Goal: Transaction & Acquisition: Purchase product/service

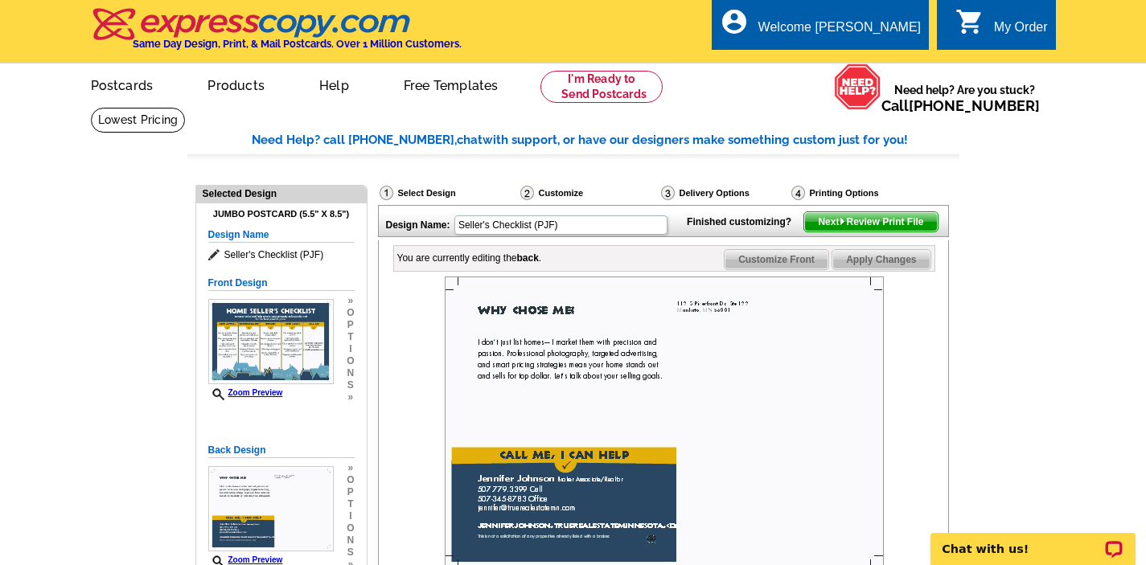
scroll to position [11, 0]
click at [765, 409] on img at bounding box center [664, 423] width 439 height 293
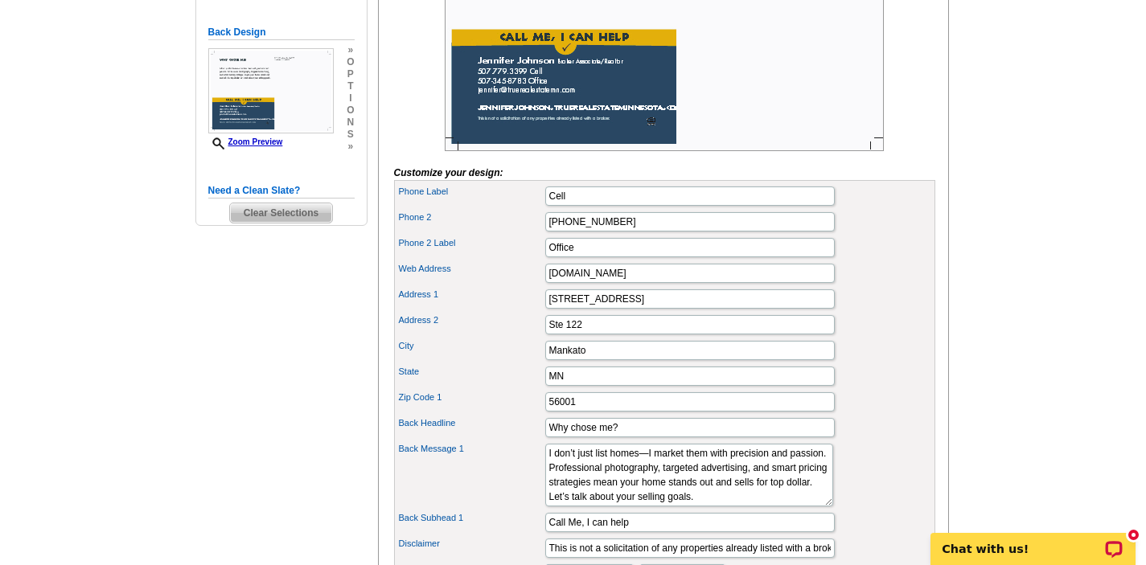
scroll to position [450, 0]
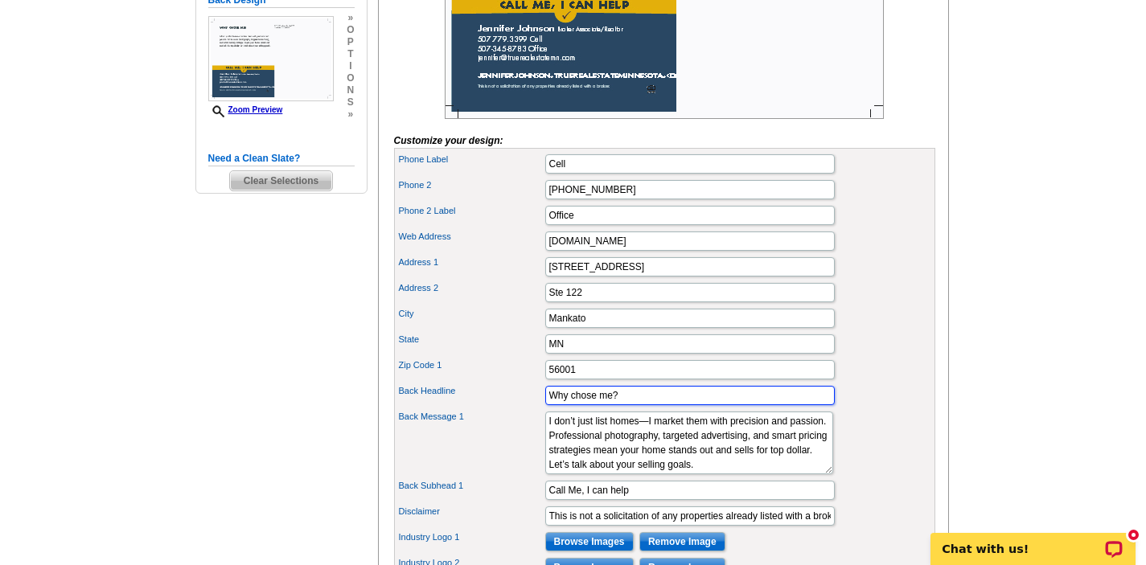
drag, startPoint x: 639, startPoint y: 421, endPoint x: 519, endPoint y: 411, distance: 120.3
click at [519, 408] on div "Back Headline Why chose me?" at bounding box center [664, 396] width 535 height 26
click at [880, 203] on div "Phone 2 507-345-8783" at bounding box center [664, 190] width 535 height 26
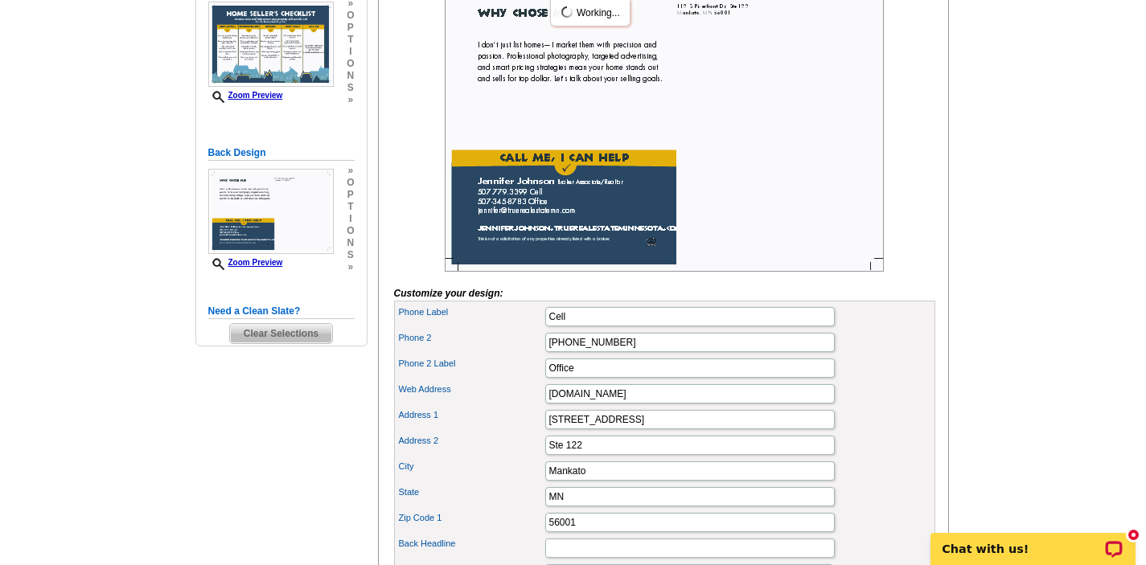
scroll to position [322, 0]
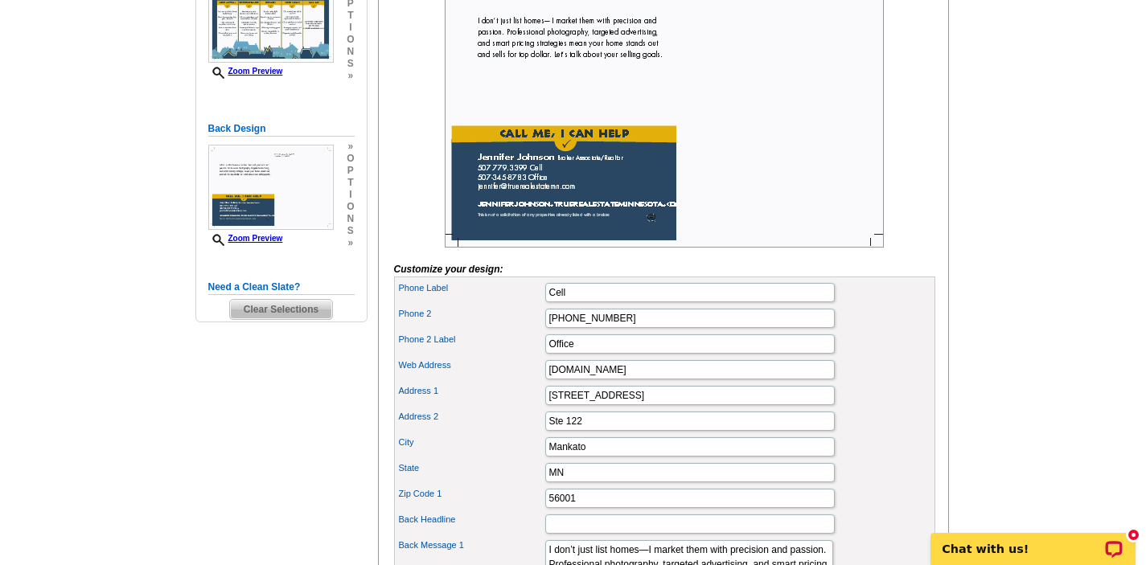
click at [892, 460] on div "City Mankato" at bounding box center [664, 447] width 535 height 26
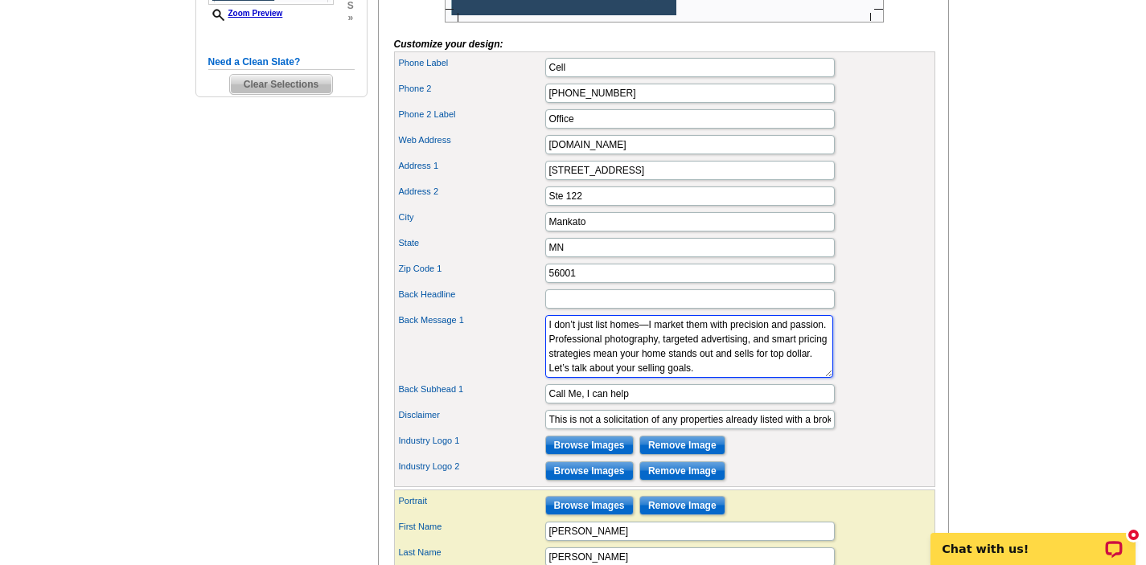
scroll to position [0, 0]
drag, startPoint x: 656, startPoint y: 396, endPoint x: 507, endPoint y: 318, distance: 168.3
click at [510, 326] on div "Phone Label Cell Phone 2 507-345-8783 Phone 2 Label Office Ste 122" at bounding box center [664, 269] width 541 height 436
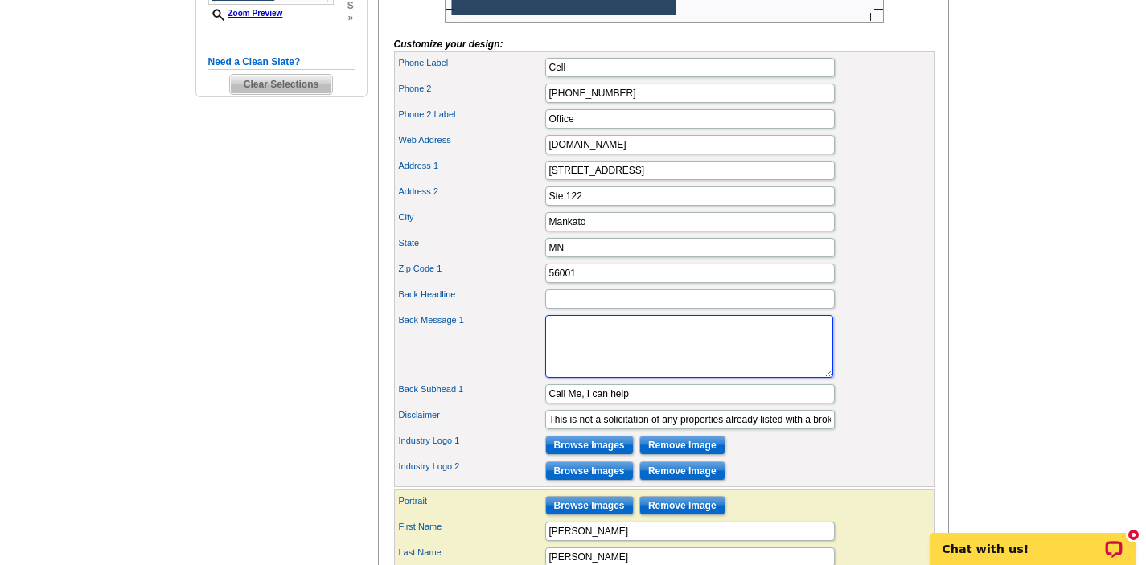
paste textarea "Selling your home isn’t just a transaction—it’s a big life moment. With my deep…"
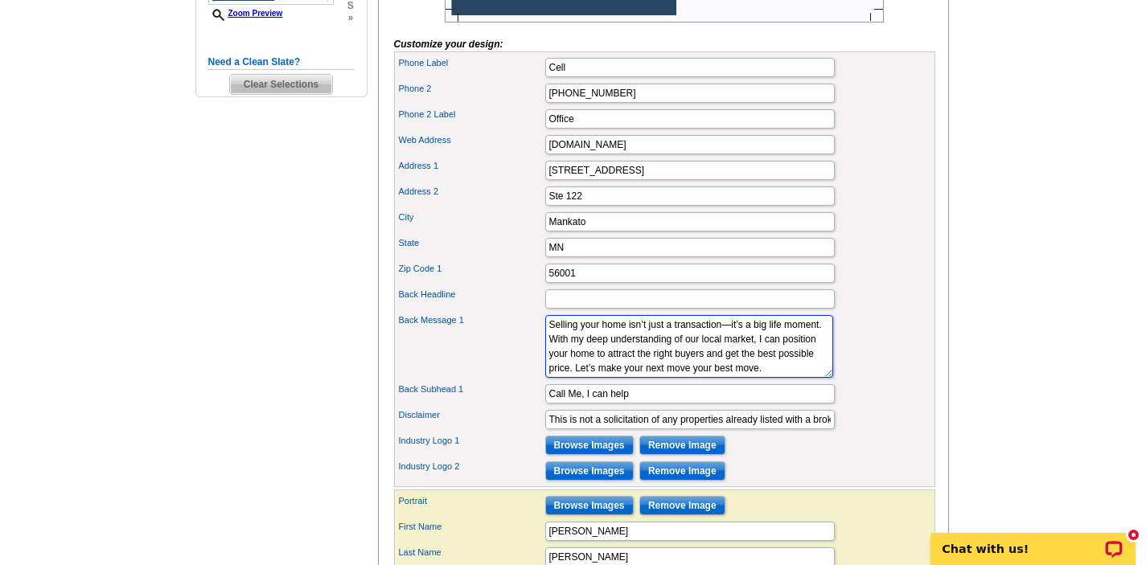
scroll to position [2, 0]
type textarea "Selling your home isn’t just a transaction—it’s a big life moment. With my deep…"
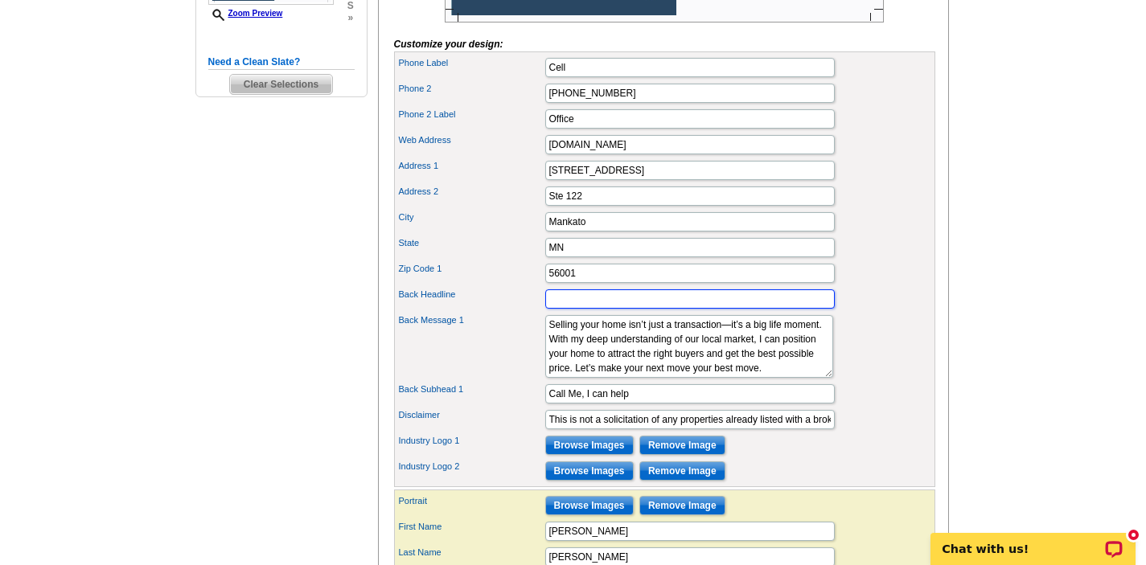
click at [607, 309] on input "Back Headline" at bounding box center [689, 298] width 289 height 19
click at [622, 309] on input "Back Headline" at bounding box center [689, 298] width 289 height 19
click at [905, 132] on div "Phone 2 Label Office" at bounding box center [664, 119] width 535 height 26
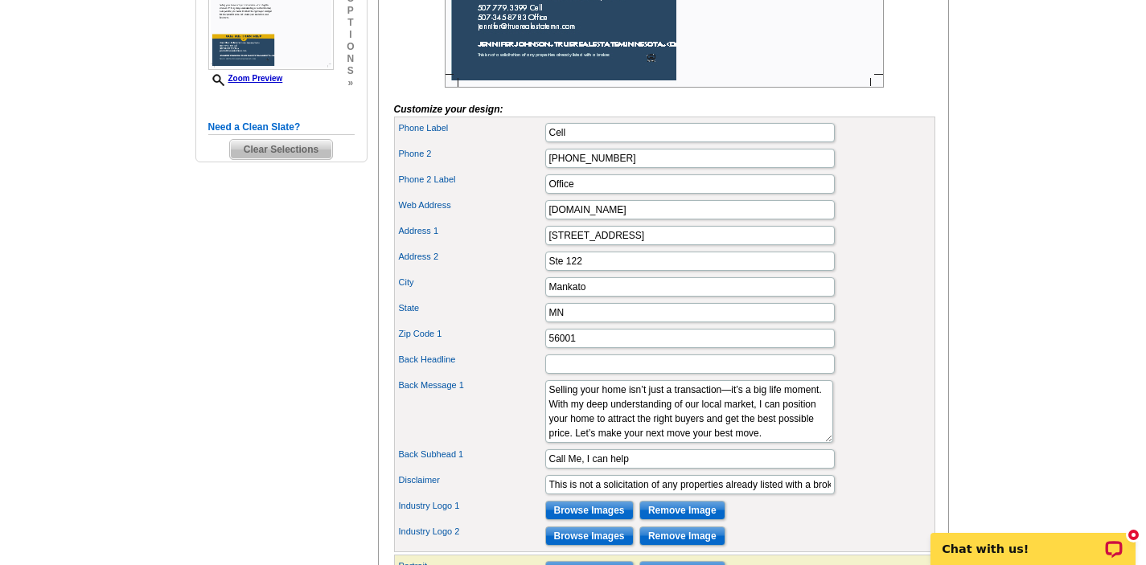
scroll to position [482, 0]
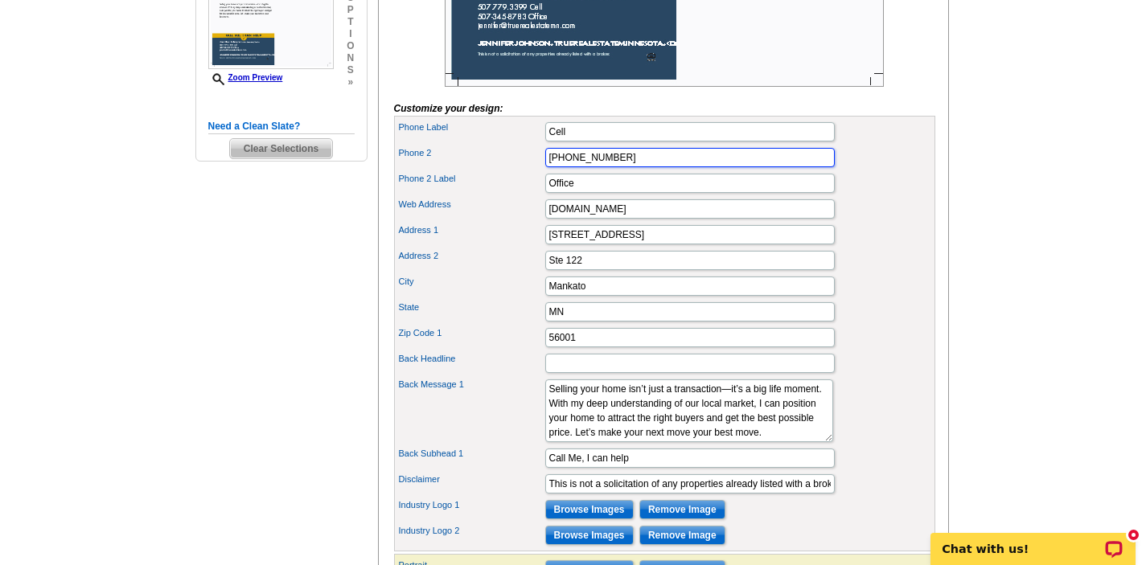
click at [570, 167] on input "507-345-8783" at bounding box center [689, 157] width 289 height 19
type input "507.345.8783"
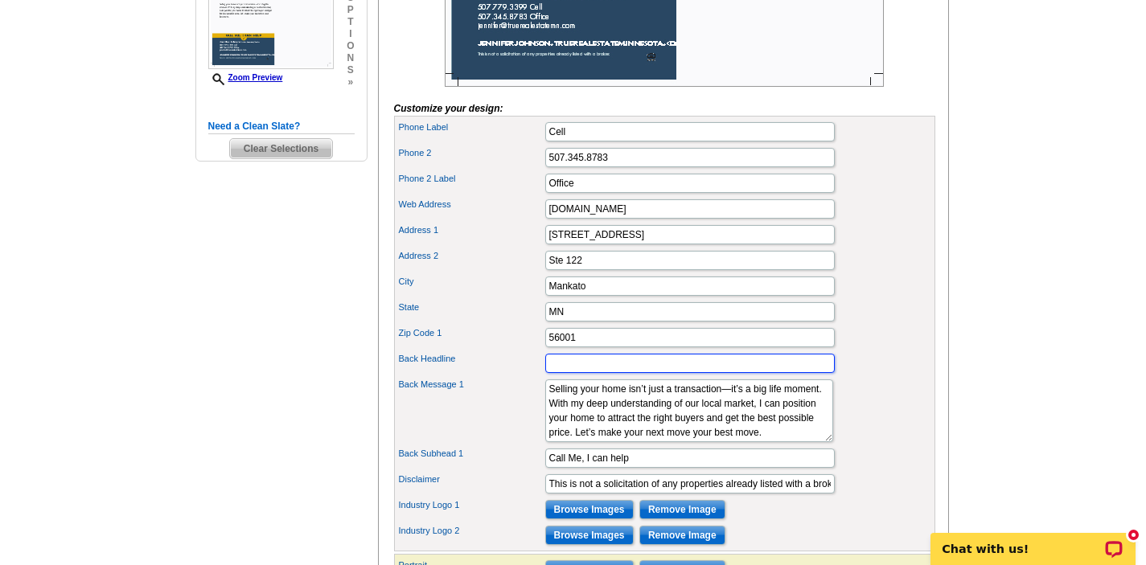
click at [565, 373] on input "Back Headline" at bounding box center [689, 363] width 289 height 19
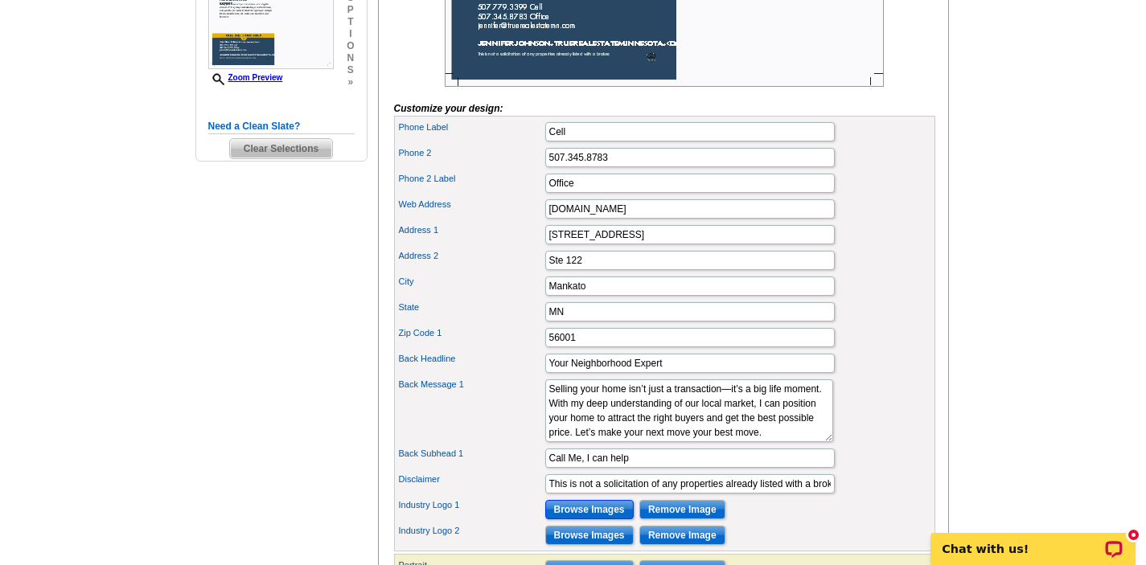
click at [588, 519] on input "Browse Images" at bounding box center [589, 509] width 88 height 19
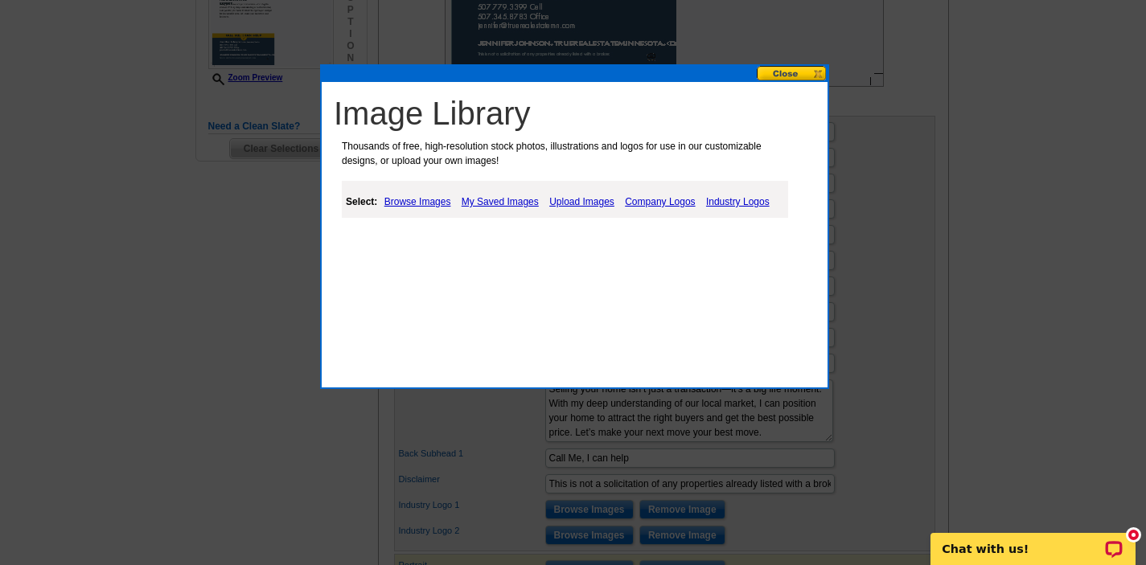
click at [576, 198] on link "Upload Images" at bounding box center [581, 201] width 73 height 19
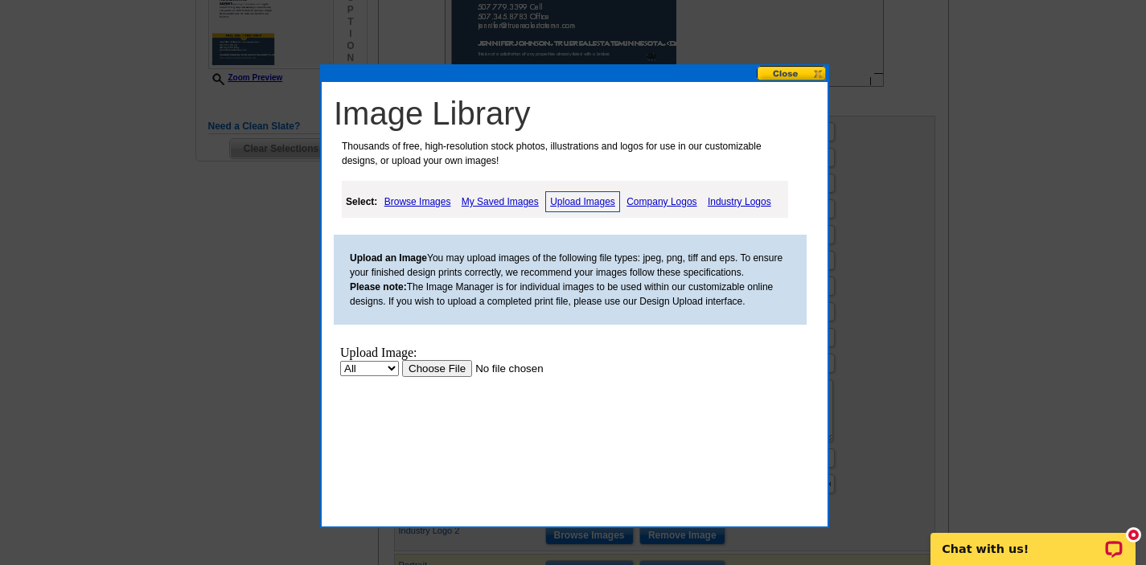
scroll to position [0, 0]
click at [462, 368] on input "file" at bounding box center [503, 368] width 203 height 17
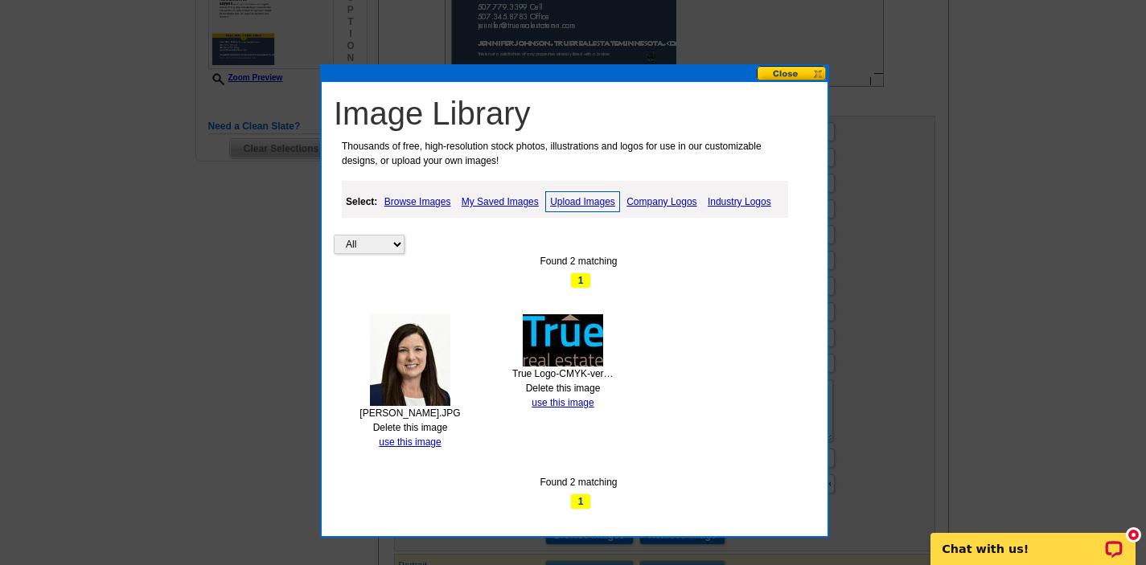
click at [567, 201] on link "Upload Images" at bounding box center [582, 201] width 75 height 21
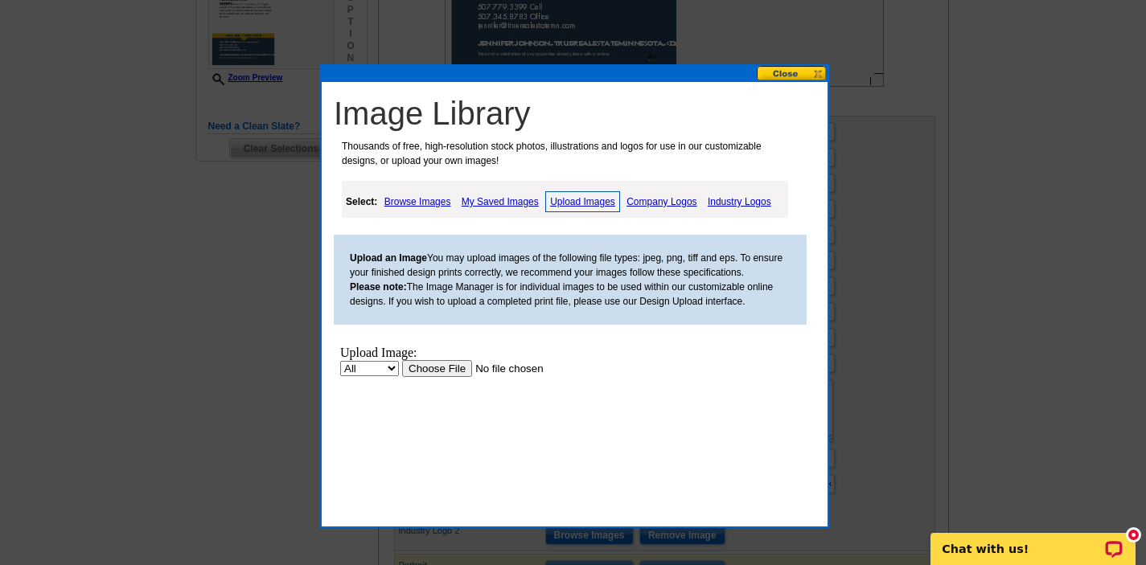
click at [445, 368] on input "file" at bounding box center [503, 368] width 203 height 17
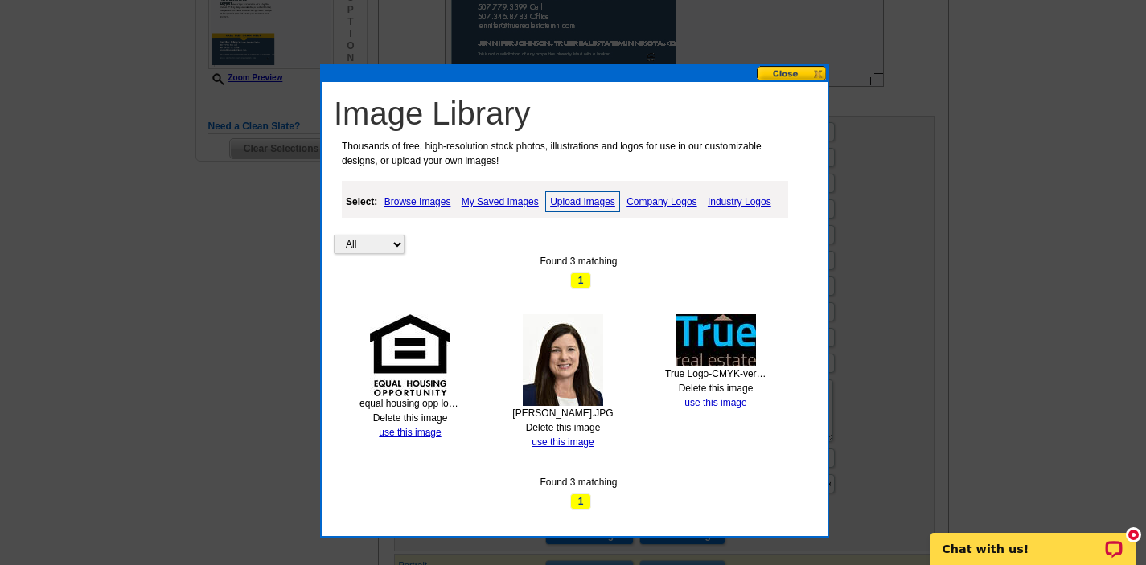
click at [410, 414] on link "Delete this image" at bounding box center [410, 417] width 75 height 11
click at [578, 203] on link "Upload Images" at bounding box center [582, 201] width 75 height 21
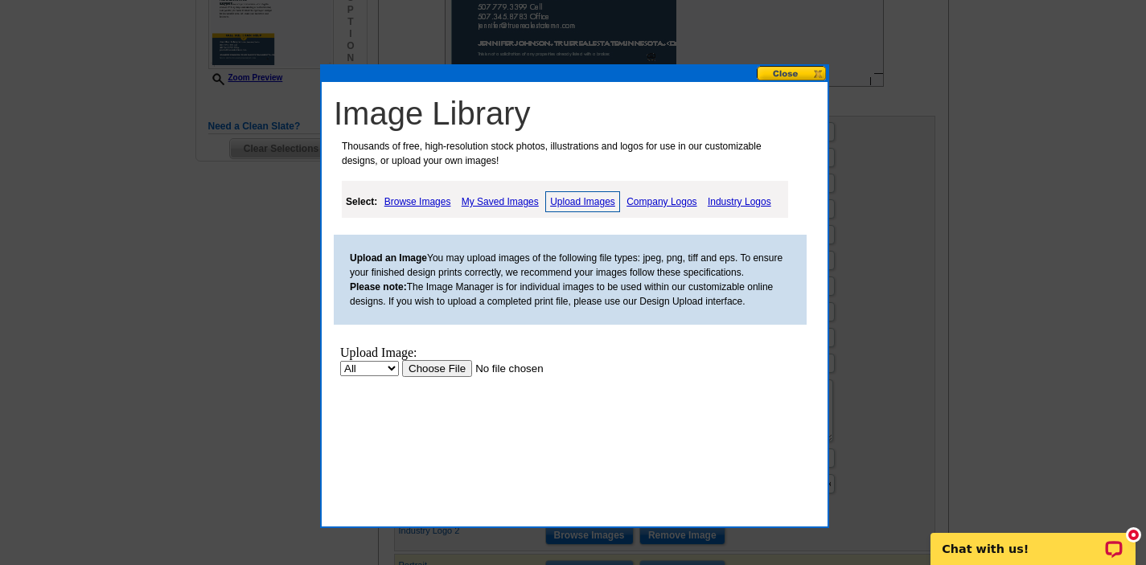
click at [430, 369] on input "file" at bounding box center [503, 368] width 203 height 17
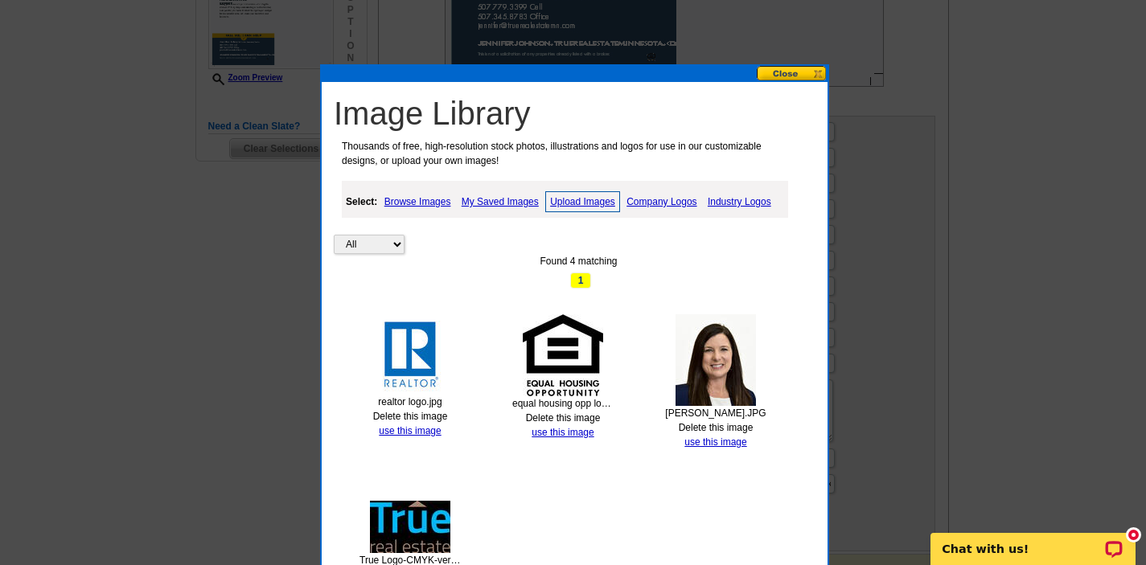
click at [576, 200] on link "Upload Images" at bounding box center [582, 201] width 75 height 21
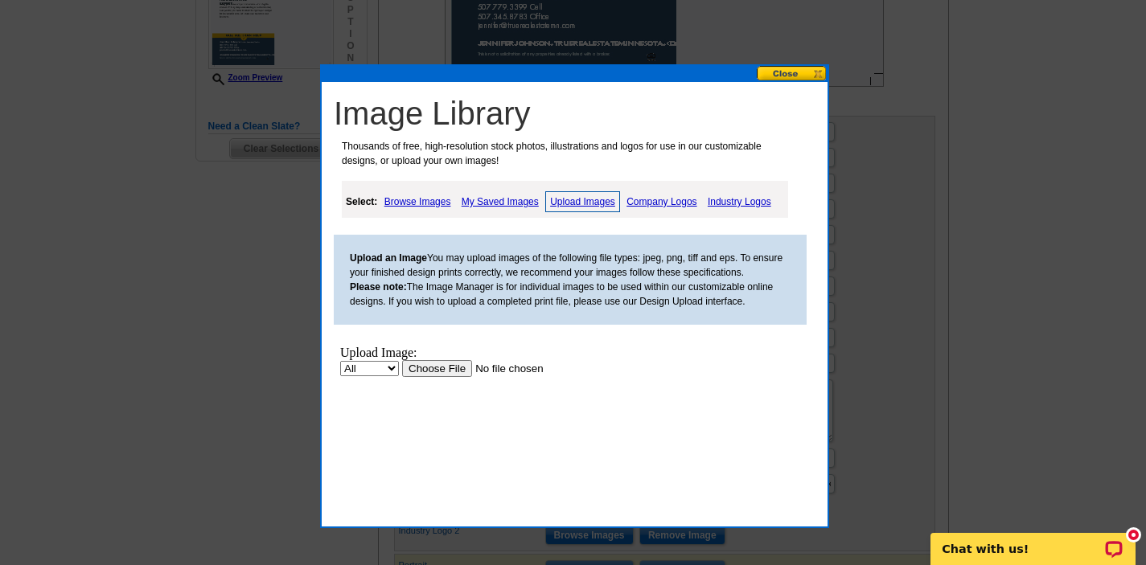
click at [434, 370] on input "file" at bounding box center [503, 368] width 203 height 17
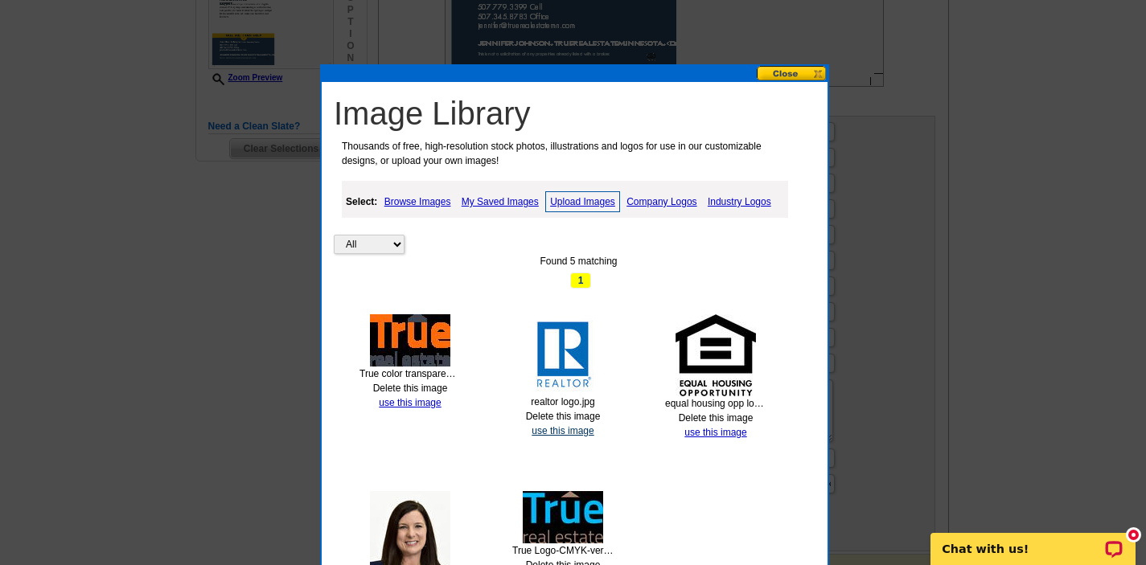
click at [559, 427] on link "use this image" at bounding box center [562, 430] width 62 height 11
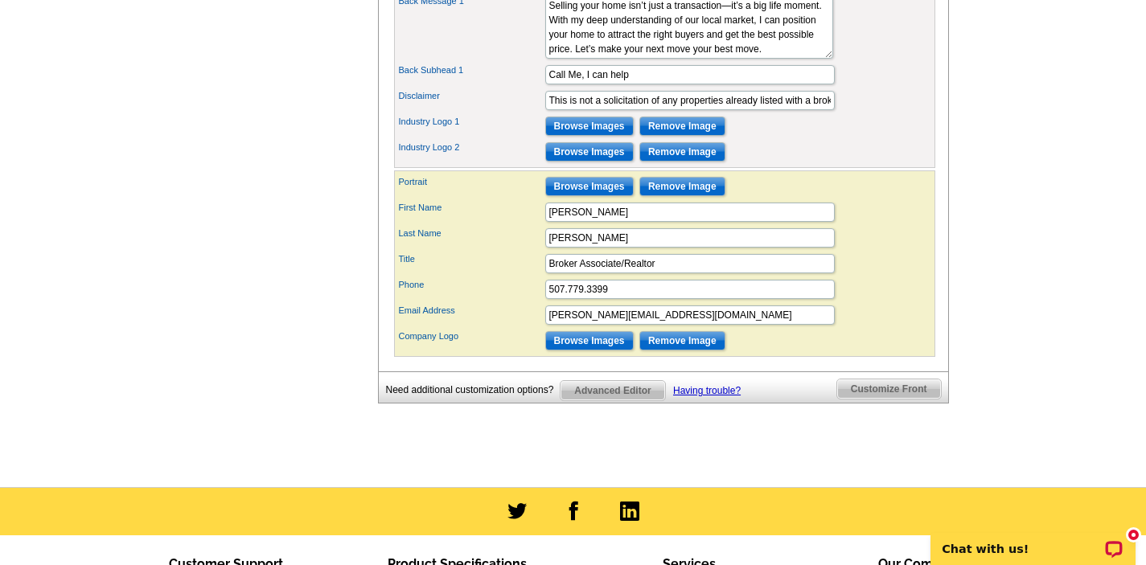
scroll to position [868, 0]
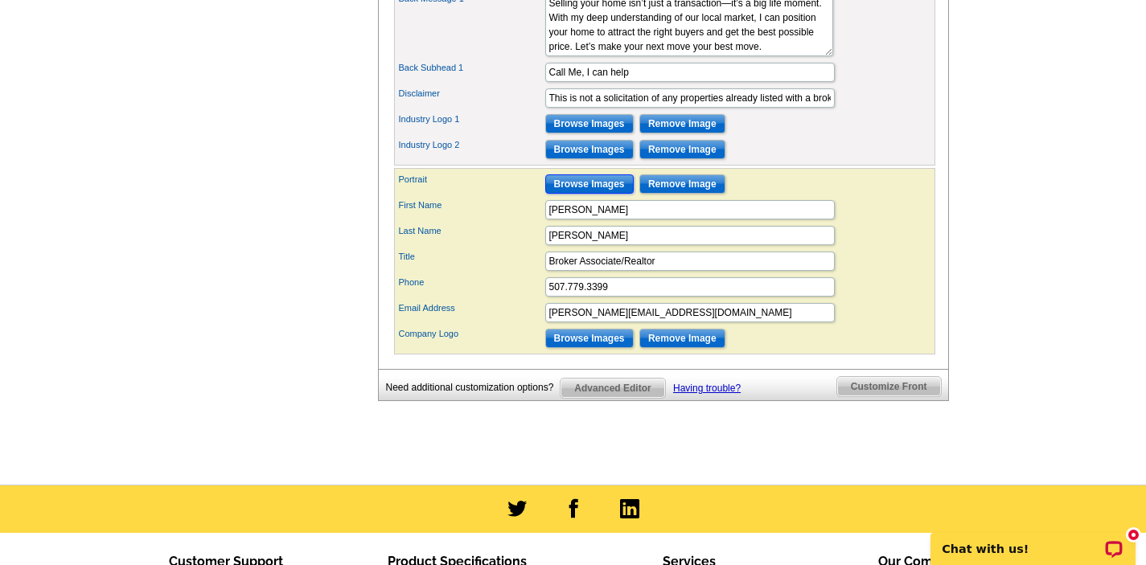
click at [572, 194] on input "Browse Images" at bounding box center [589, 183] width 88 height 19
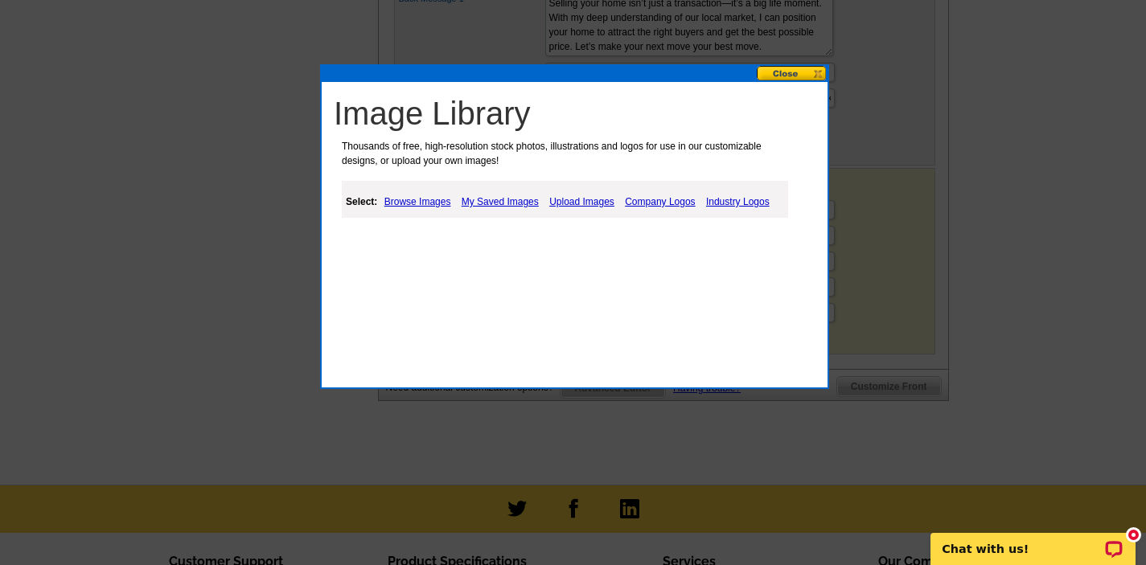
click at [589, 200] on link "Upload Images" at bounding box center [581, 201] width 73 height 19
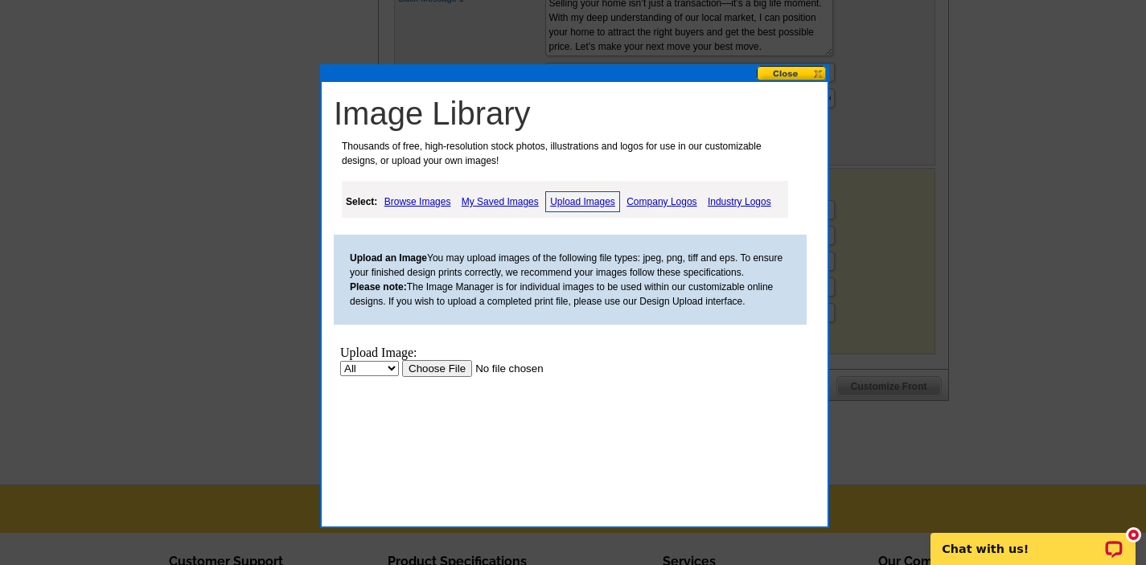
scroll to position [0, 0]
click at [491, 202] on link "My Saved Images" at bounding box center [499, 201] width 85 height 19
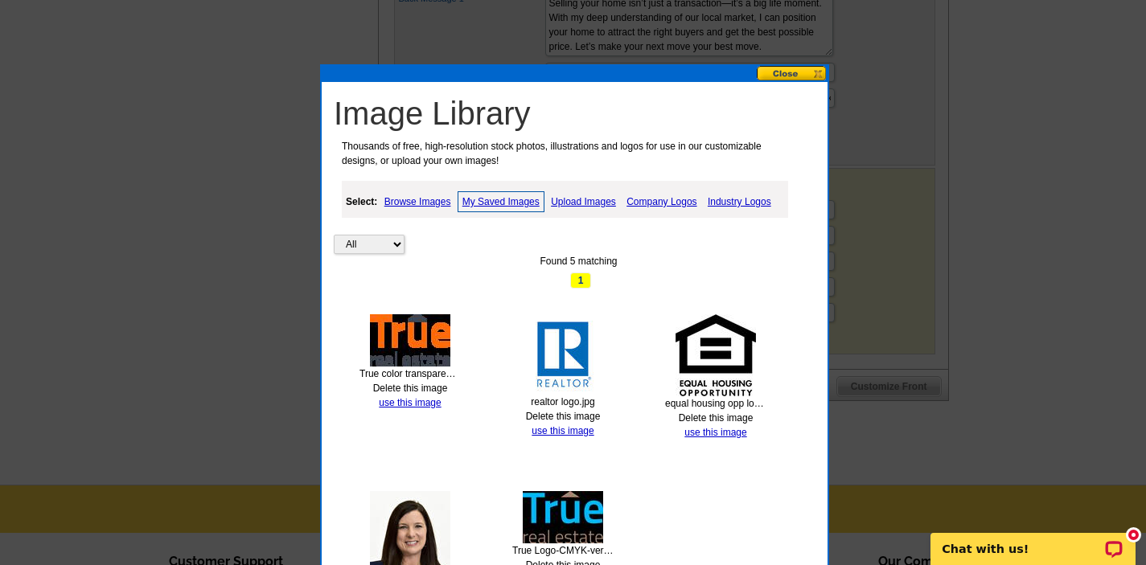
click at [417, 537] on img at bounding box center [410, 537] width 80 height 92
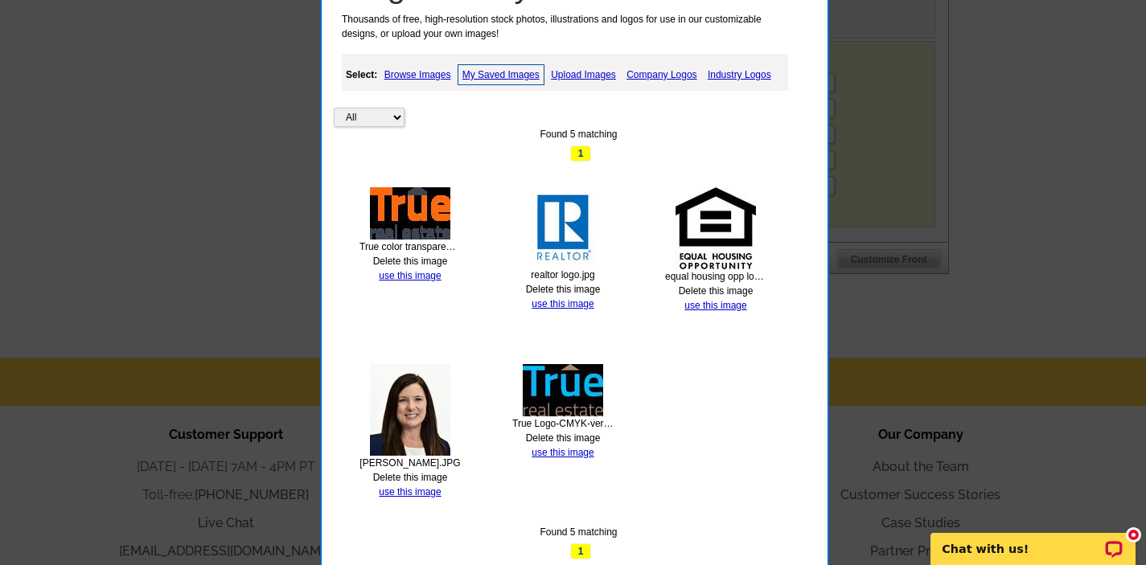
scroll to position [997, 0]
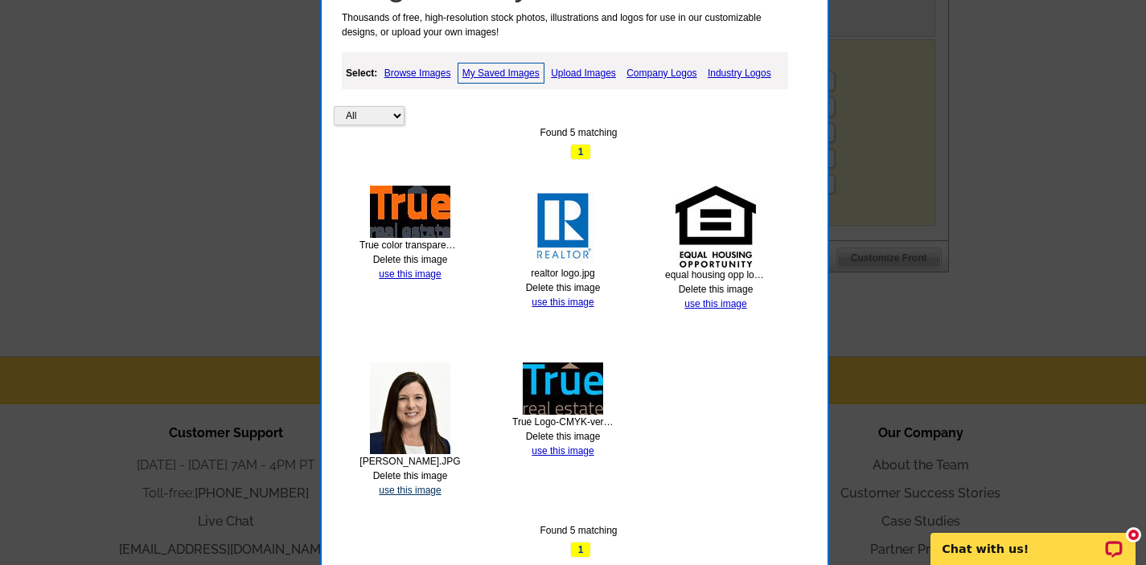
click at [426, 494] on link "use this image" at bounding box center [410, 490] width 62 height 11
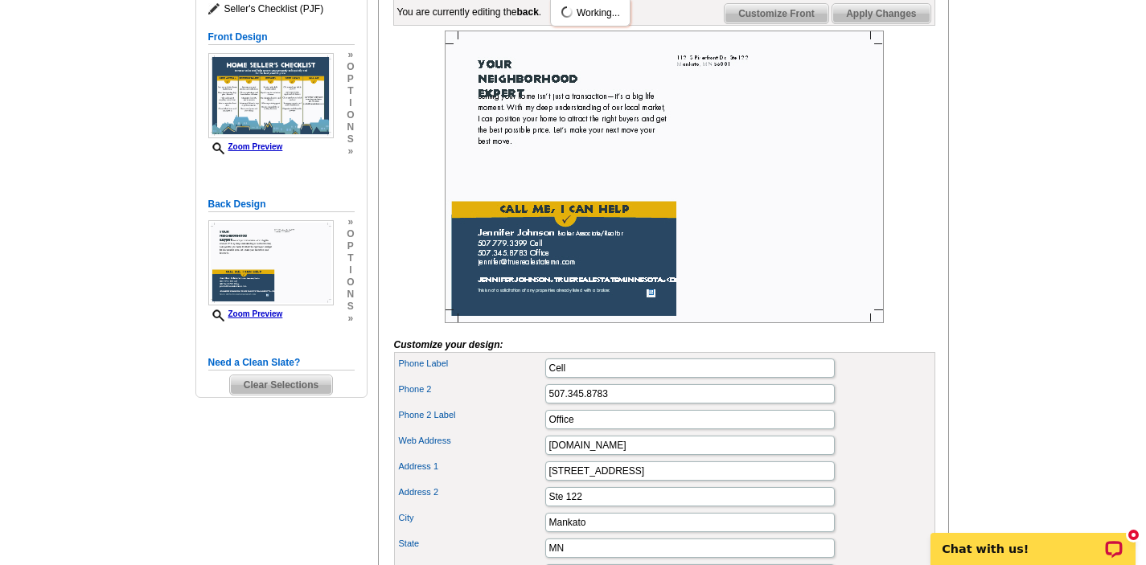
scroll to position [257, 0]
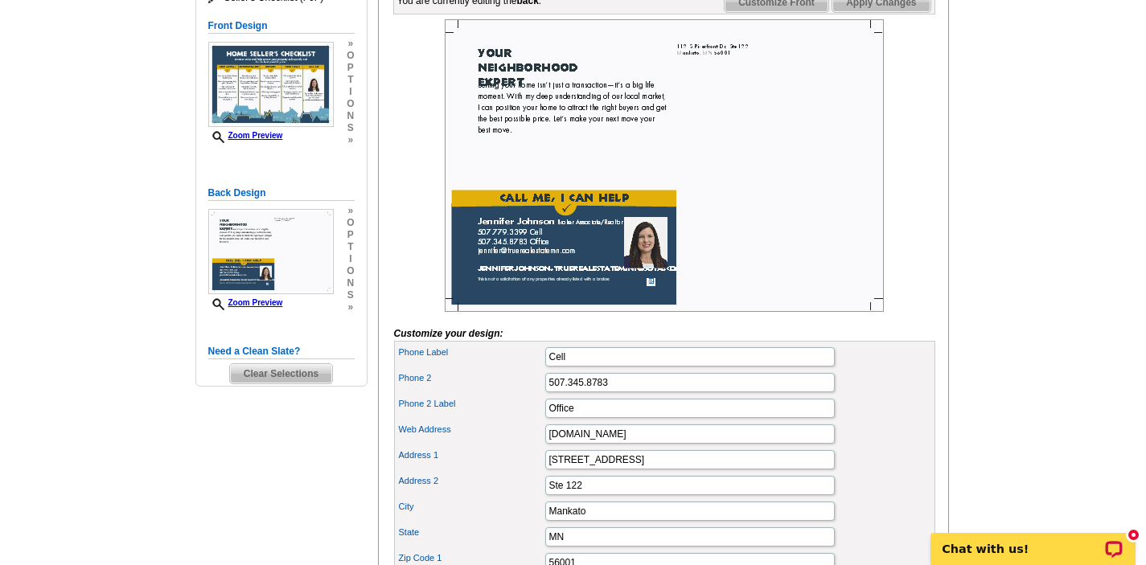
click at [877, 473] on div "Address 1 112 S Riverfront Dr" at bounding box center [664, 460] width 535 height 26
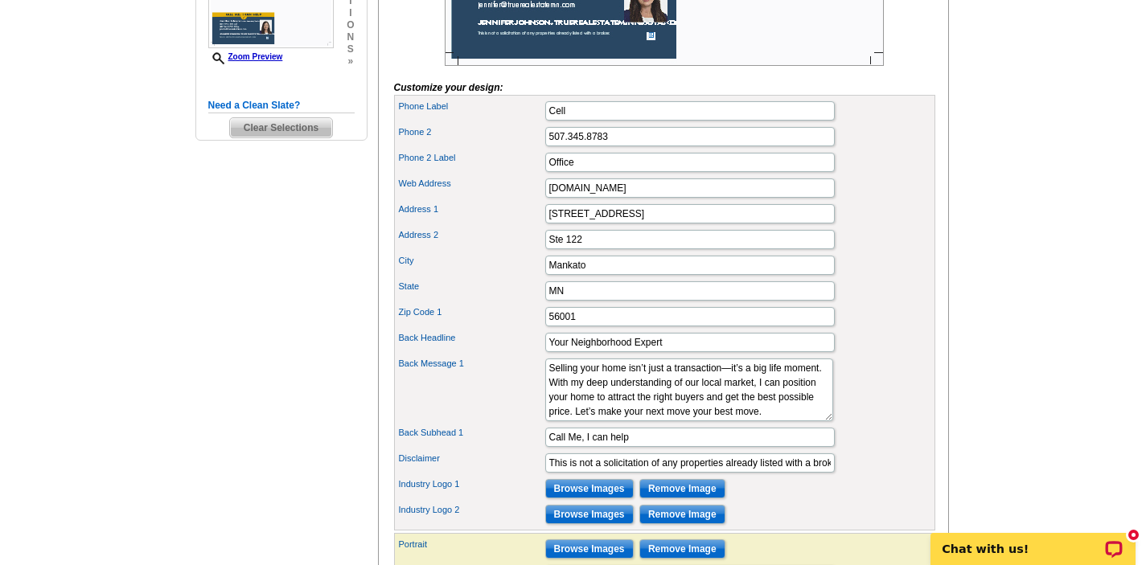
scroll to position [515, 0]
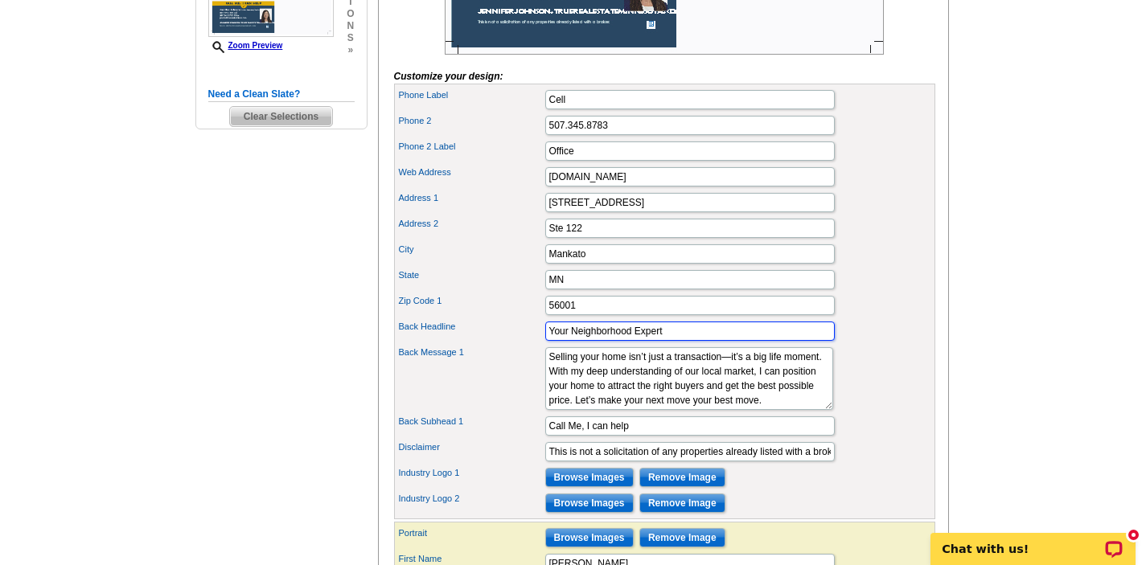
click at [634, 341] on input "Your Neighborhood Expert" at bounding box center [689, 331] width 289 height 19
type input "Your Local Expert"
click at [884, 318] on div "Zip Code 1 56001" at bounding box center [664, 306] width 535 height 26
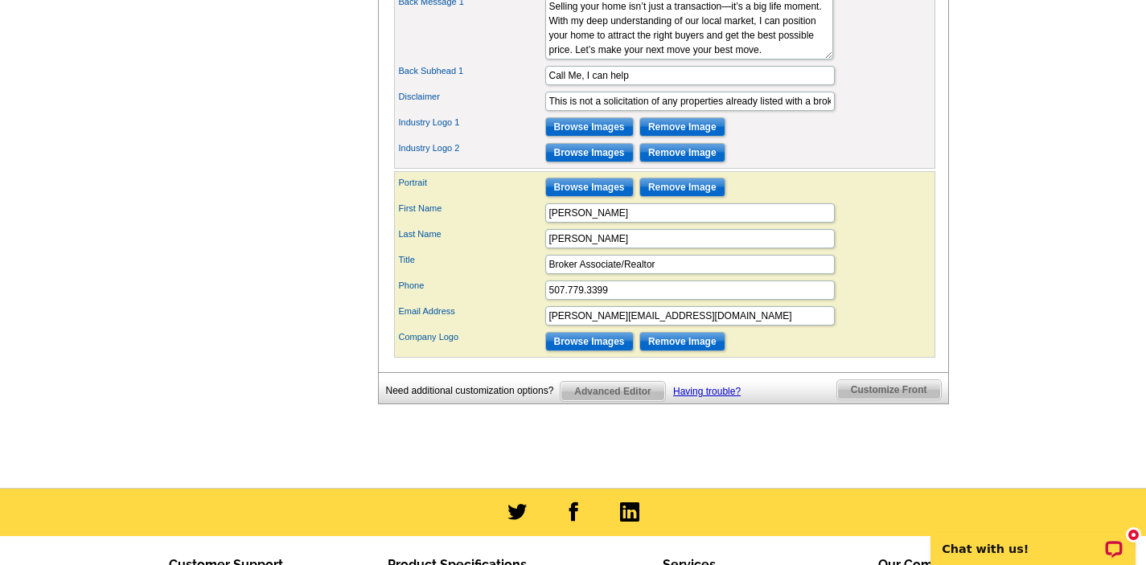
scroll to position [868, 0]
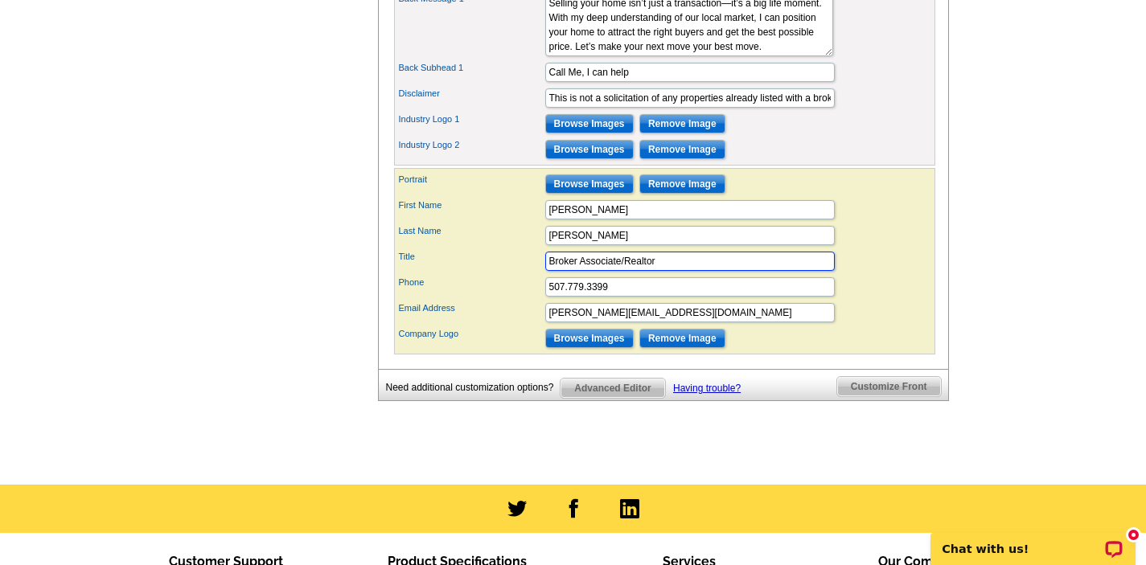
drag, startPoint x: 624, startPoint y: 287, endPoint x: 517, endPoint y: 277, distance: 107.4
click at [517, 274] on div "Title Broker Associate/Realtor" at bounding box center [664, 261] width 535 height 26
type input "Realtor"
click at [598, 348] on input "Browse Images" at bounding box center [589, 338] width 88 height 19
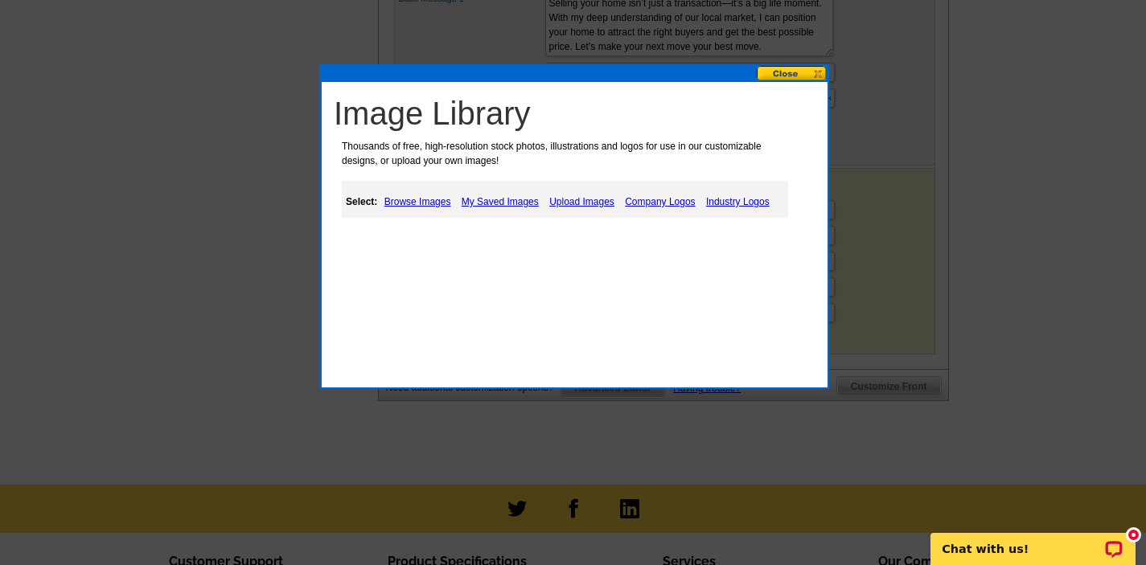
click at [516, 204] on link "My Saved Images" at bounding box center [499, 201] width 85 height 19
click at [497, 203] on link "My Saved Images" at bounding box center [499, 201] width 85 height 19
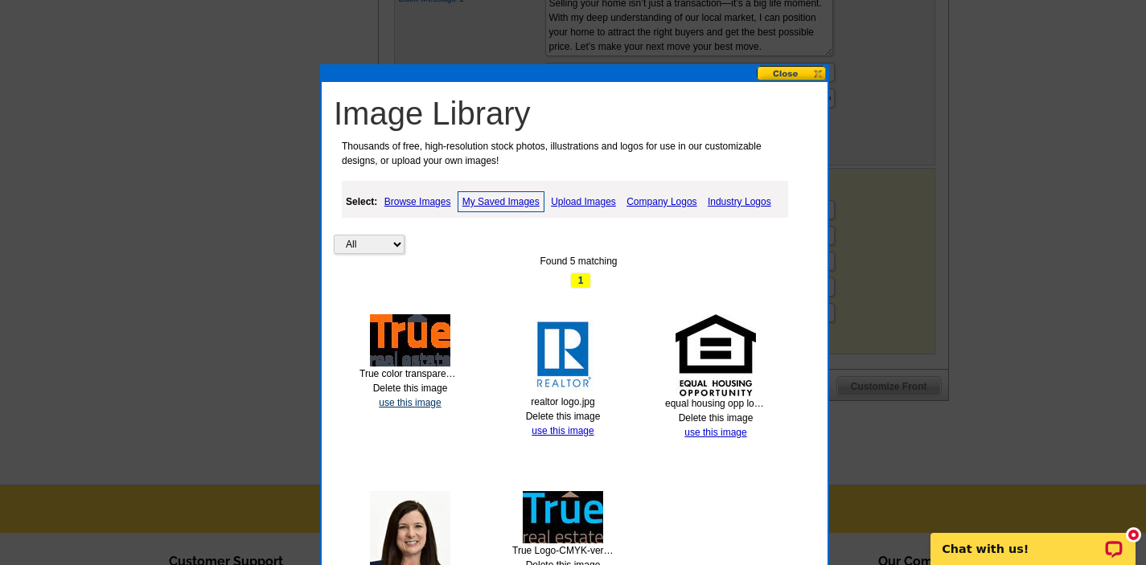
click at [411, 405] on link "use this image" at bounding box center [410, 402] width 62 height 11
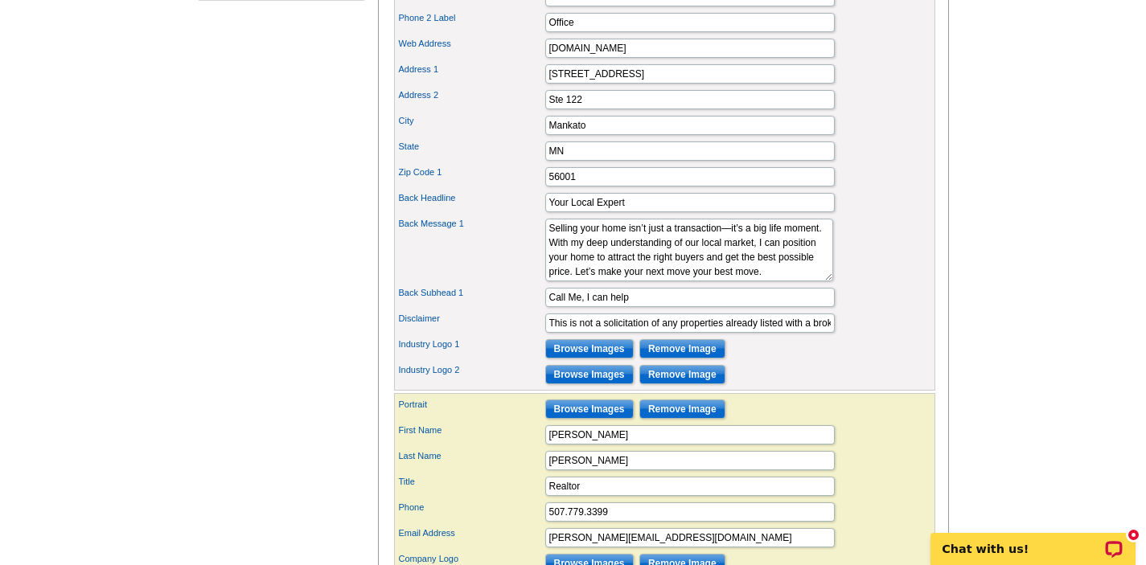
scroll to position [675, 0]
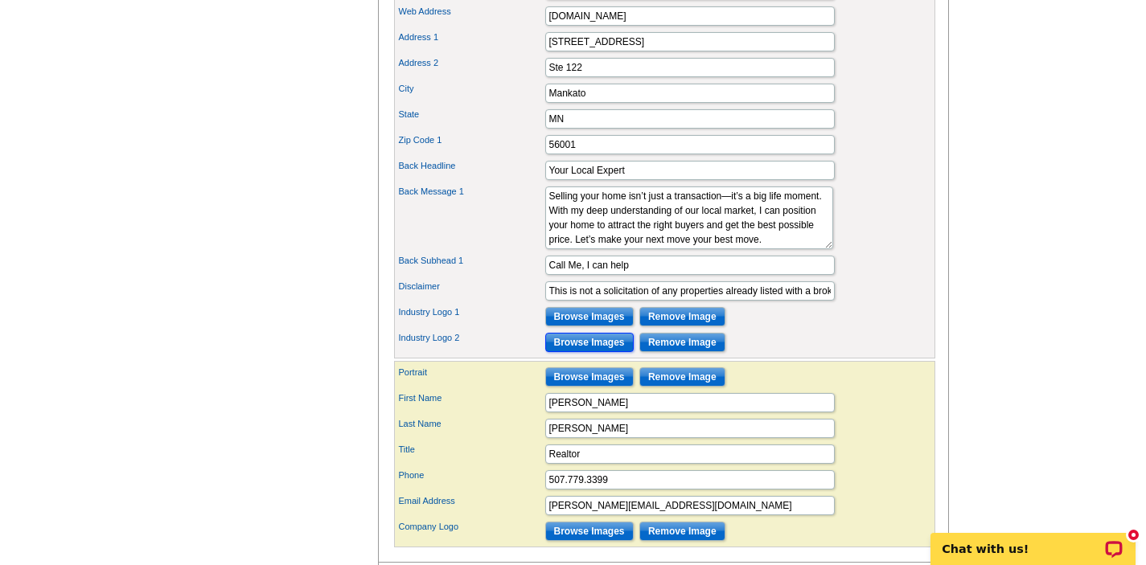
click at [590, 352] on input "Browse Images" at bounding box center [589, 342] width 88 height 19
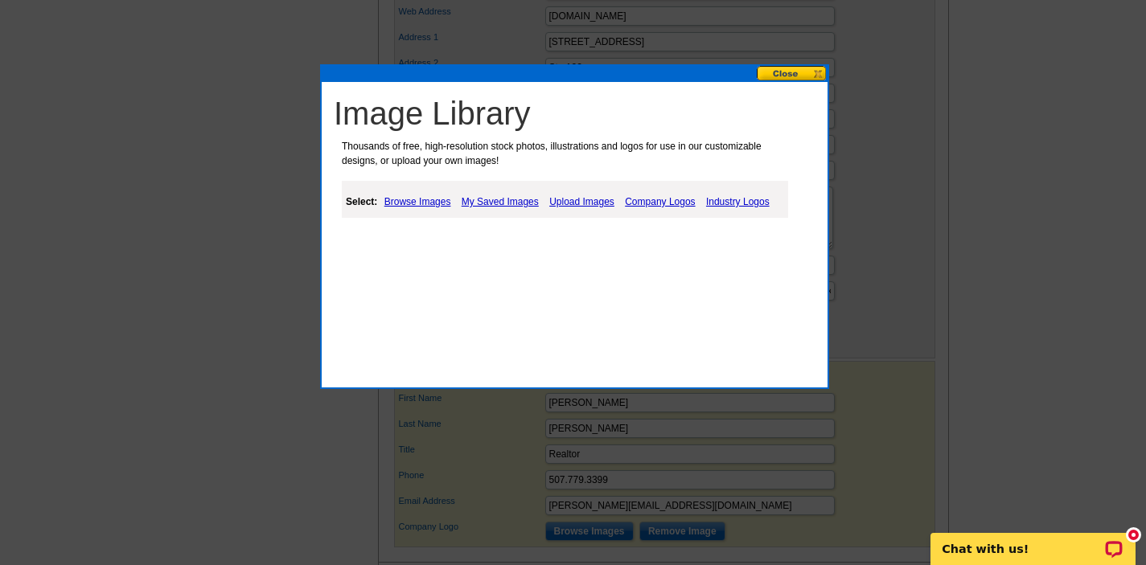
click at [518, 190] on div "Select: Browse Images My Saved Images Upload Images Company Logos Industry Logos" at bounding box center [565, 199] width 446 height 37
click at [515, 205] on link "My Saved Images" at bounding box center [499, 201] width 85 height 19
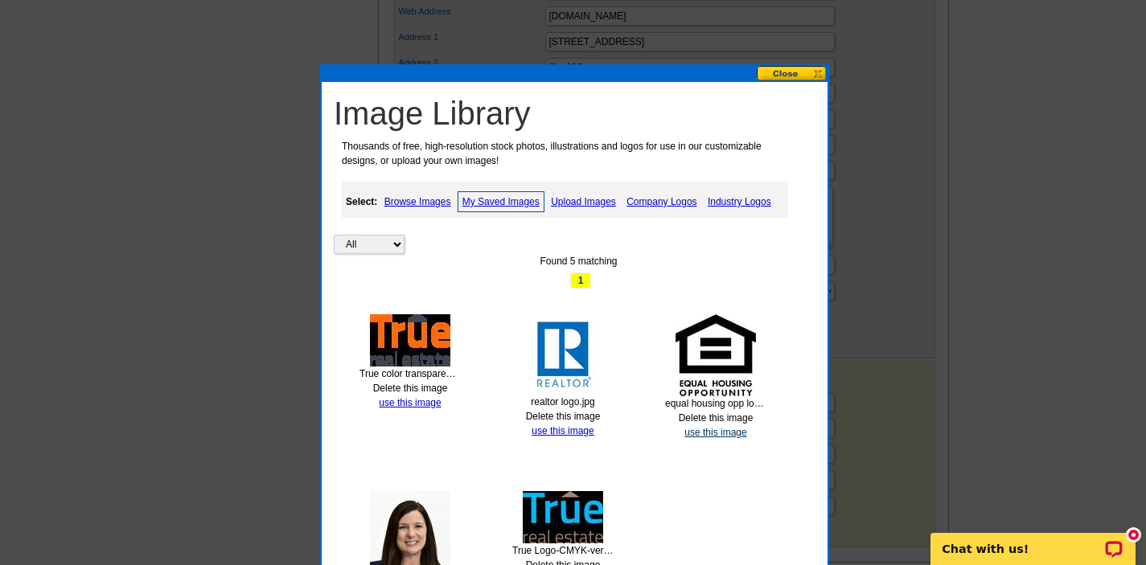
click at [688, 429] on link "use this image" at bounding box center [715, 432] width 62 height 11
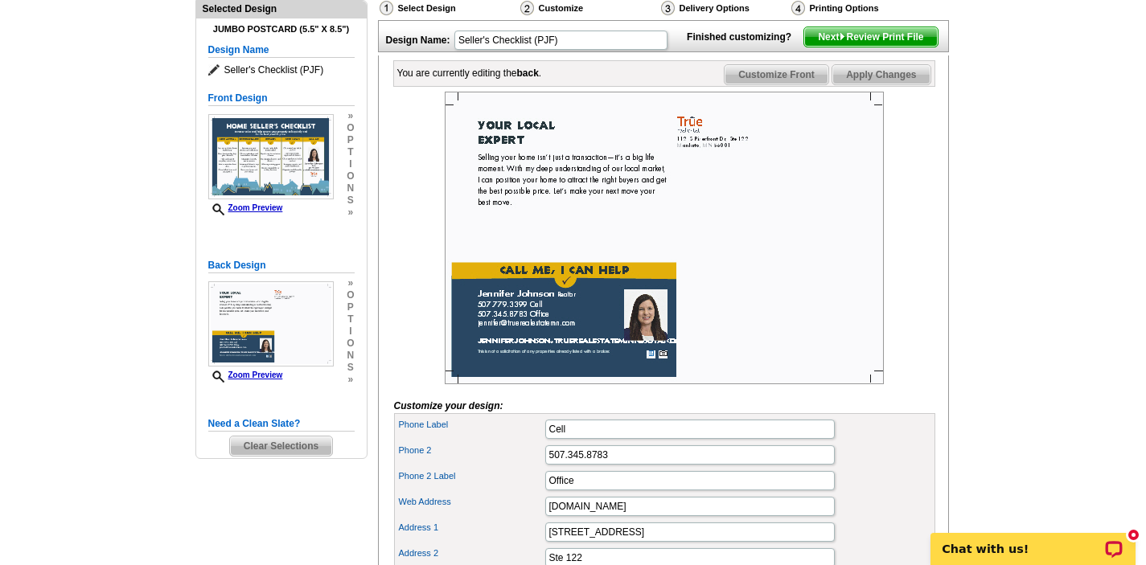
scroll to position [161, 0]
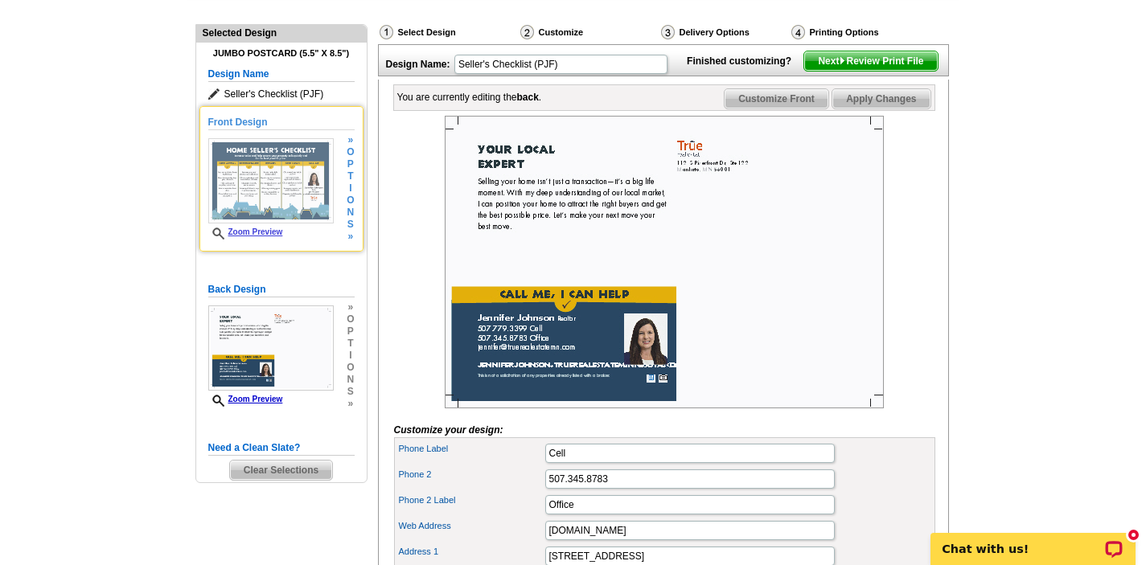
click at [241, 117] on h5 "Front Design" at bounding box center [281, 122] width 146 height 15
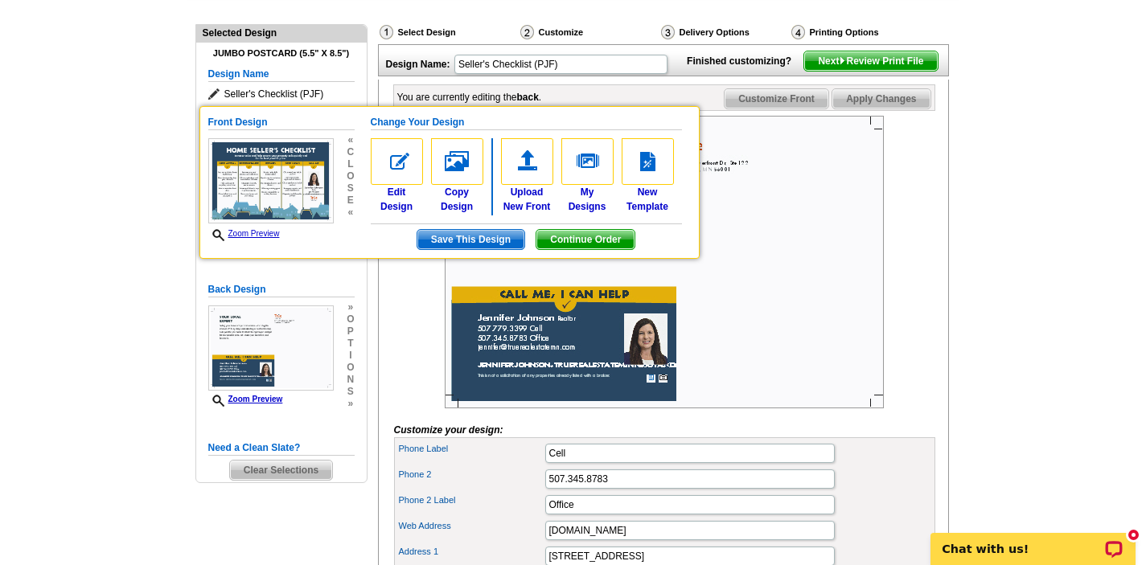
click at [781, 302] on img at bounding box center [664, 262] width 439 height 293
click at [260, 232] on link "Zoom Preview" at bounding box center [244, 233] width 72 height 9
click at [752, 259] on img at bounding box center [664, 262] width 439 height 293
click at [401, 388] on div at bounding box center [664, 262] width 541 height 293
click at [726, 367] on img at bounding box center [664, 262] width 439 height 293
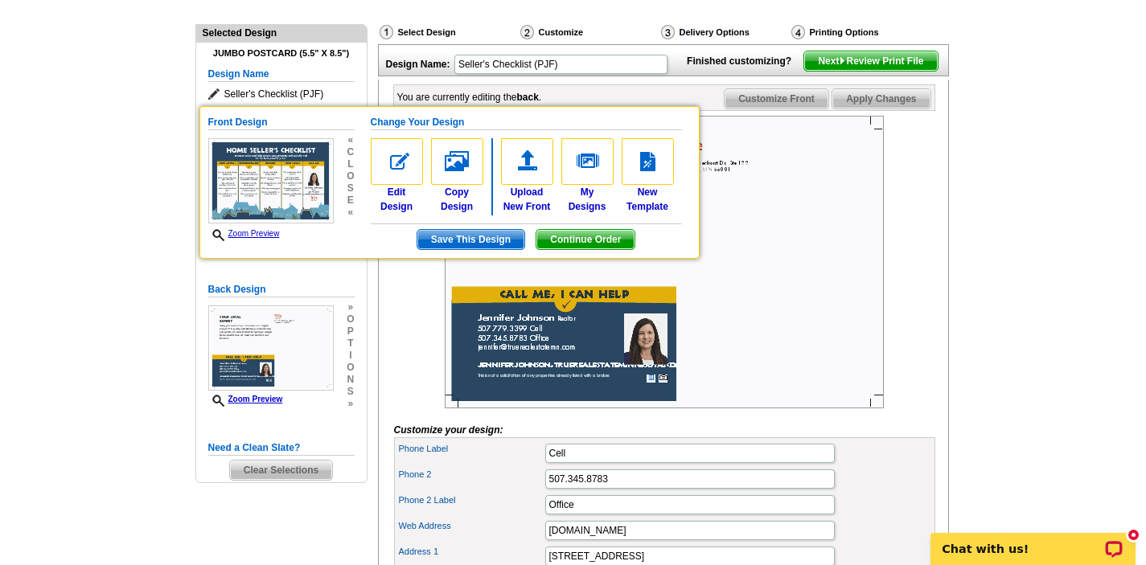
click at [429, 276] on div at bounding box center [664, 262] width 541 height 293
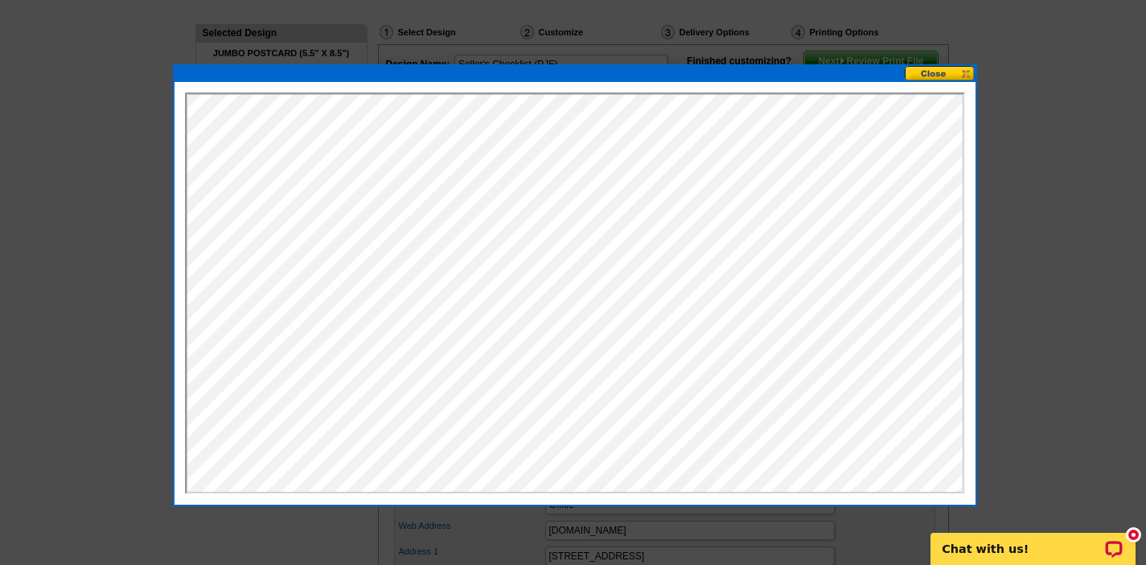
scroll to position [193, 0]
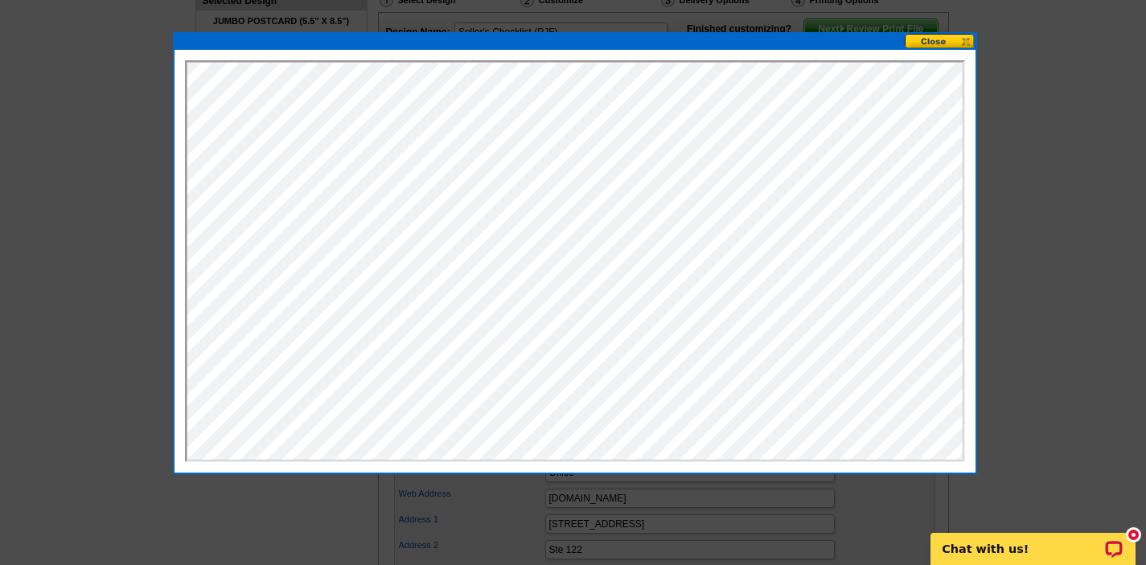
click at [937, 38] on button at bounding box center [940, 41] width 71 height 15
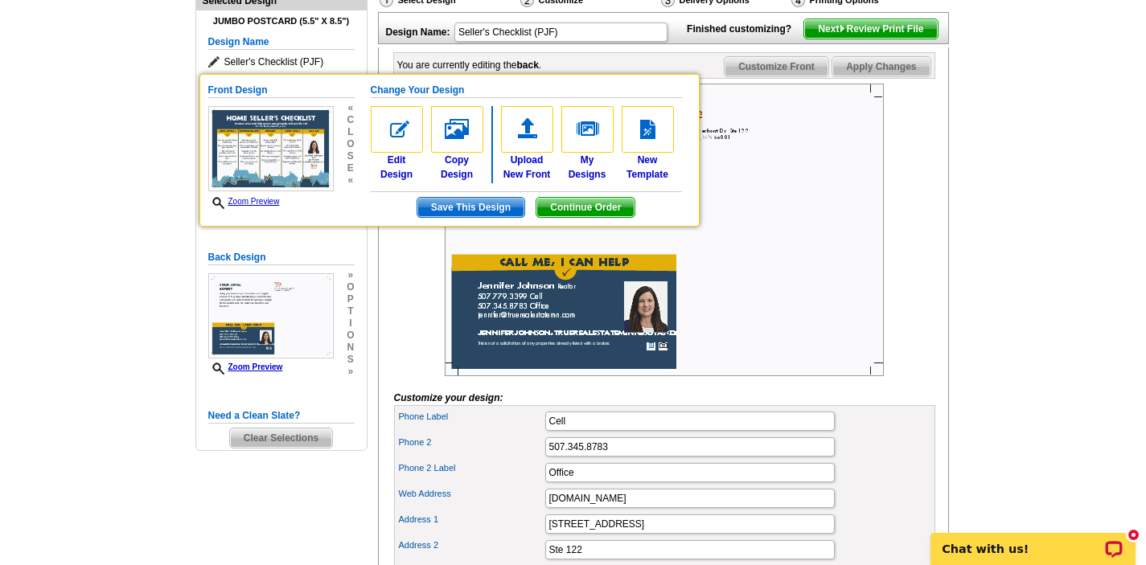
click at [774, 352] on img at bounding box center [664, 230] width 439 height 293
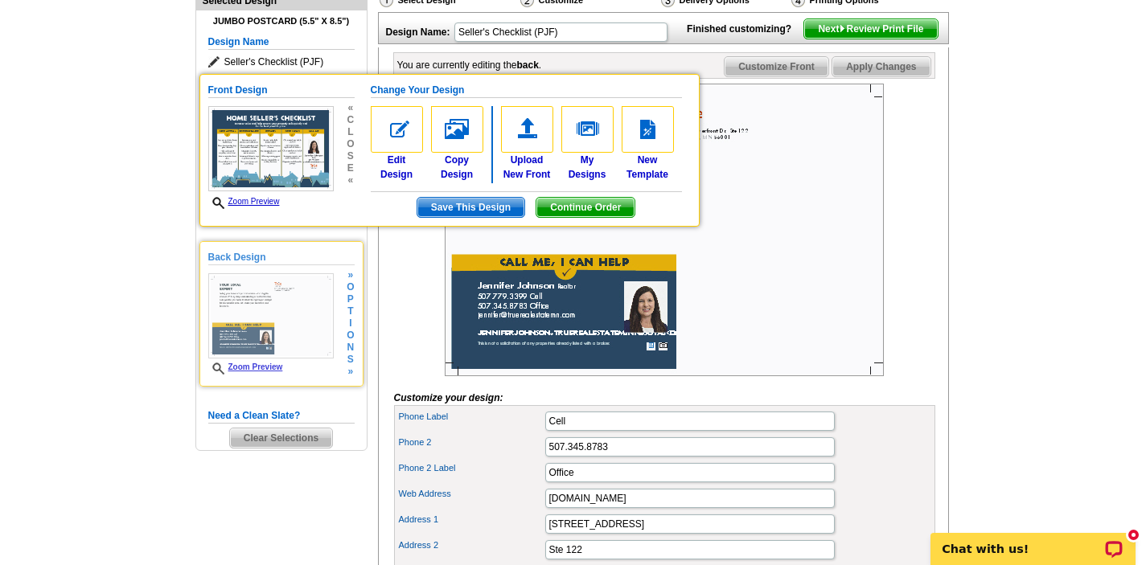
click at [263, 366] on link "Zoom Preview" at bounding box center [245, 367] width 75 height 9
click at [257, 367] on link "Zoom Preview" at bounding box center [245, 367] width 75 height 9
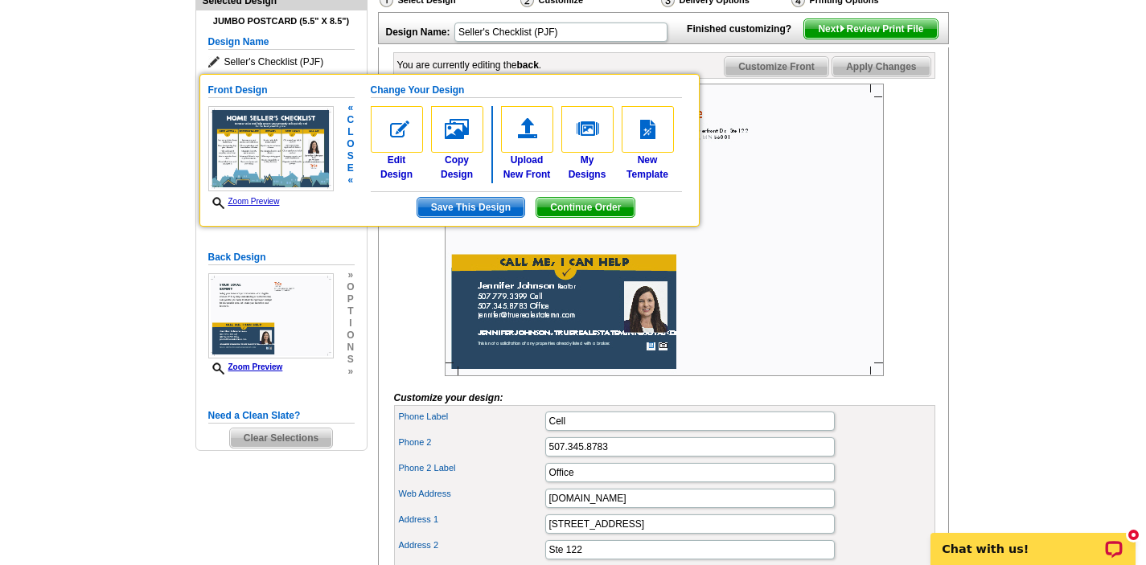
click at [448, 206] on span "Save This Design" at bounding box center [470, 207] width 107 height 19
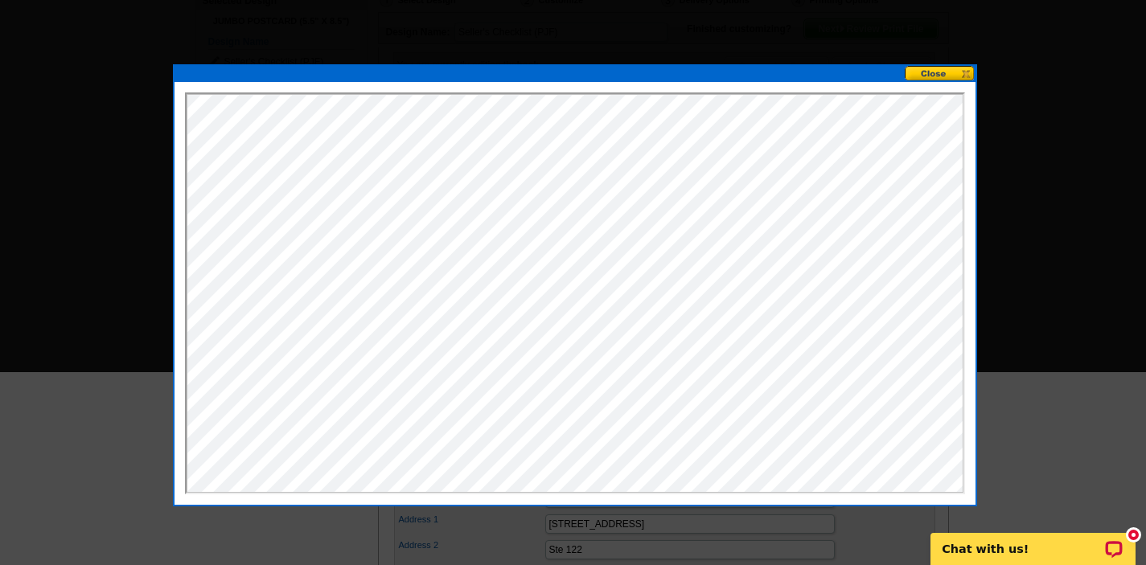
scroll to position [0, 0]
click at [835, 76] on button at bounding box center [799, 73] width 71 height 15
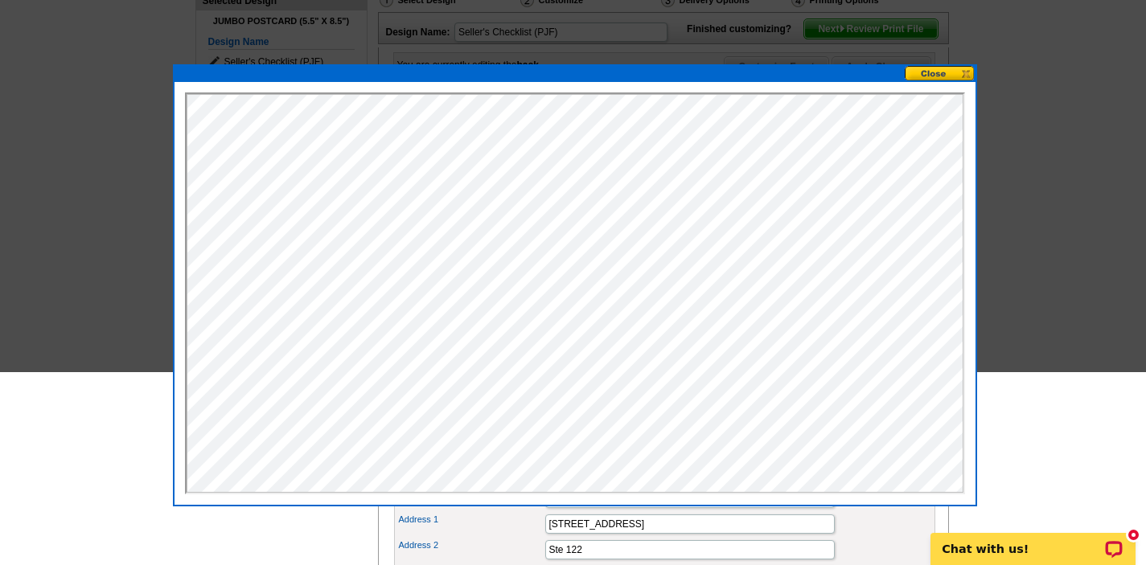
click at [933, 74] on button at bounding box center [940, 73] width 71 height 15
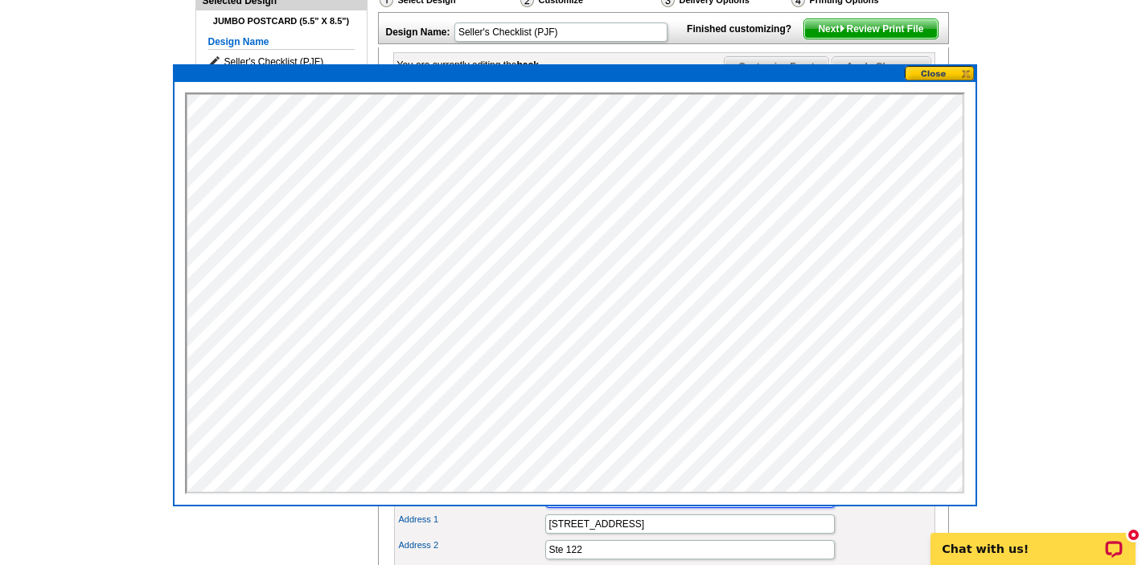
click at [758, 508] on input "jenniferjohnson.truerealestateminnesota.com" at bounding box center [689, 498] width 289 height 19
drag, startPoint x: 761, startPoint y: 523, endPoint x: 536, endPoint y: 527, distance: 225.1
click at [535, 511] on div "Web Address jenniferjohnson.truerealestateminnesota.com" at bounding box center [664, 499] width 535 height 26
type input "truerealestatemn.com"
click at [1060, 441] on main "Need Help? call 800-260-5887, chat with support, or have our designers make som…" at bounding box center [573, 537] width 1146 height 1246
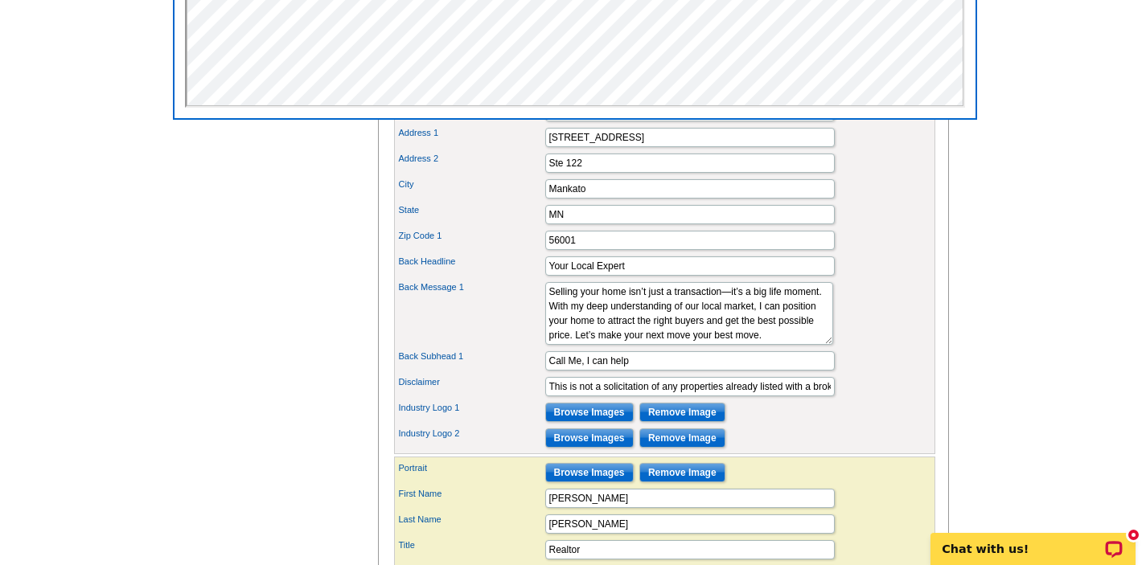
scroll to position [579, 0]
click at [874, 203] on div "City Mankato" at bounding box center [664, 190] width 535 height 26
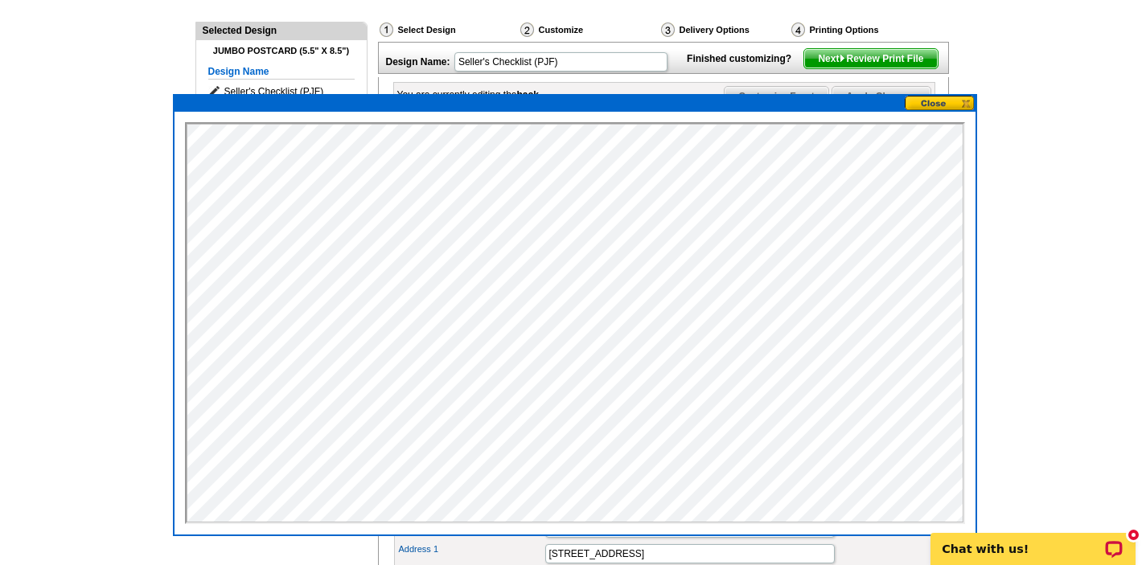
scroll to position [161, 0]
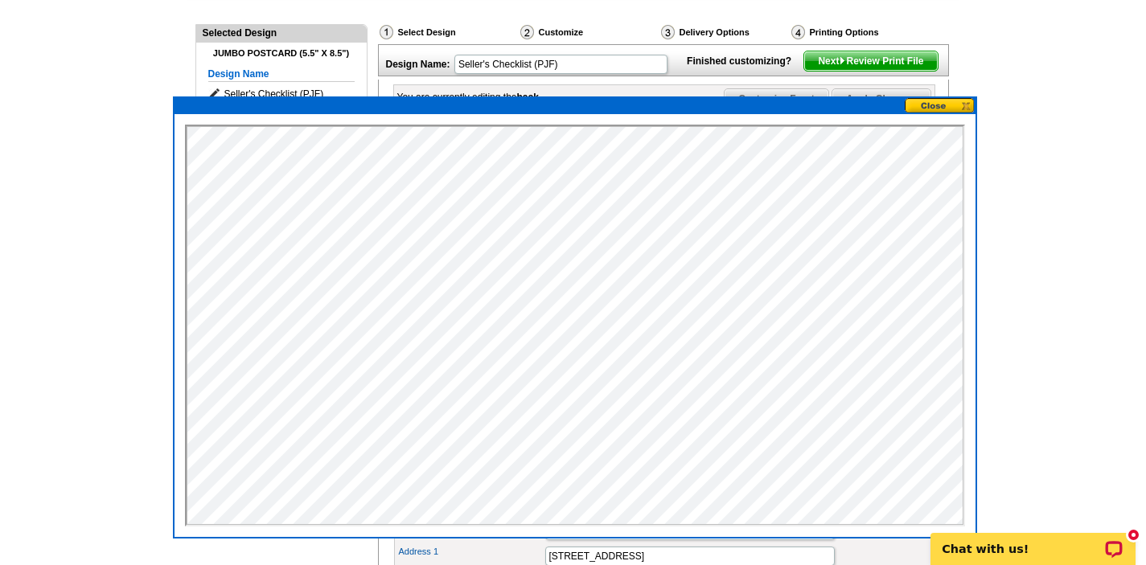
click at [946, 105] on button at bounding box center [940, 105] width 71 height 15
click at [939, 106] on button at bounding box center [940, 105] width 71 height 15
click at [967, 105] on button at bounding box center [940, 105] width 71 height 15
click at [934, 106] on button at bounding box center [940, 105] width 71 height 15
click at [944, 102] on button at bounding box center [940, 105] width 71 height 15
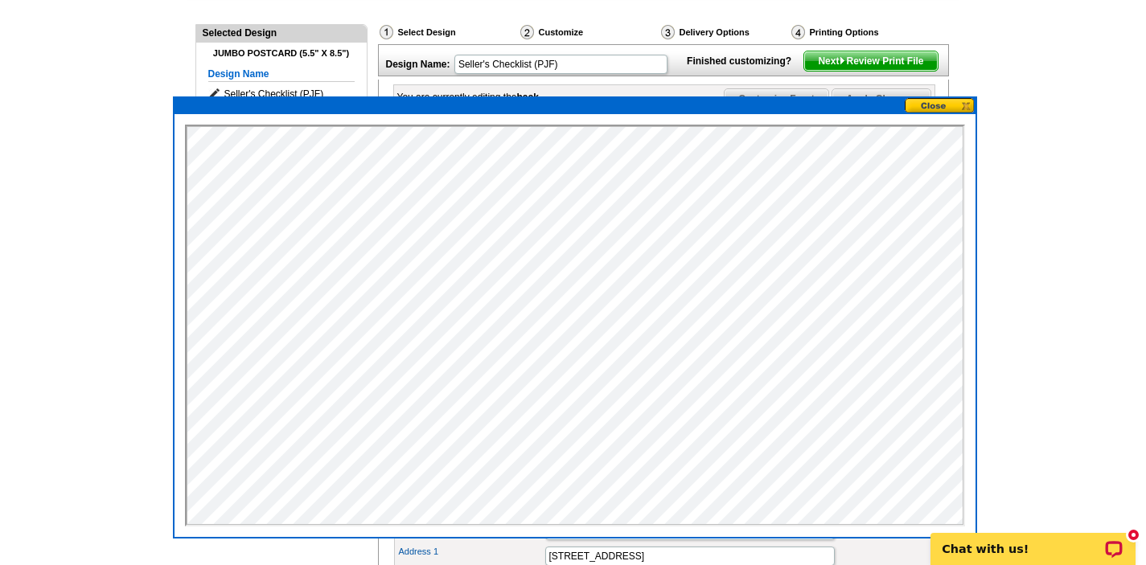
click at [970, 109] on button at bounding box center [940, 105] width 71 height 15
click at [919, 106] on button at bounding box center [940, 105] width 71 height 15
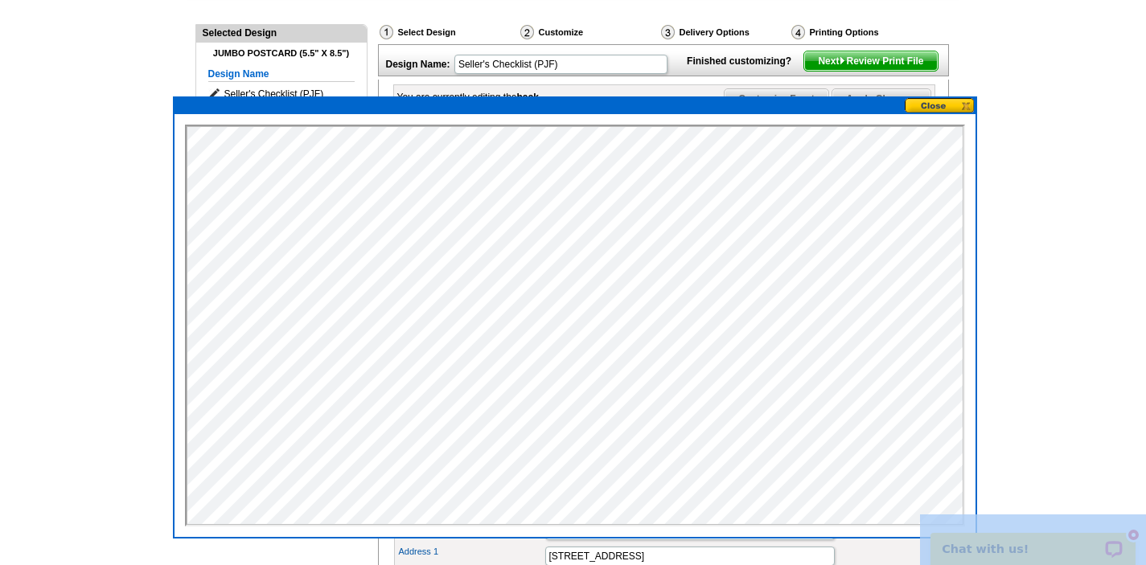
drag, startPoint x: 189, startPoint y: 99, endPoint x: 85, endPoint y: 35, distance: 122.0
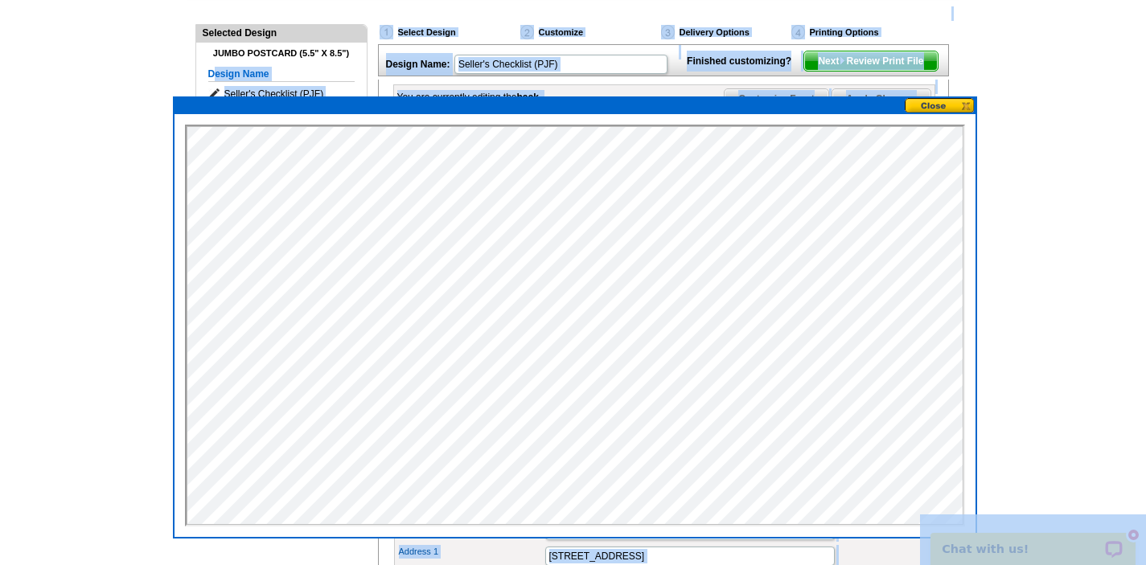
drag, startPoint x: 246, startPoint y: 105, endPoint x: 211, endPoint y: 68, distance: 51.2
click at [966, 95] on main "Need Help? call 800-260-5887, chat with support, or have our designers make som…" at bounding box center [573, 569] width 1146 height 1246
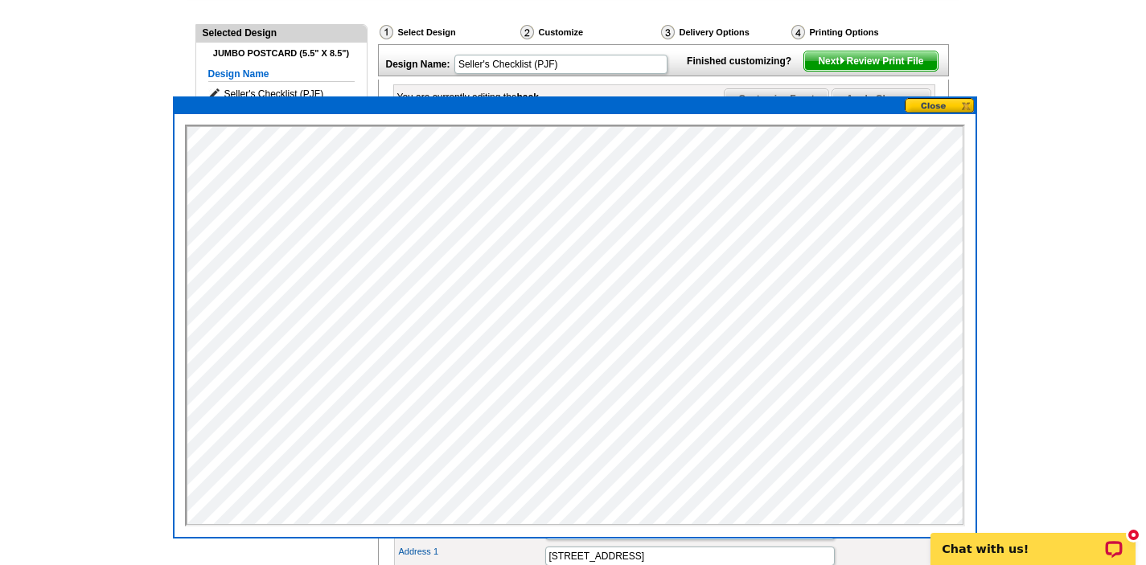
click at [968, 108] on button at bounding box center [940, 105] width 71 height 15
click at [1030, 392] on main "Need Help? call 800-260-5887, chat with support, or have our designers make som…" at bounding box center [573, 569] width 1146 height 1246
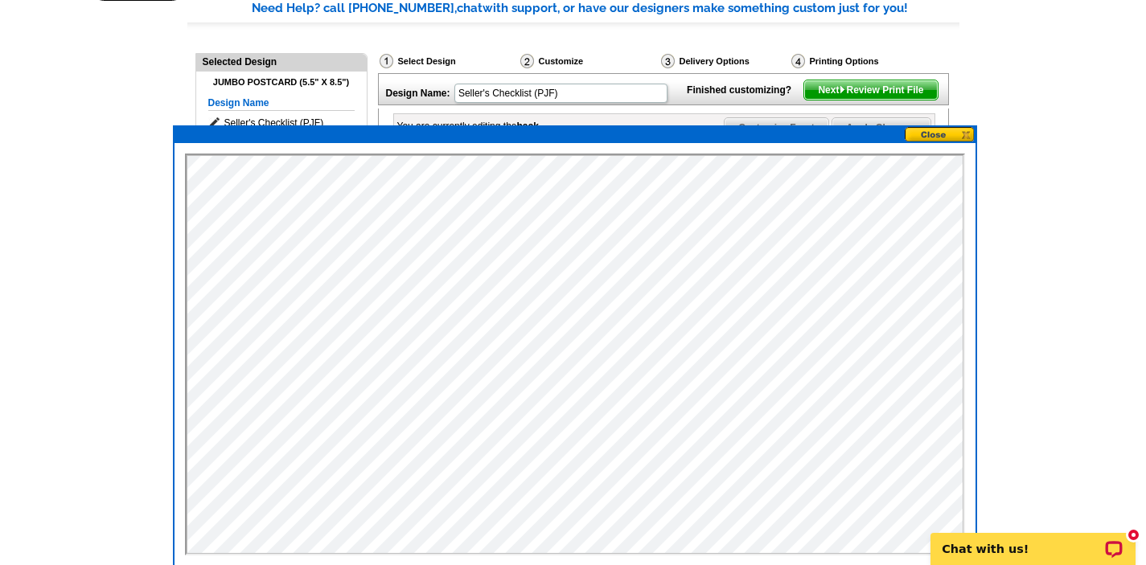
scroll to position [129, 0]
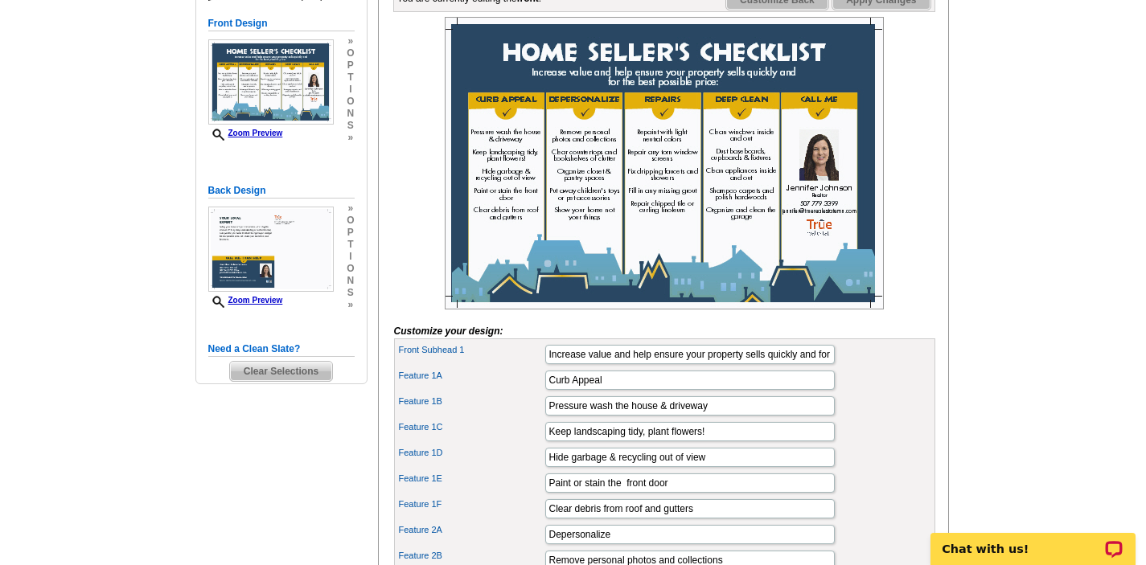
scroll to position [257, 0]
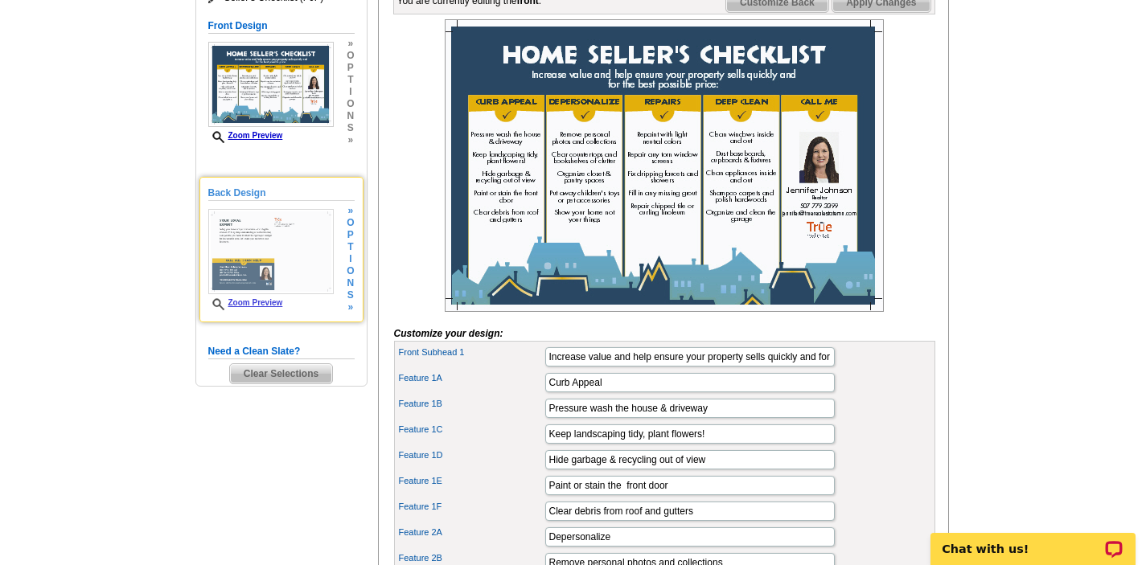
click at [248, 191] on h5 "Back Design" at bounding box center [281, 193] width 146 height 15
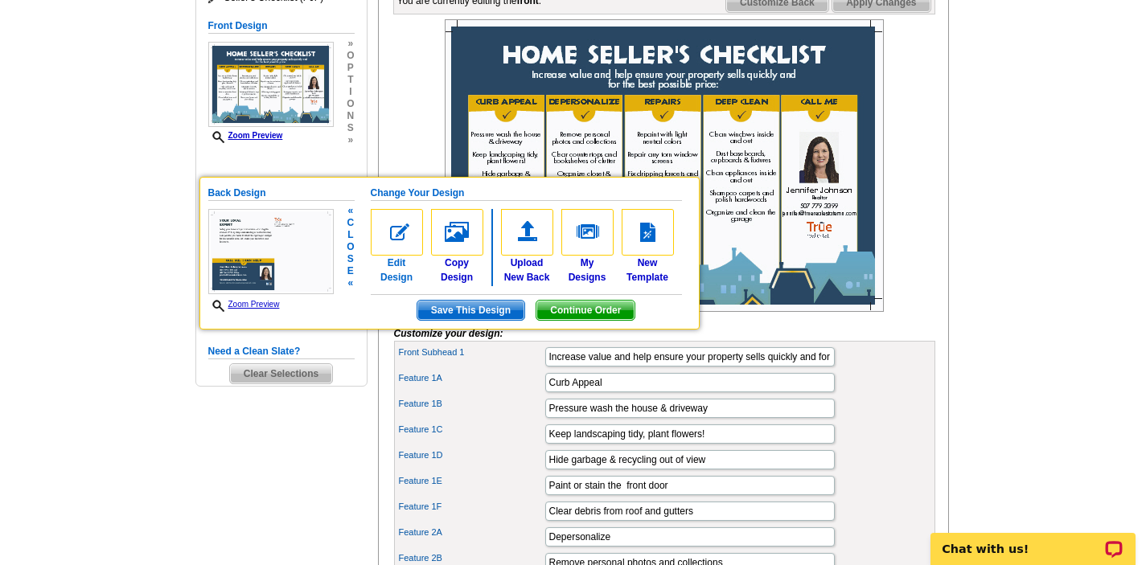
click at [403, 243] on img at bounding box center [397, 232] width 52 height 47
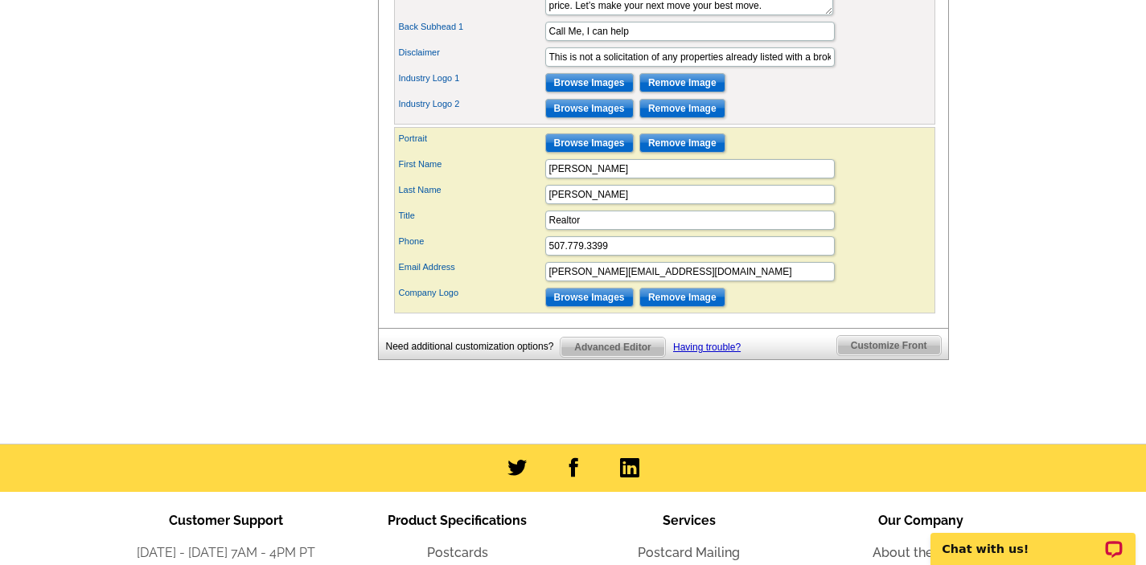
scroll to position [933, 0]
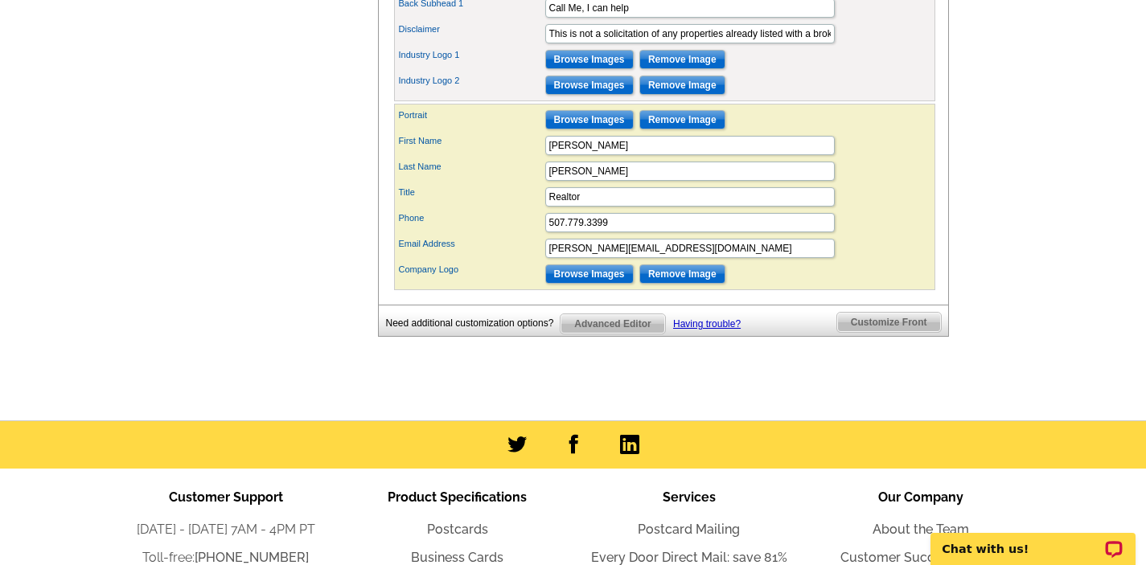
click at [886, 332] on span "Customize Front" at bounding box center [889, 322] width 104 height 19
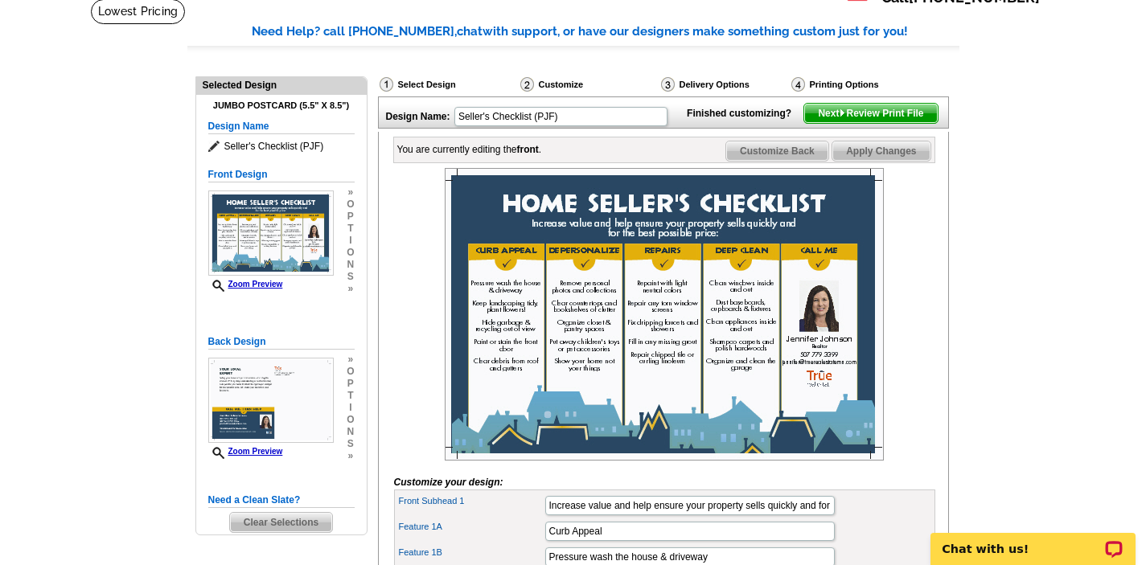
scroll to position [53, 0]
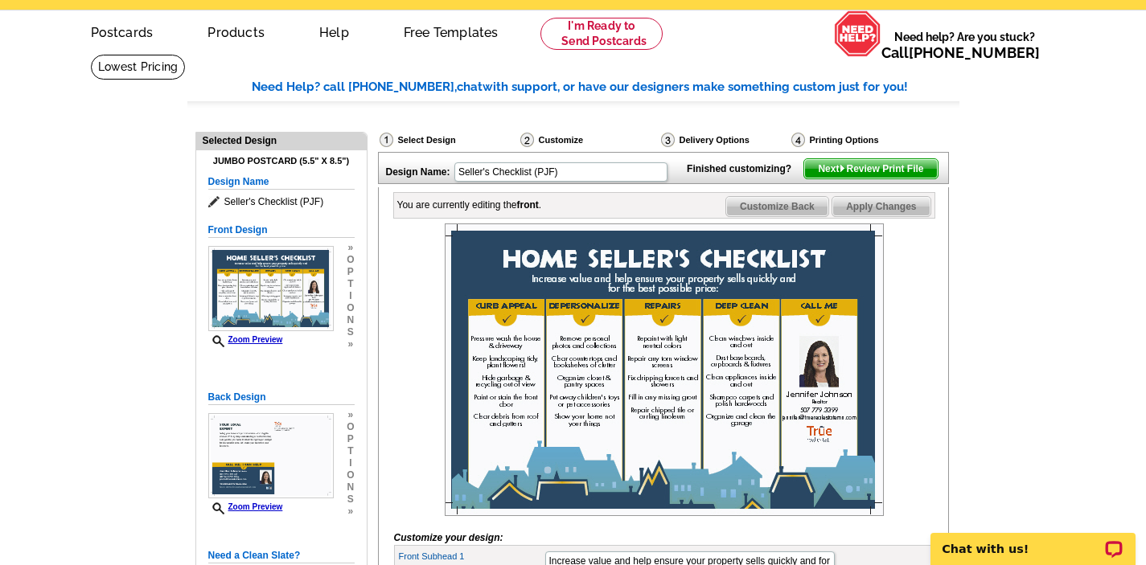
click at [873, 178] on span "Next Review Print File" at bounding box center [870, 168] width 133 height 19
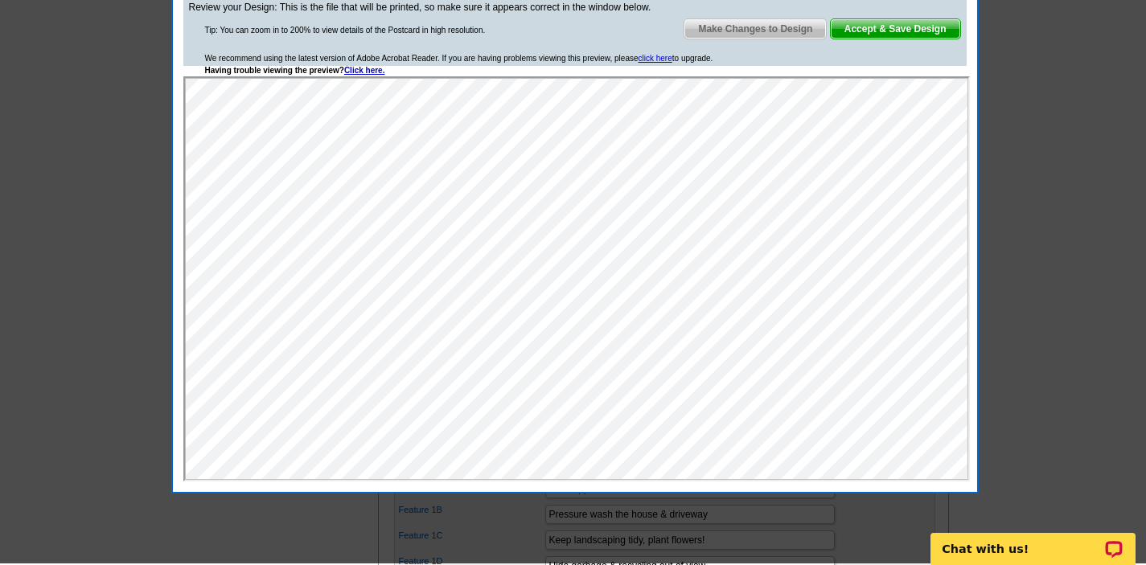
scroll to position [150, 0]
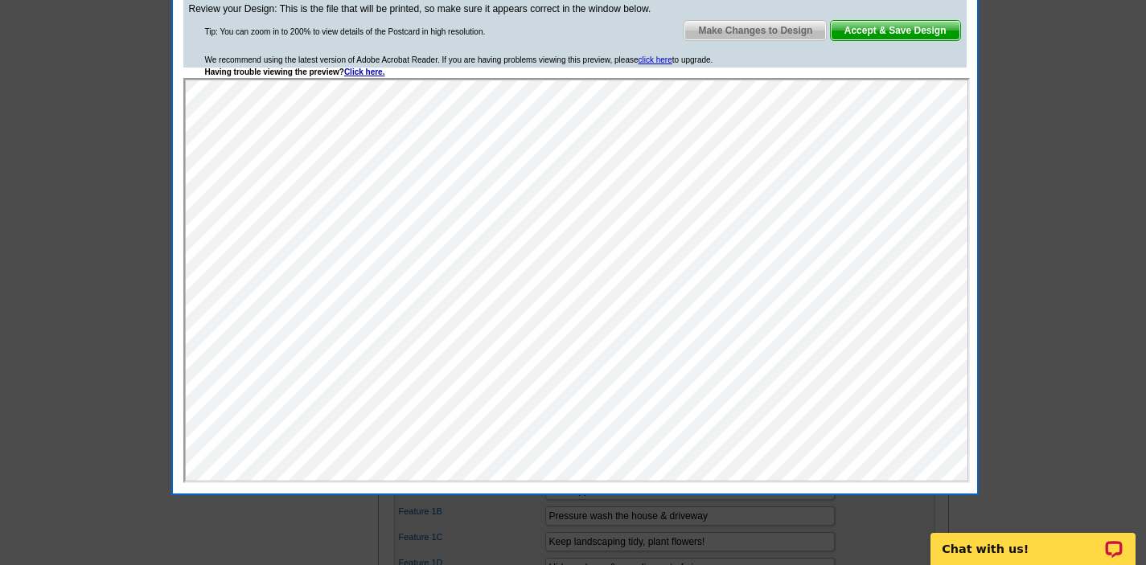
click at [887, 31] on span "Accept & Save Design" at bounding box center [895, 30] width 129 height 19
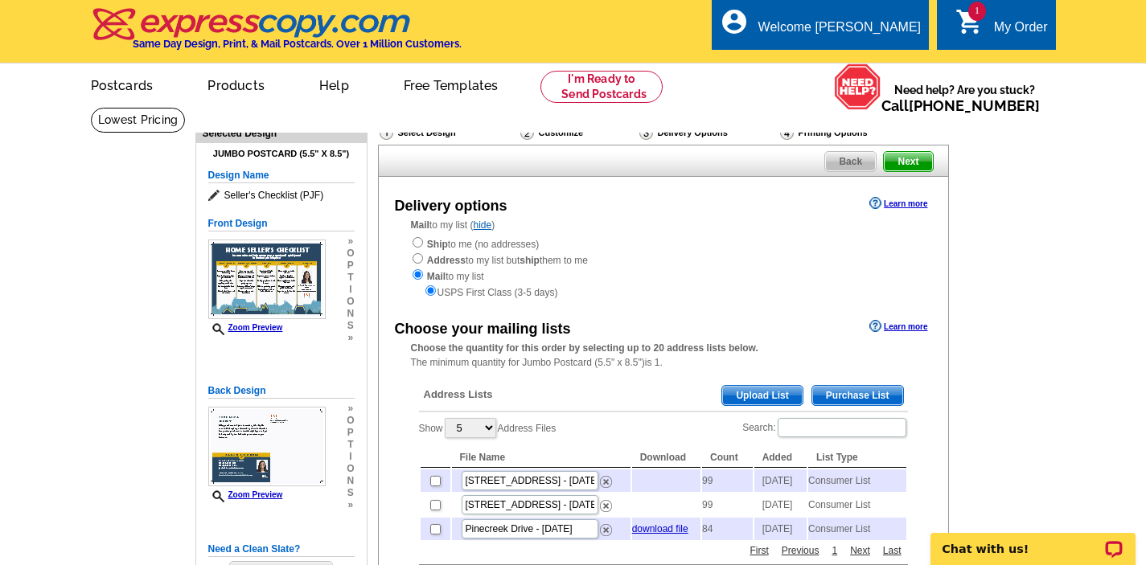
click at [746, 284] on div "USPS First Class (3-5 days)" at bounding box center [663, 292] width 505 height 16
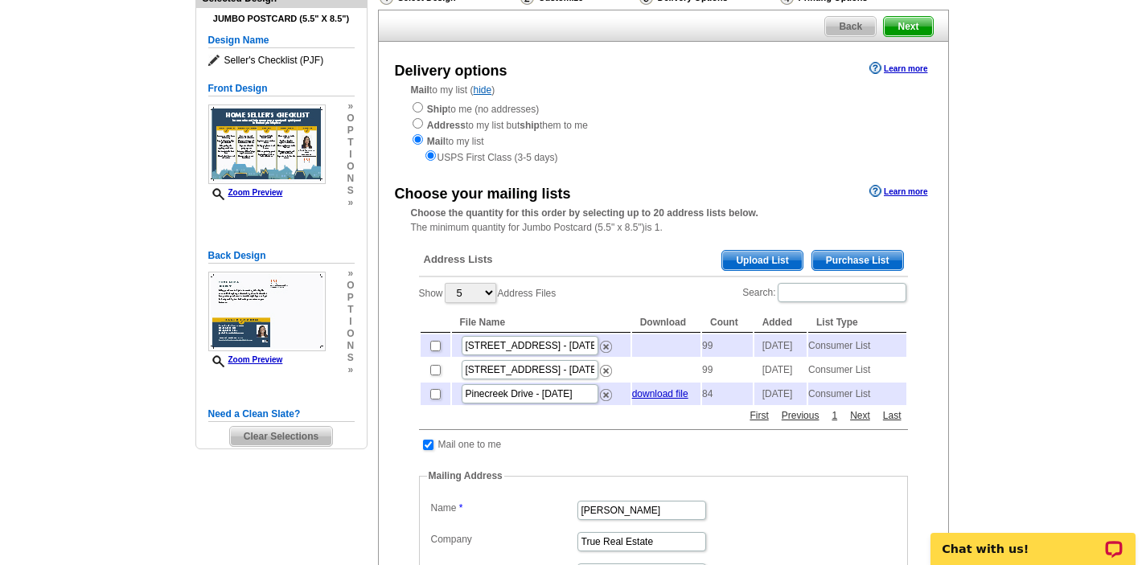
scroll to position [161, 0]
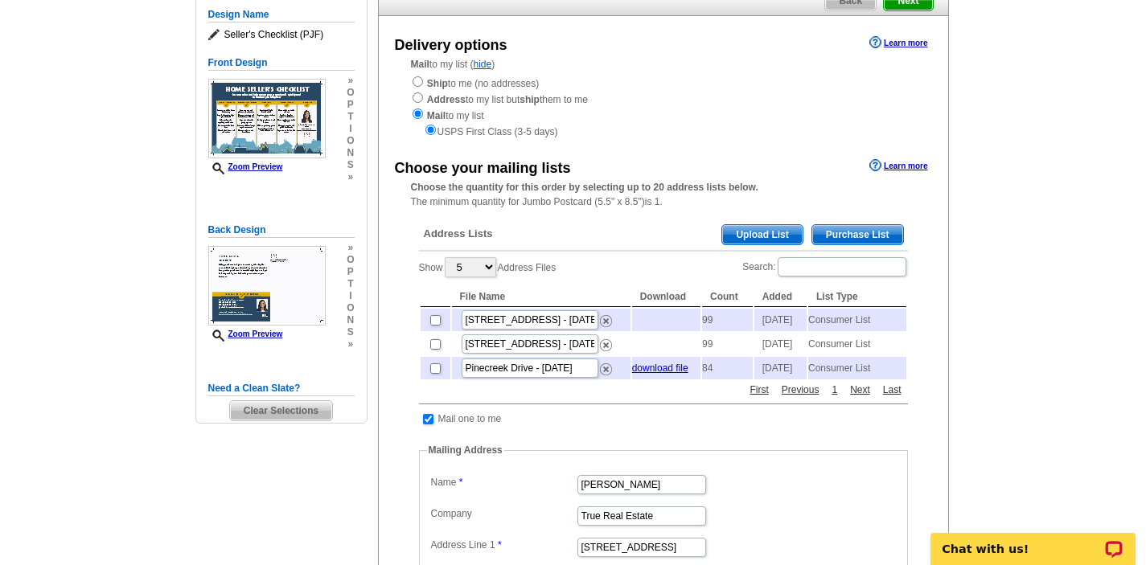
click at [862, 235] on span "Purchase List" at bounding box center [857, 234] width 91 height 19
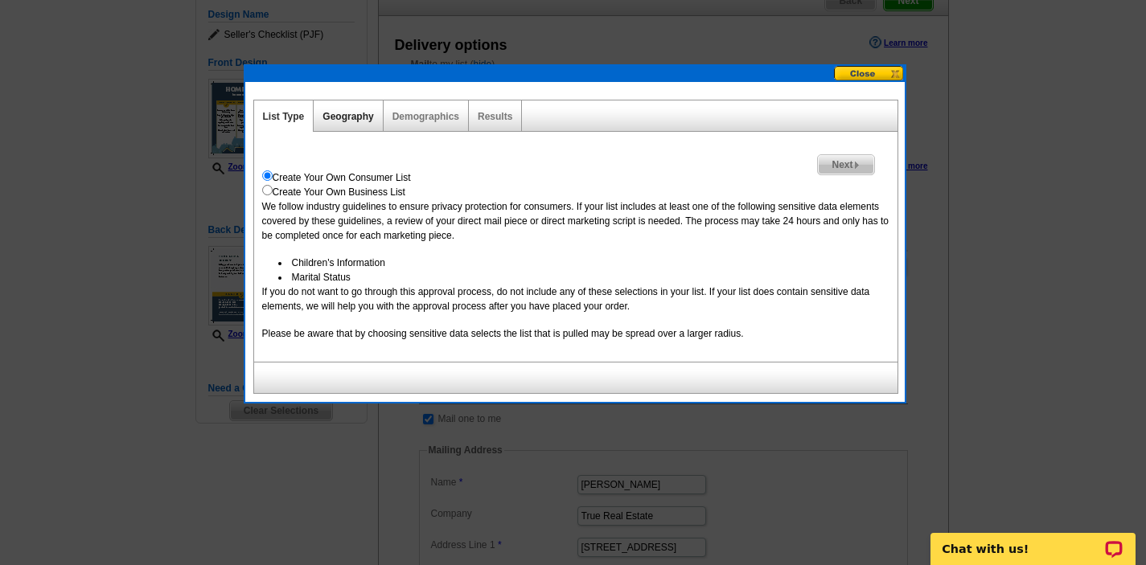
click at [349, 117] on link "Geography" at bounding box center [347, 116] width 51 height 11
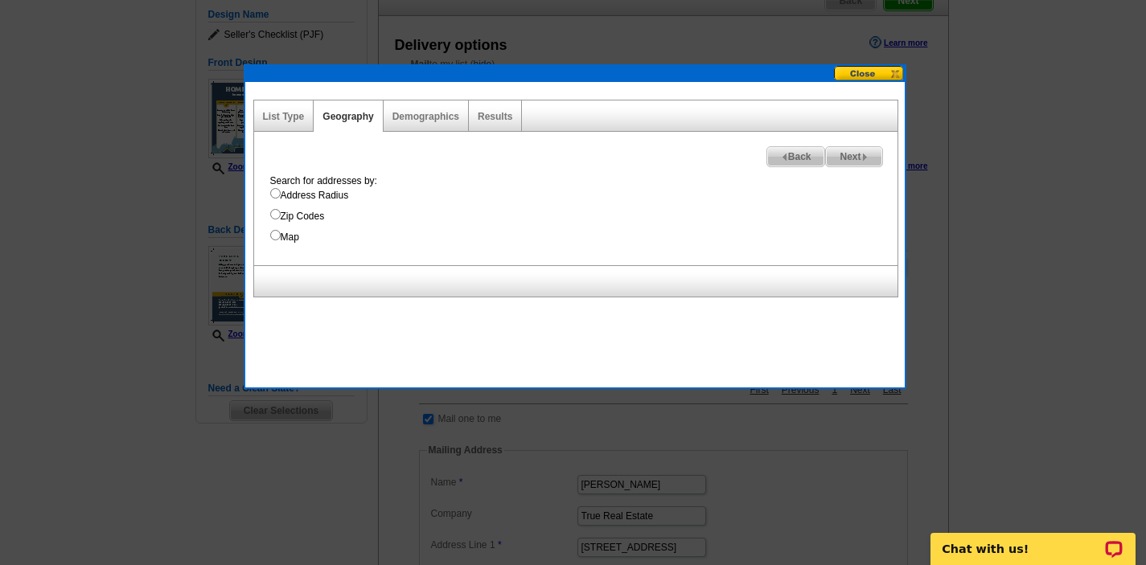
click at [278, 215] on input "Zip Codes" at bounding box center [275, 214] width 10 height 10
radio input "true"
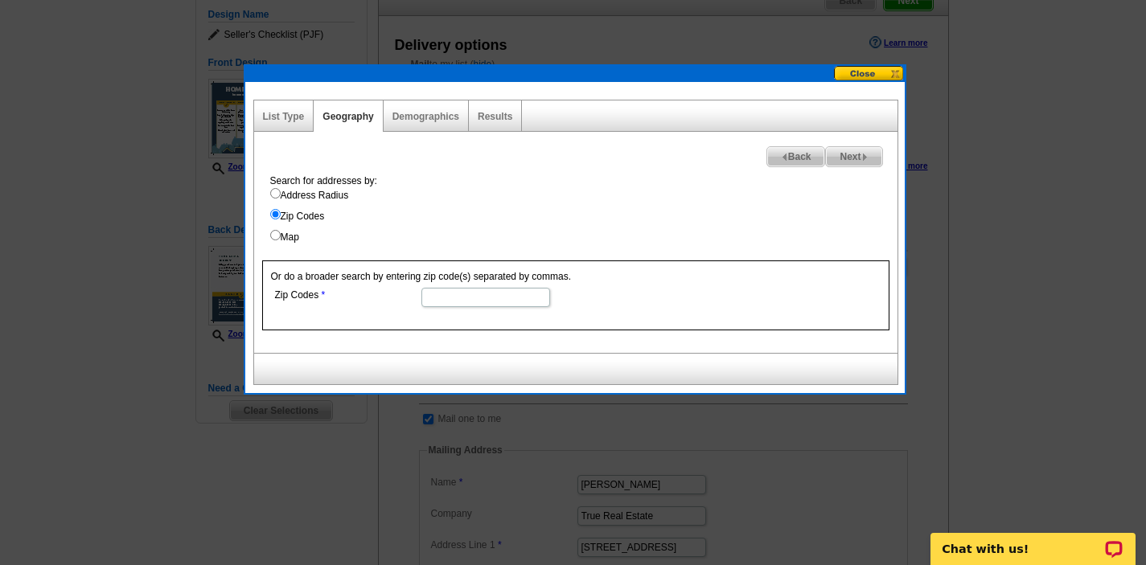
click at [469, 300] on input "Zip Codes" at bounding box center [485, 297] width 129 height 19
type input "56003"
click at [417, 120] on link "Demographics" at bounding box center [425, 116] width 67 height 11
select select
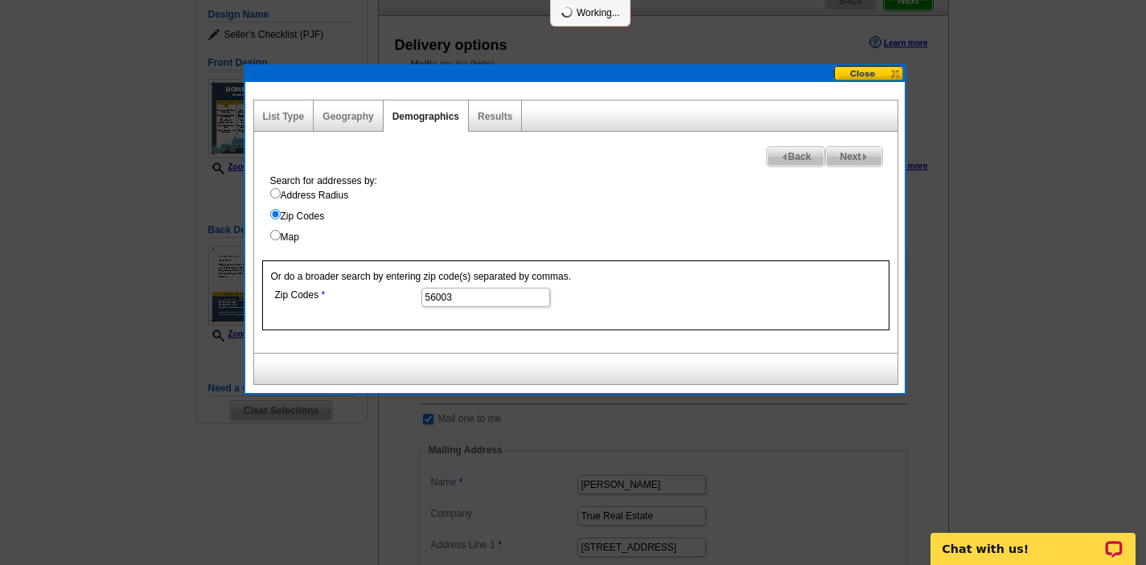
select select
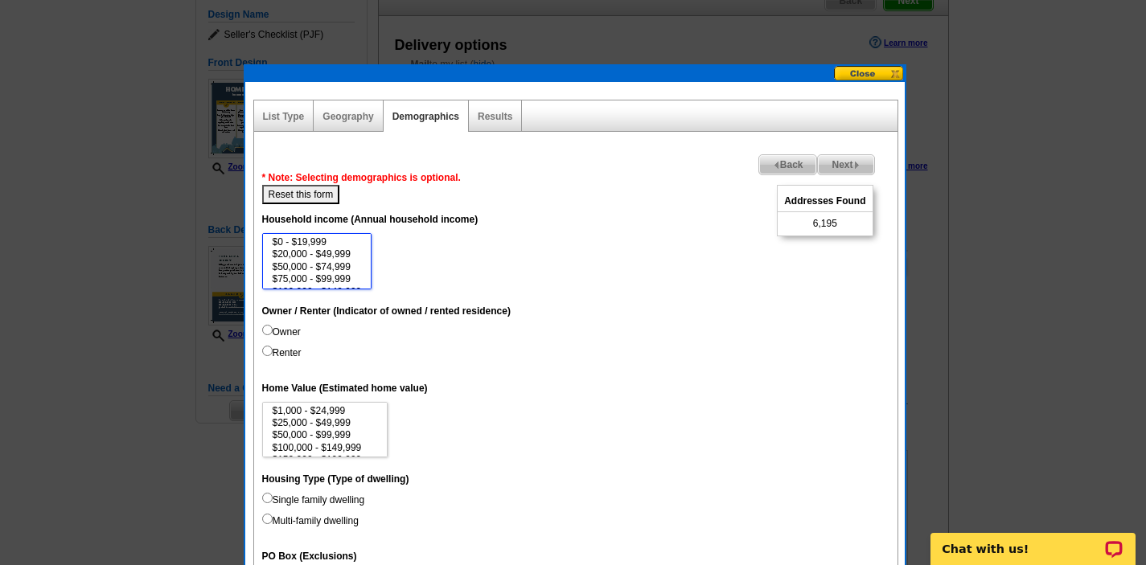
drag, startPoint x: 364, startPoint y: 248, endPoint x: 364, endPoint y: 257, distance: 9.6
click at [364, 258] on select "$0 - $19,999 $20,000 - $49,999 $50,000 - $74,999 $75,000 - $99,999 $100,000 - $…" at bounding box center [317, 261] width 110 height 56
drag, startPoint x: 364, startPoint y: 243, endPoint x: 368, endPoint y: 255, distance: 12.7
click at [368, 255] on select "$0 - $19,999 $20,000 - $49,999 $50,000 - $74,999 $75,000 - $99,999 $100,000 - $…" at bounding box center [317, 261] width 110 height 56
drag, startPoint x: 368, startPoint y: 255, endPoint x: 367, endPoint y: 265, distance: 10.5
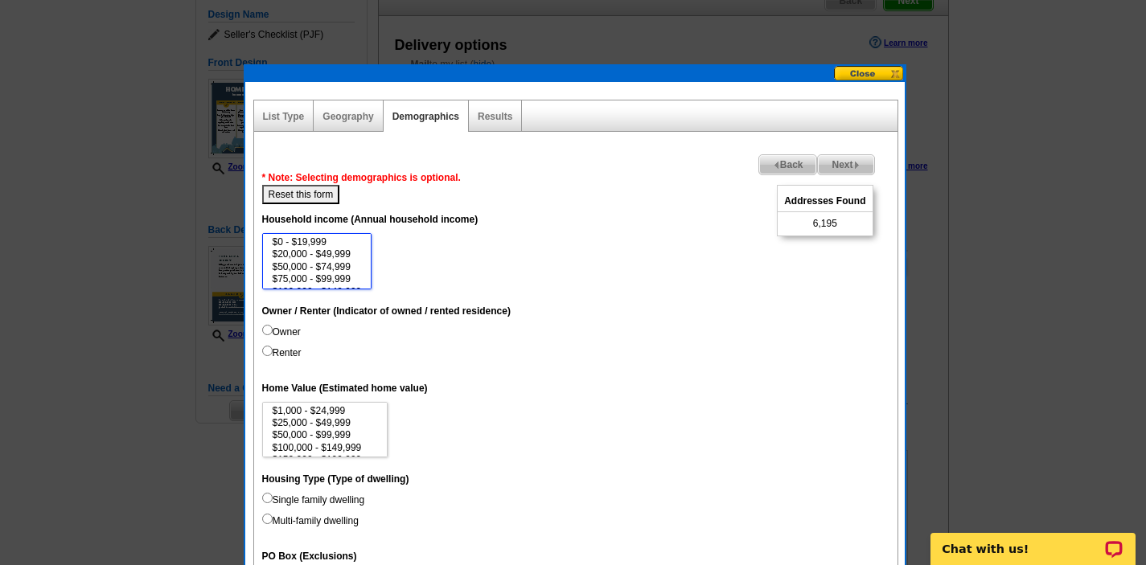
click at [367, 265] on select "$0 - $19,999 $20,000 - $49,999 $50,000 - $74,999 $75,000 - $99,999 $100,000 - $…" at bounding box center [317, 261] width 110 height 56
click at [328, 279] on option "$75,000 - $99,999" at bounding box center [317, 279] width 92 height 12
select select "150000-199999"
click at [328, 272] on option "$150,000 - $199,999" at bounding box center [317, 270] width 92 height 12
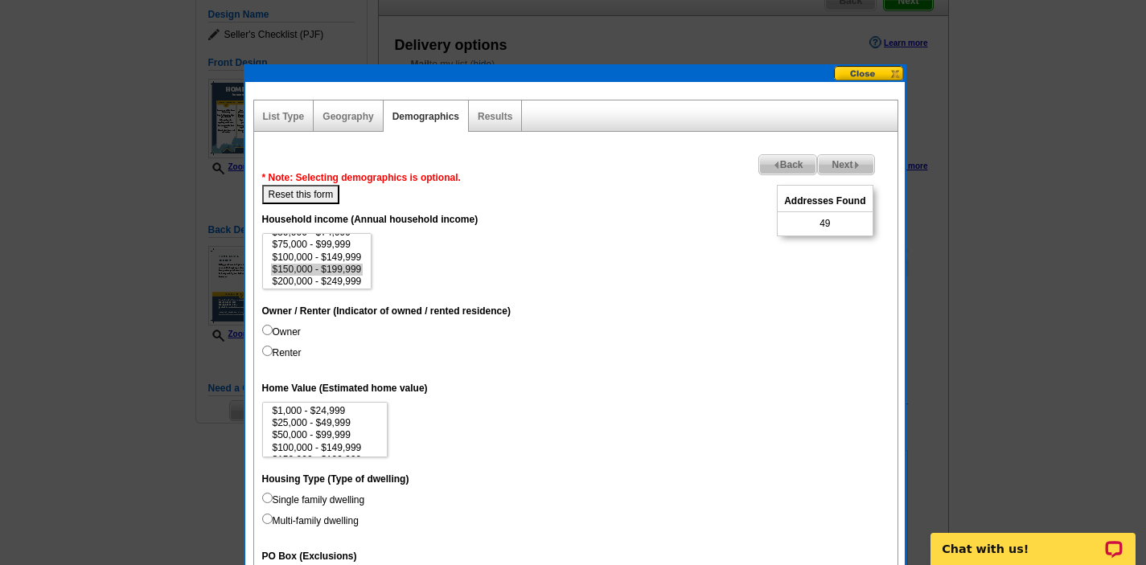
click at [268, 327] on input "Owner" at bounding box center [267, 330] width 10 height 10
radio input "true"
drag, startPoint x: 382, startPoint y: 412, endPoint x: 386, endPoint y: 424, distance: 12.0
click at [386, 425] on select "$1,000 - $24,999 $25,000 - $49,999 $50,000 - $99,999 $100,000 - $149,999 $150,0…" at bounding box center [325, 430] width 126 height 56
drag, startPoint x: 382, startPoint y: 412, endPoint x: 379, endPoint y: 425, distance: 13.9
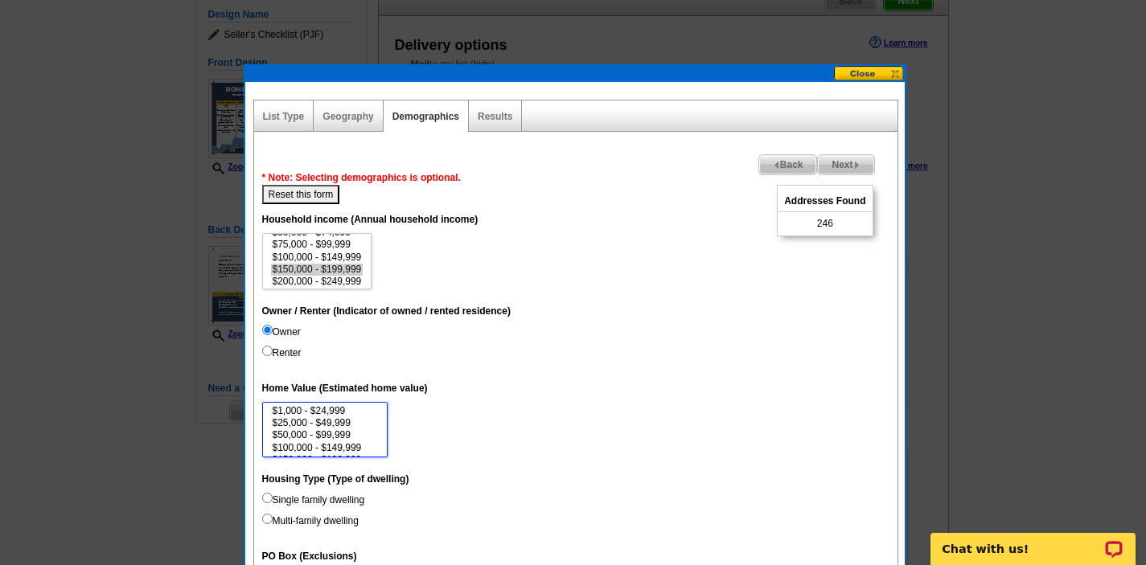
click at [379, 426] on select "$1,000 - $24,999 $25,000 - $49,999 $50,000 - $99,999 $100,000 - $149,999 $150,0…" at bounding box center [325, 430] width 126 height 56
drag, startPoint x: 383, startPoint y: 413, endPoint x: 383, endPoint y: 426, distance: 12.9
click at [383, 426] on select "$1,000 - $24,999 $25,000 - $49,999 $50,000 - $99,999 $100,000 - $149,999 $150,0…" at bounding box center [325, 430] width 126 height 56
click at [269, 500] on input "Single family dwelling" at bounding box center [267, 498] width 10 height 10
radio input "true"
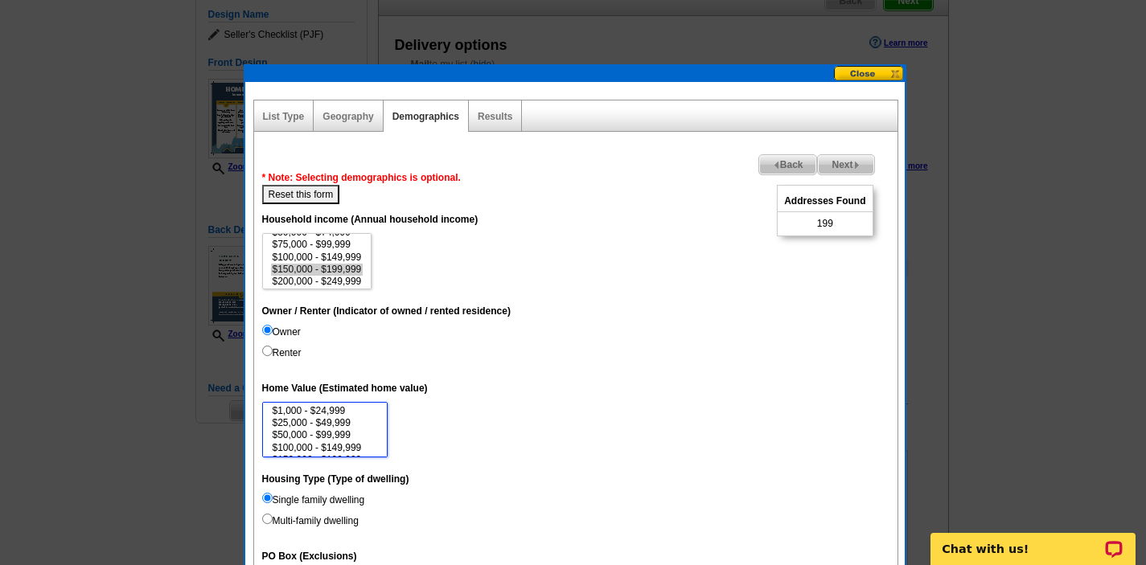
drag, startPoint x: 382, startPoint y: 419, endPoint x: 381, endPoint y: 437, distance: 17.7
click at [381, 438] on select "$1,000 - $24,999 $25,000 - $49,999 $50,000 - $99,999 $100,000 - $149,999 $150,0…" at bounding box center [325, 430] width 126 height 56
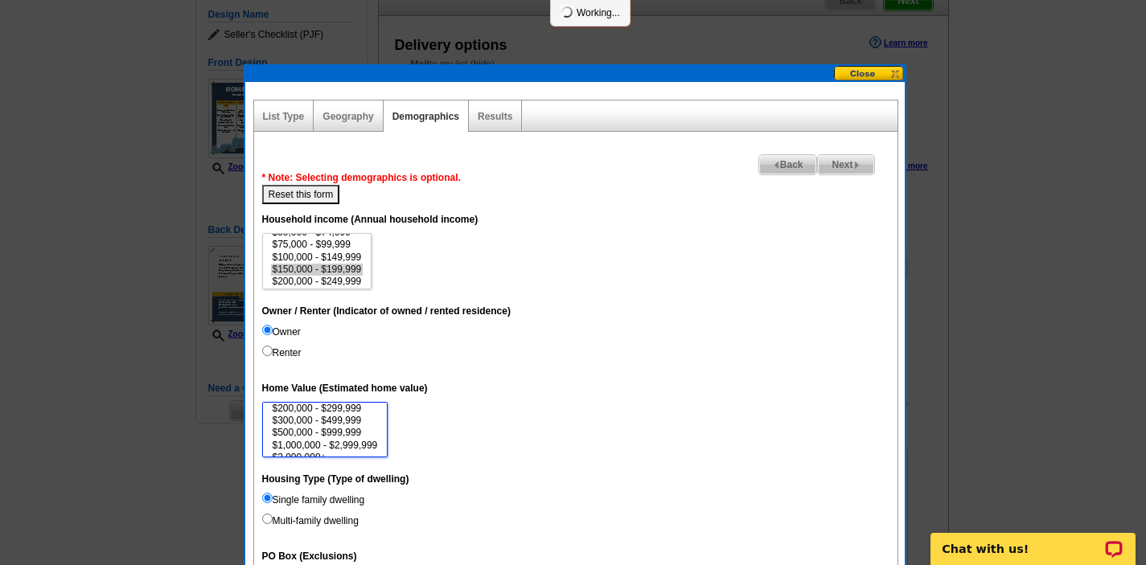
scroll to position [52, 0]
click at [329, 433] on option "$300,000 - $499,999" at bounding box center [325, 433] width 109 height 12
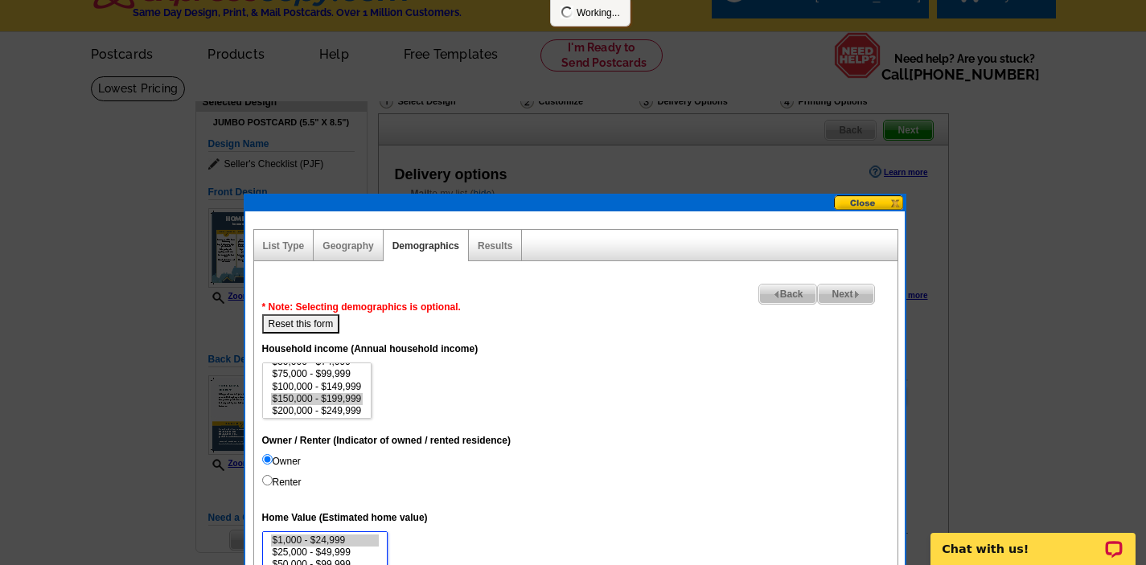
scroll to position [0, 0]
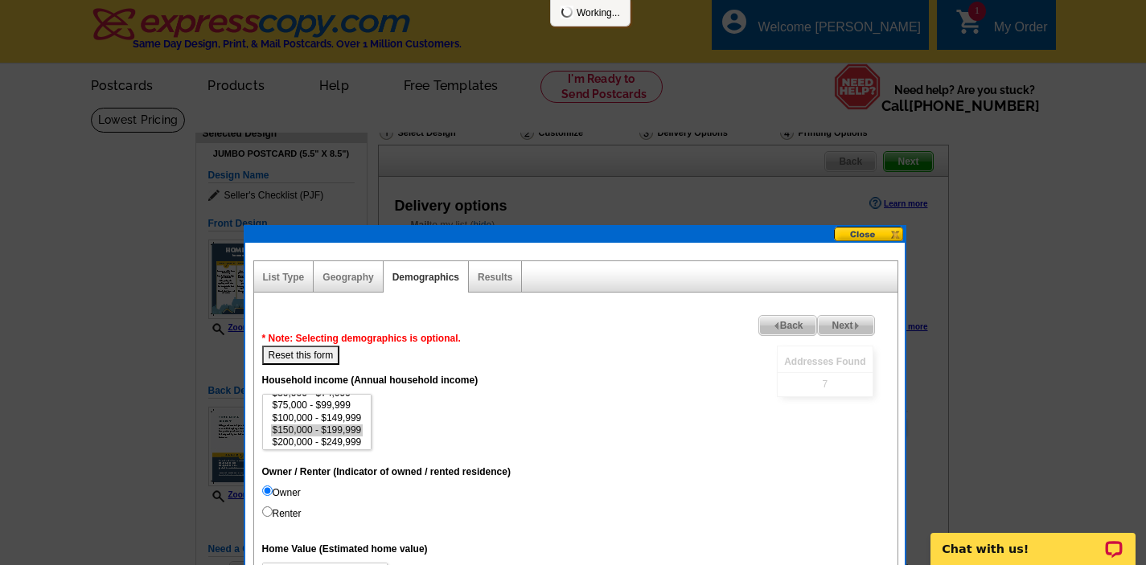
click at [576, 420] on dd "$0 - $19,999 $20,000 - $49,999 $50,000 - $74,999 $75,000 - $99,999 $100,000 - $…" at bounding box center [575, 422] width 627 height 56
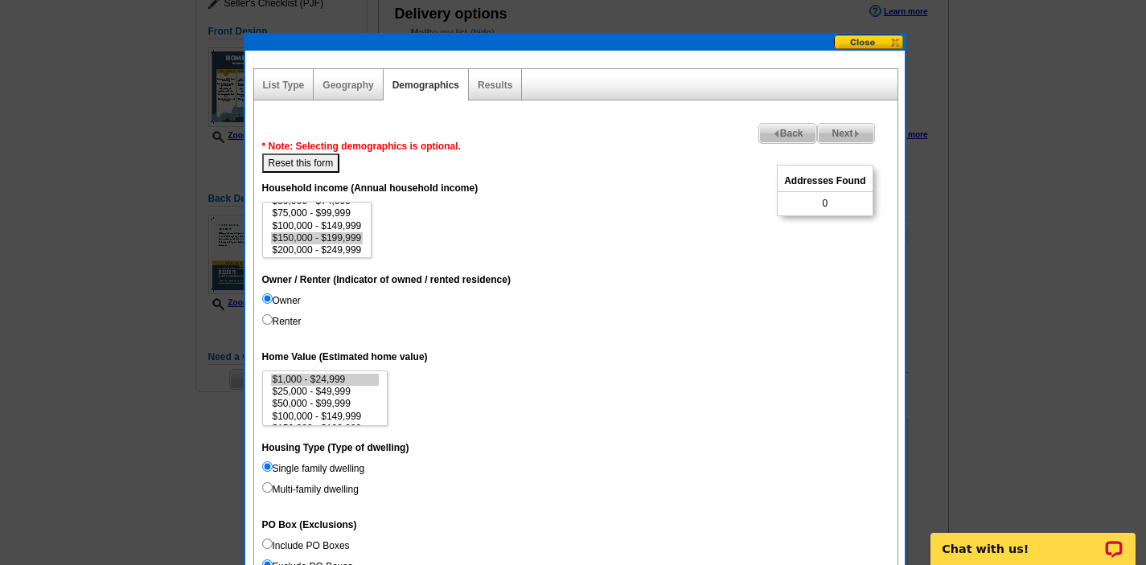
scroll to position [193, 0]
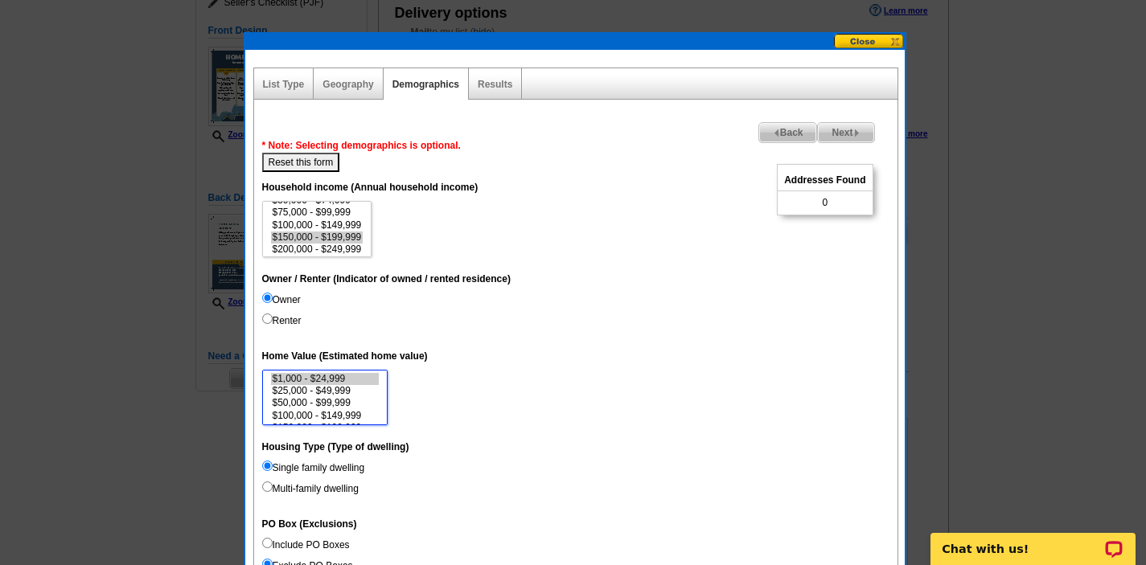
click at [384, 390] on select "$1,000 - $24,999 $25,000 - $49,999 $50,000 - $99,999 $100,000 - $149,999 $150,0…" at bounding box center [325, 398] width 126 height 56
click at [360, 410] on option "$100,000 - $149,999" at bounding box center [325, 416] width 109 height 12
select select "300000-499999"
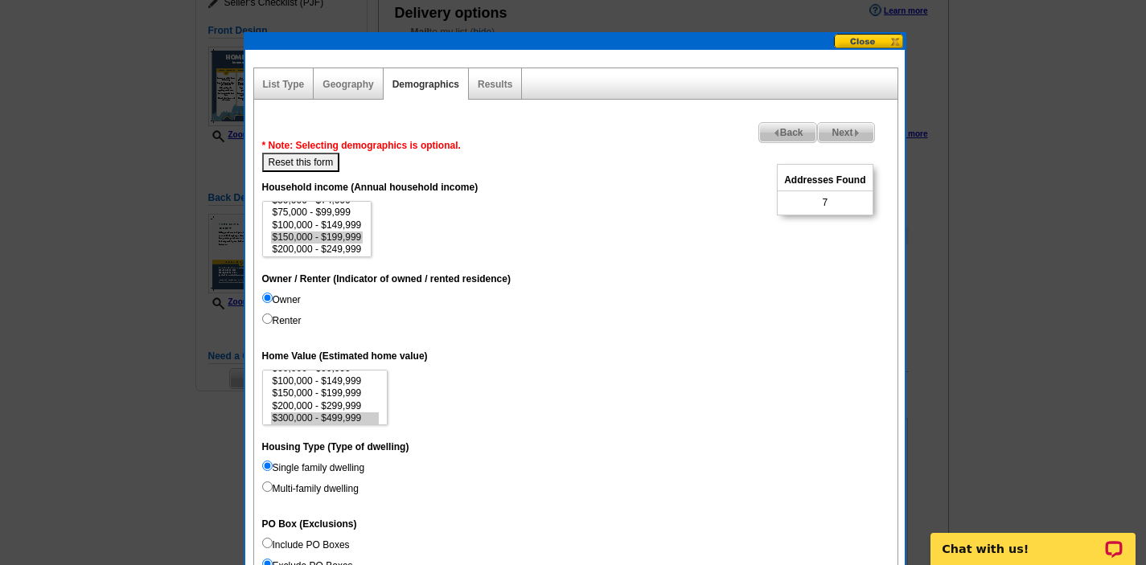
click at [422, 515] on dt "PO Box (Exclusions)" at bounding box center [575, 523] width 627 height 29
click at [440, 482] on dd "Single family dwelling Multi-family dwelling" at bounding box center [575, 482] width 627 height 42
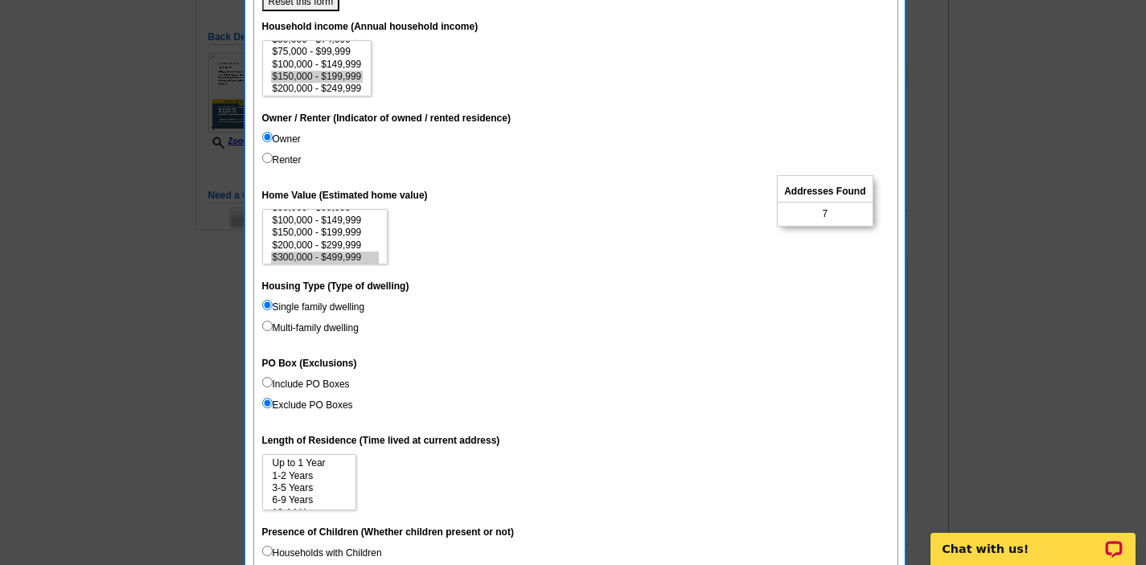
scroll to position [386, 0]
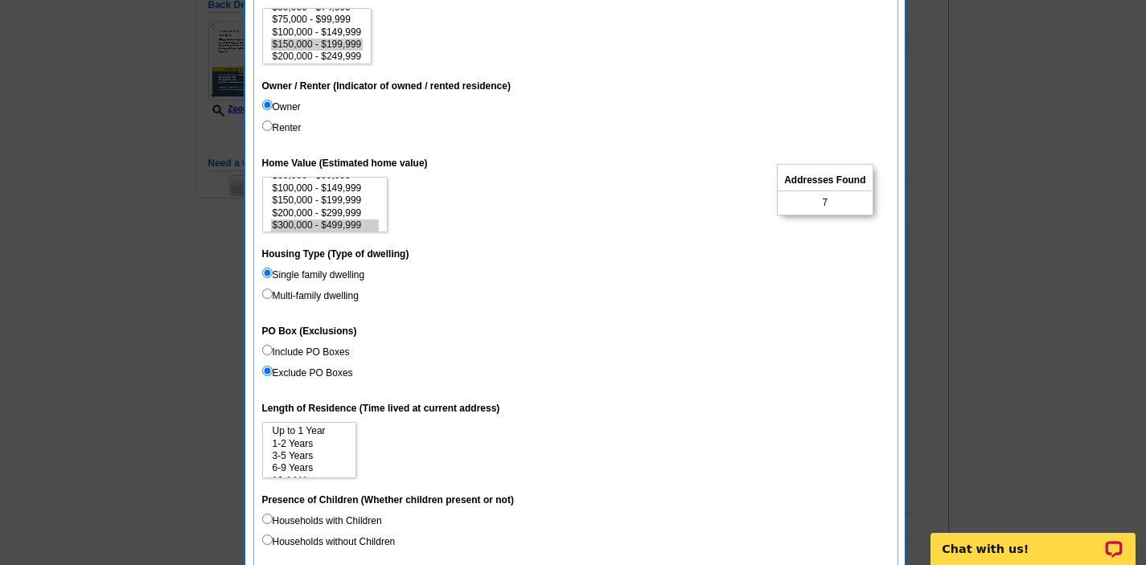
click at [265, 372] on input "Exclude PO Boxes" at bounding box center [267, 371] width 10 height 10
click at [262, 345] on input "Include PO Boxes" at bounding box center [267, 350] width 10 height 10
radio input "true"
click at [262, 366] on input "Exclude PO Boxes" at bounding box center [267, 371] width 10 height 10
radio input "true"
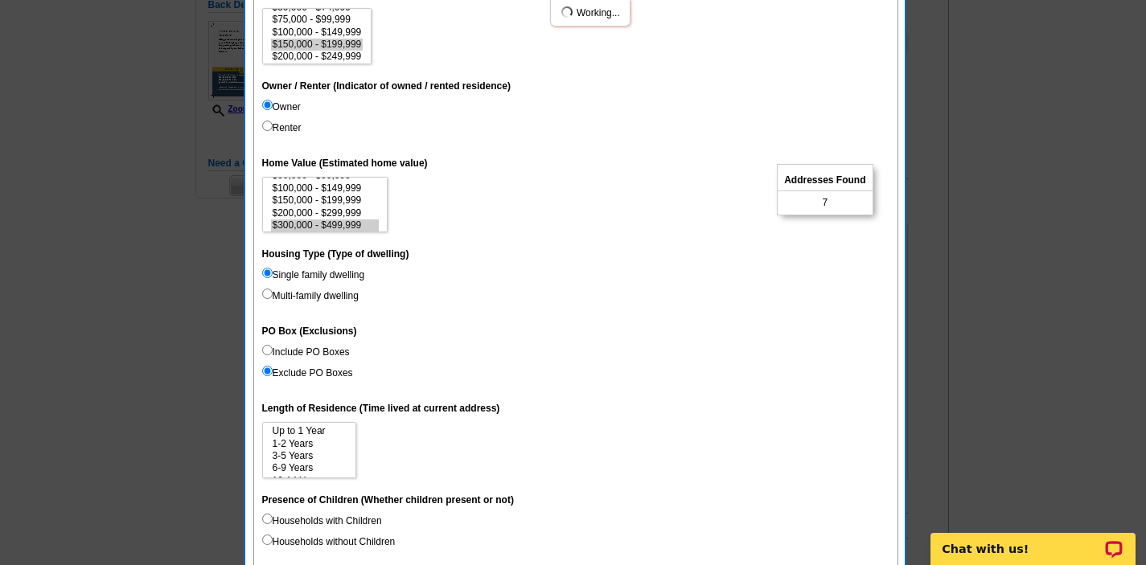
click at [262, 345] on input "Include PO Boxes" at bounding box center [267, 350] width 10 height 10
radio input "true"
click at [265, 373] on input "Exclude PO Boxes" at bounding box center [267, 371] width 10 height 10
radio input "true"
click at [262, 345] on input "Include PO Boxes" at bounding box center [267, 350] width 10 height 10
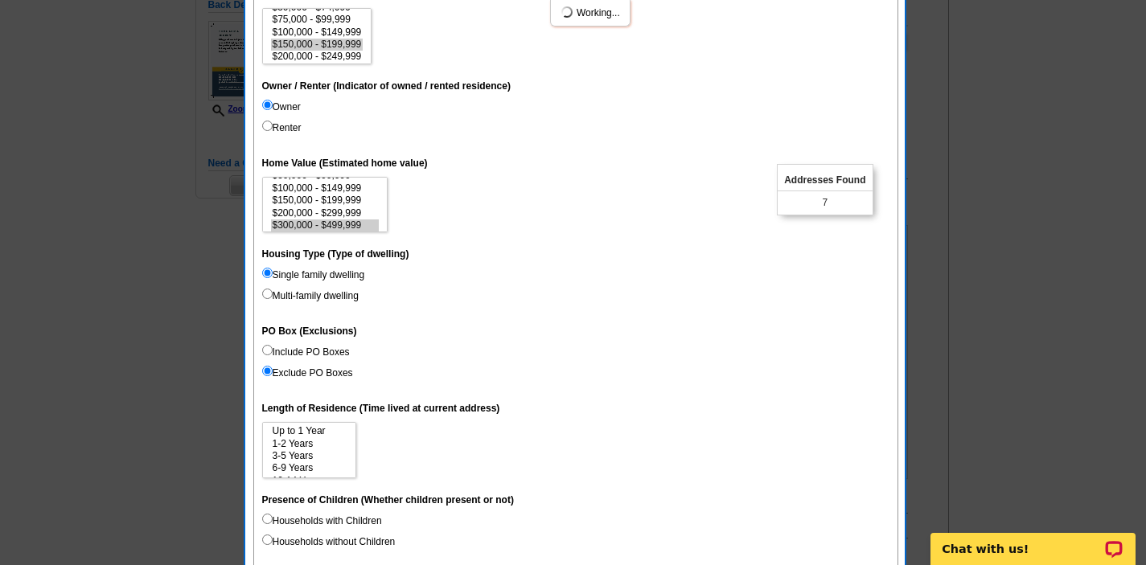
radio input "true"
click at [262, 366] on input "Exclude PO Boxes" at bounding box center [267, 371] width 10 height 10
radio input "true"
click at [415, 490] on dt "Presence of Children (Whether children present or not)" at bounding box center [575, 499] width 627 height 29
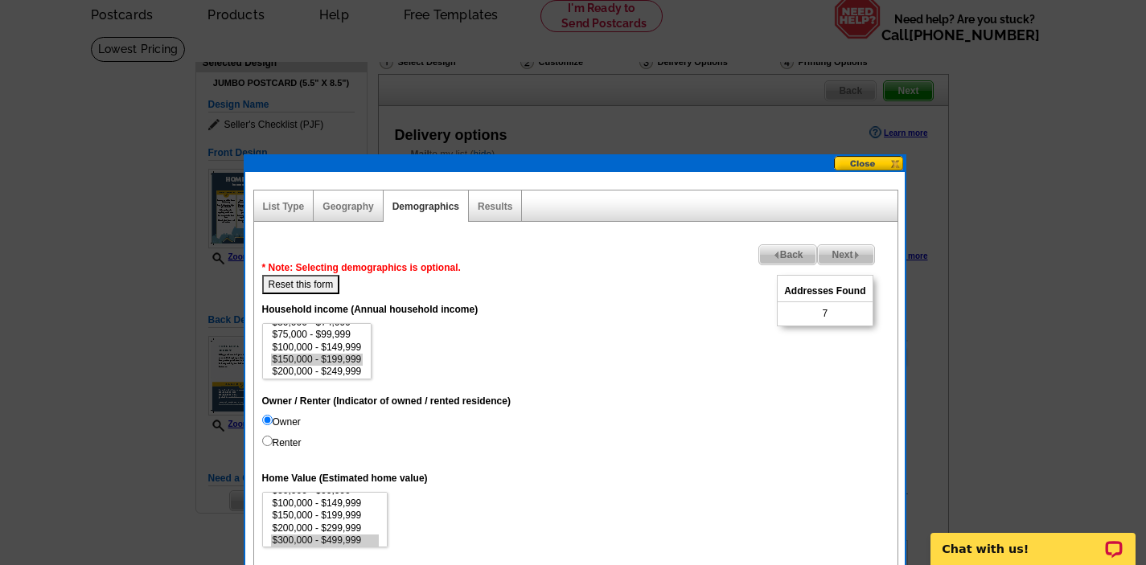
scroll to position [64, 0]
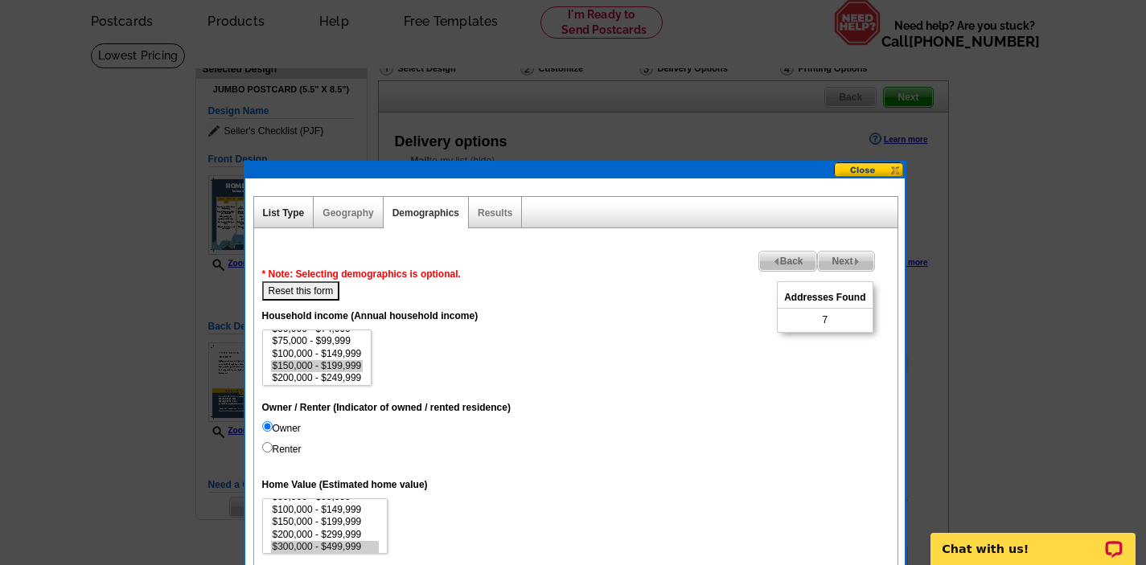
click at [273, 217] on link "List Type" at bounding box center [284, 212] width 42 height 11
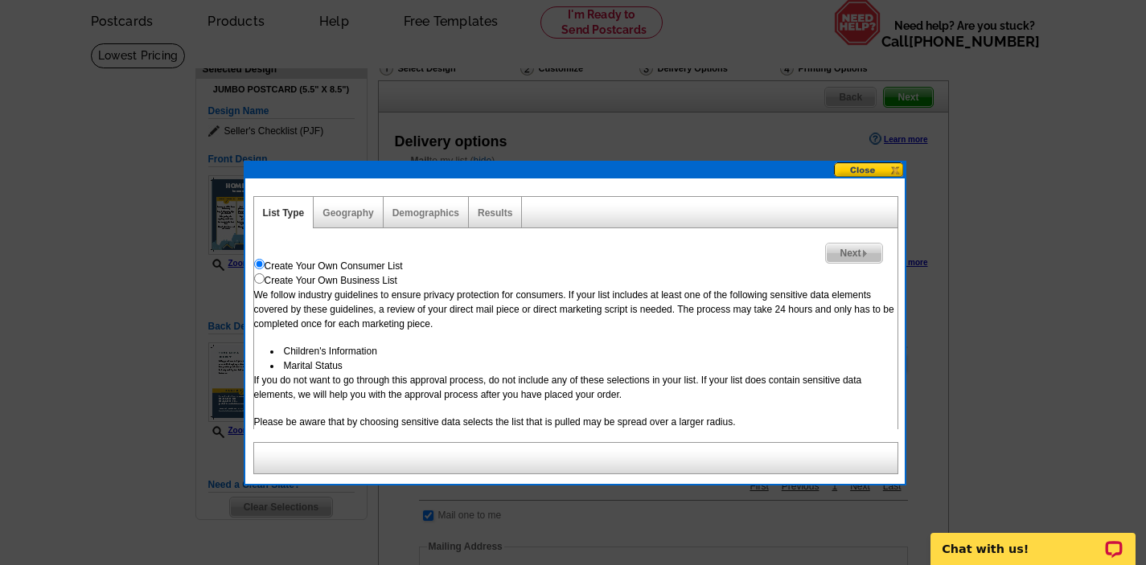
click at [621, 455] on div at bounding box center [575, 458] width 645 height 32
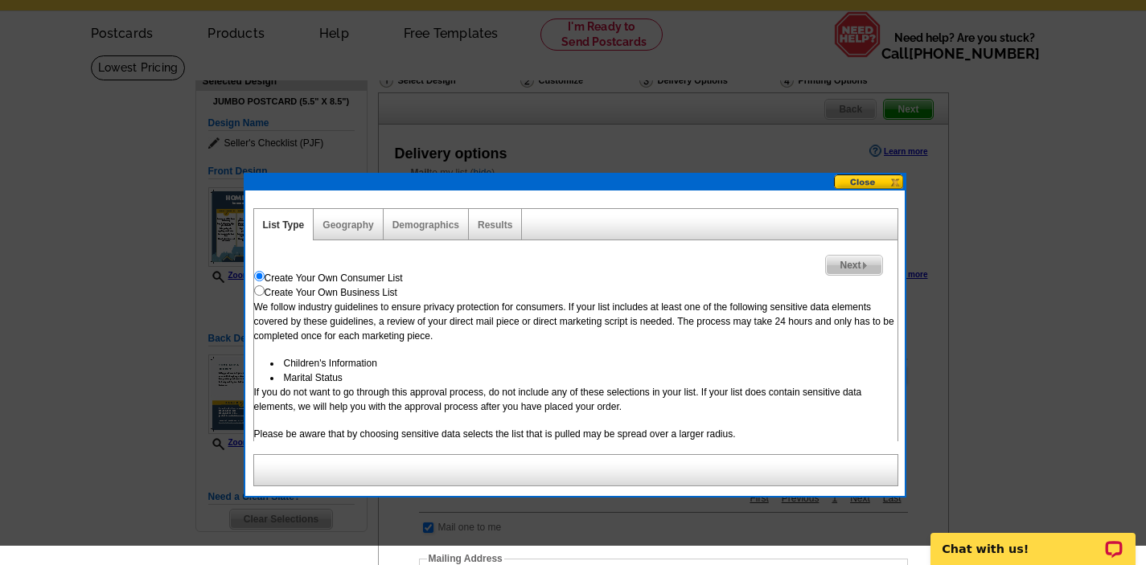
scroll to position [32, 0]
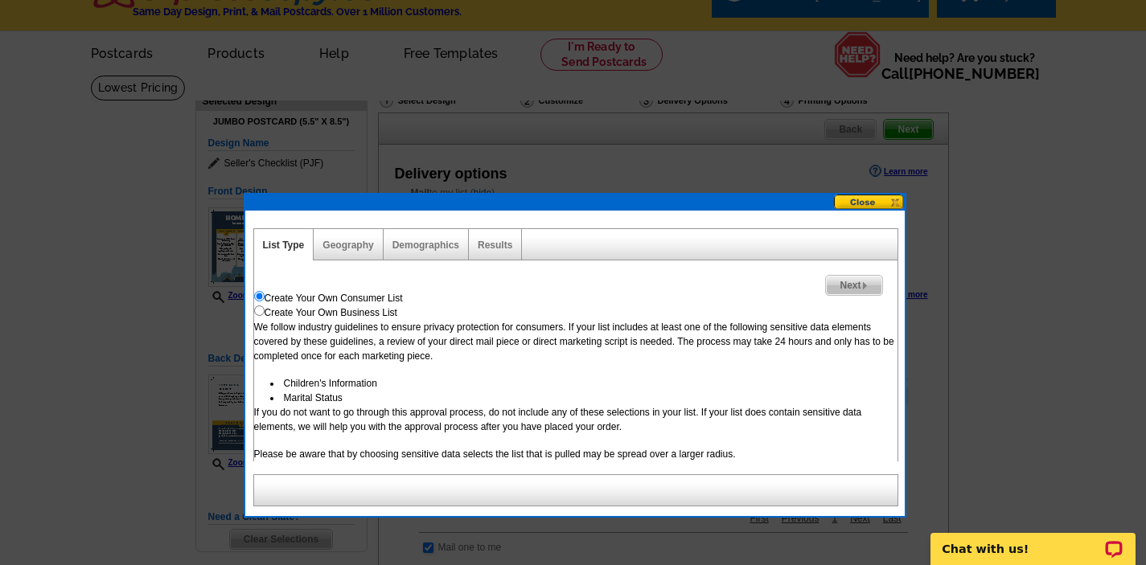
click at [855, 285] on span "Next" at bounding box center [853, 285] width 55 height 19
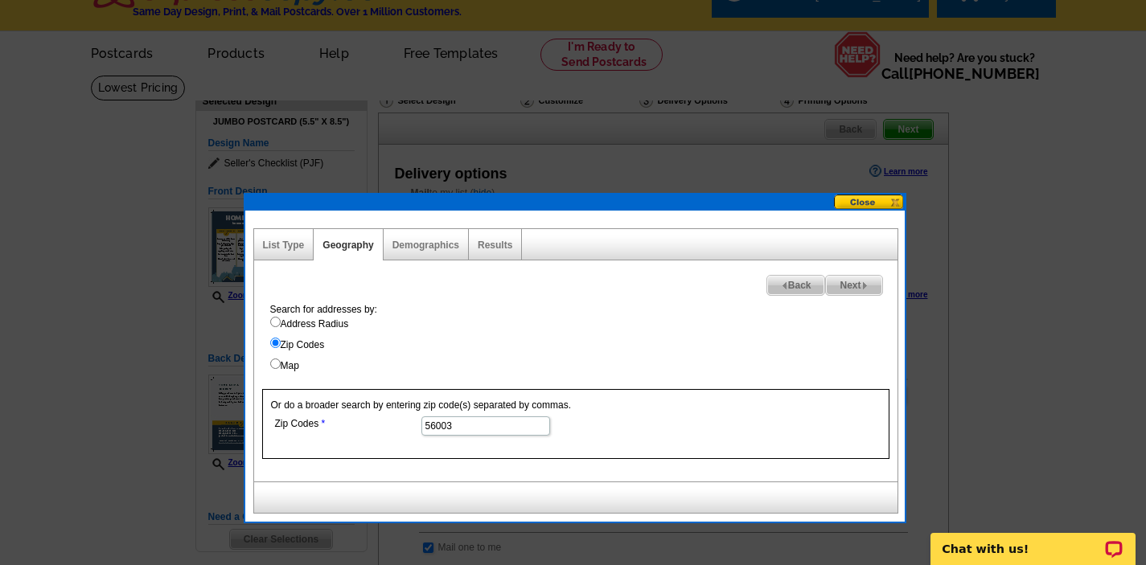
scroll to position [64, 0]
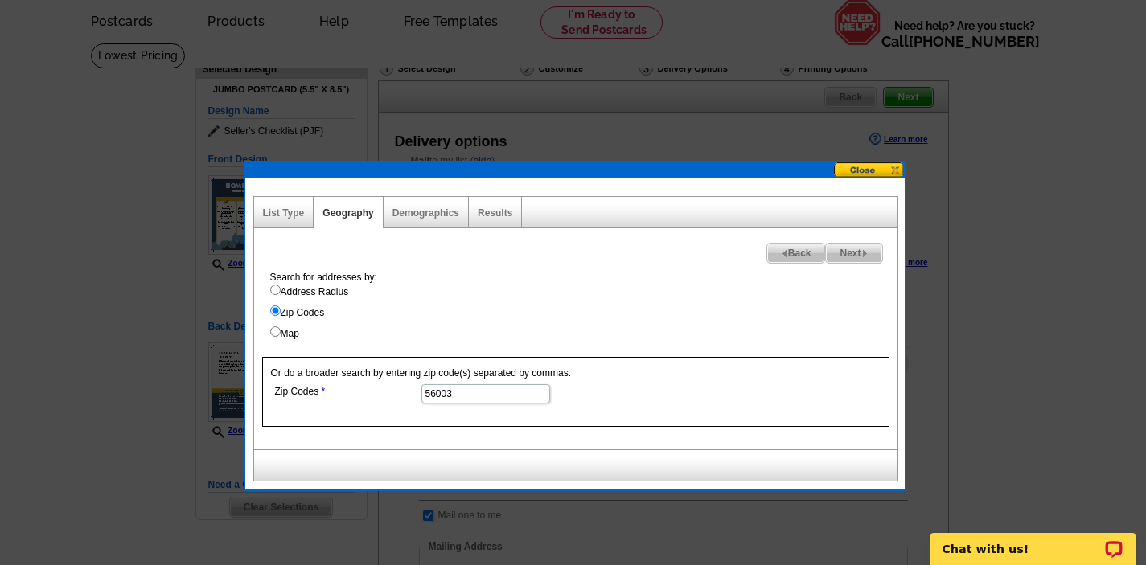
click at [429, 220] on div "Demographics" at bounding box center [426, 212] width 85 height 31
click at [425, 215] on link "Demographics" at bounding box center [425, 212] width 67 height 11
select select
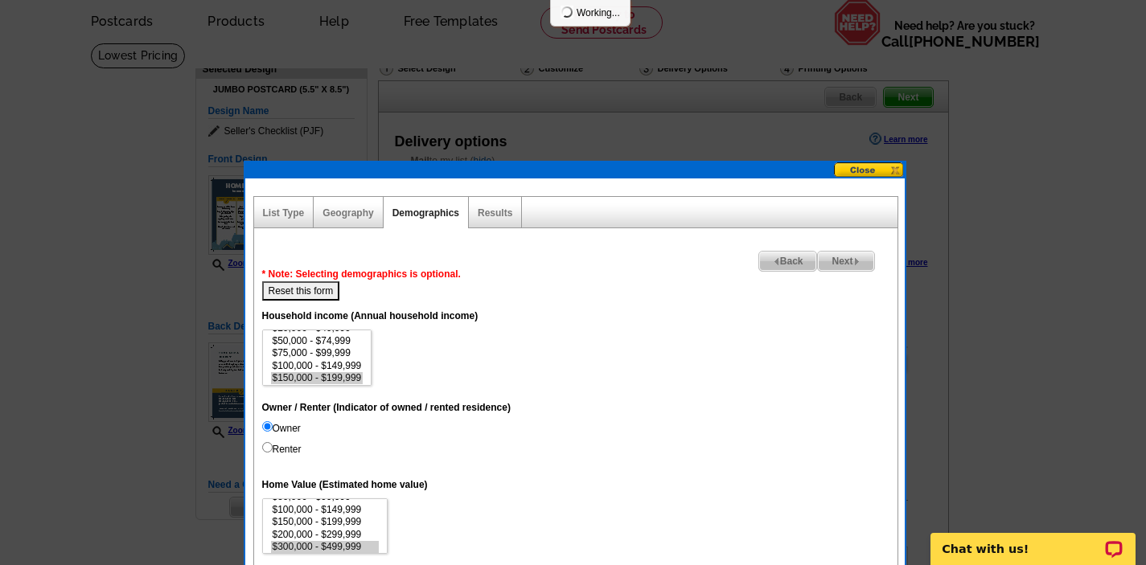
scroll to position [35, 0]
click at [322, 293] on button "Reset this form" at bounding box center [301, 290] width 78 height 19
select select
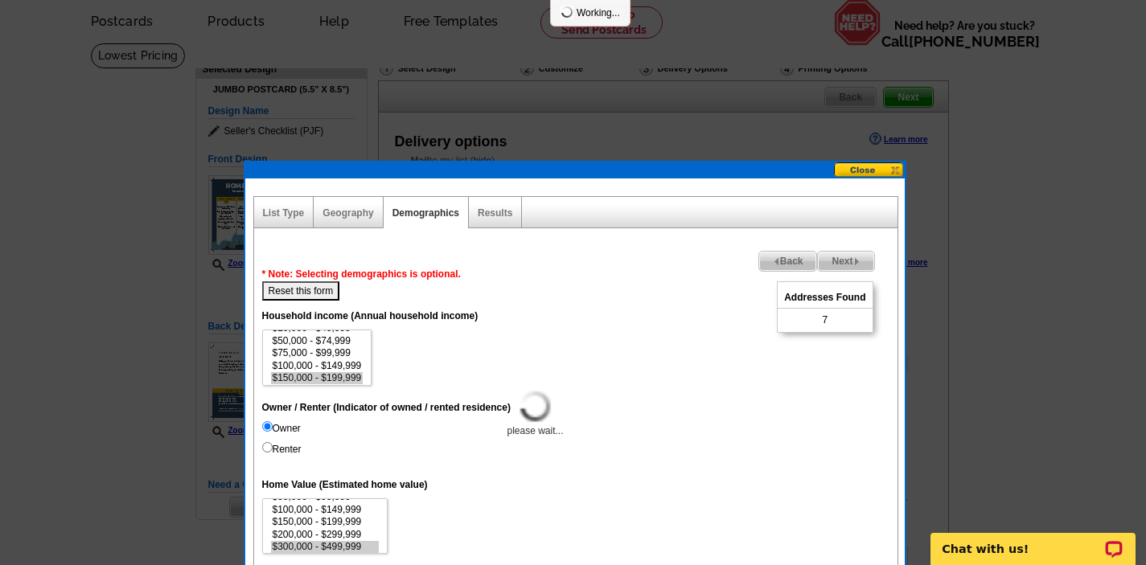
select select
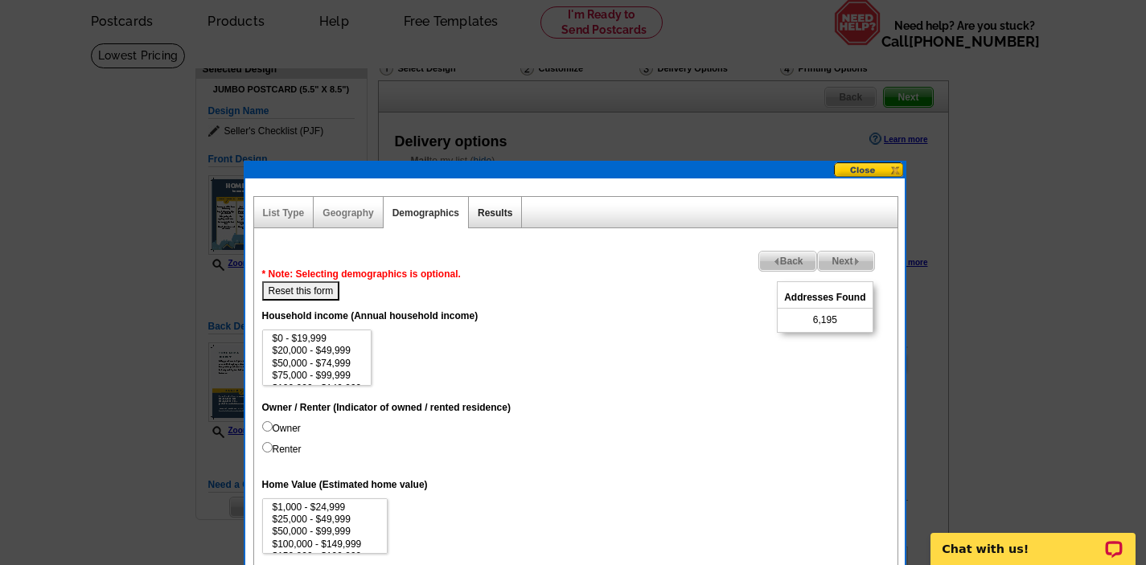
click at [491, 207] on link "Results" at bounding box center [495, 212] width 35 height 11
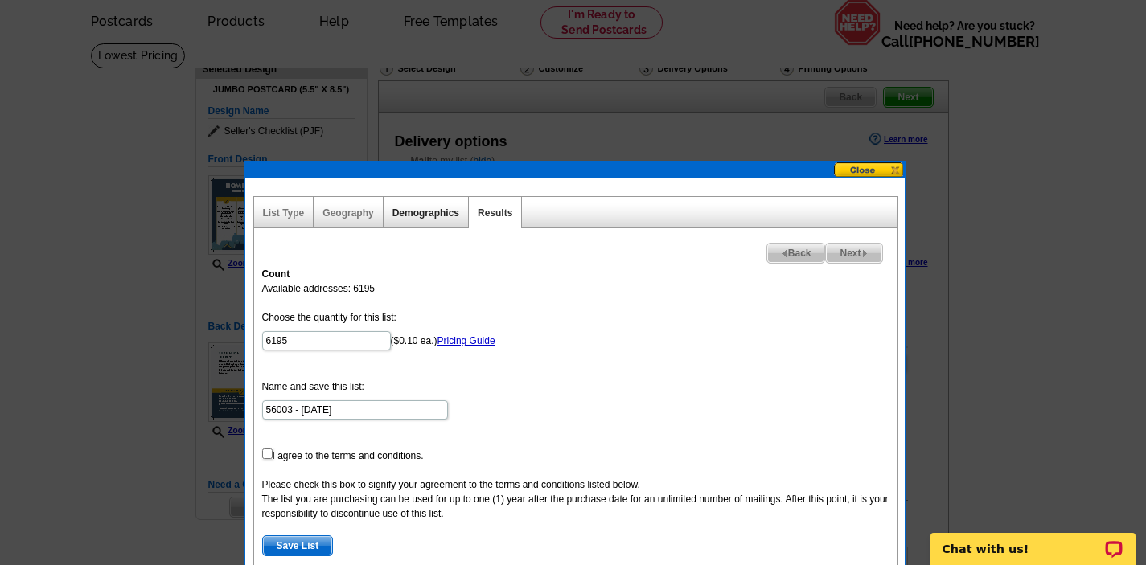
click at [428, 217] on link "Demographics" at bounding box center [425, 212] width 67 height 11
select select
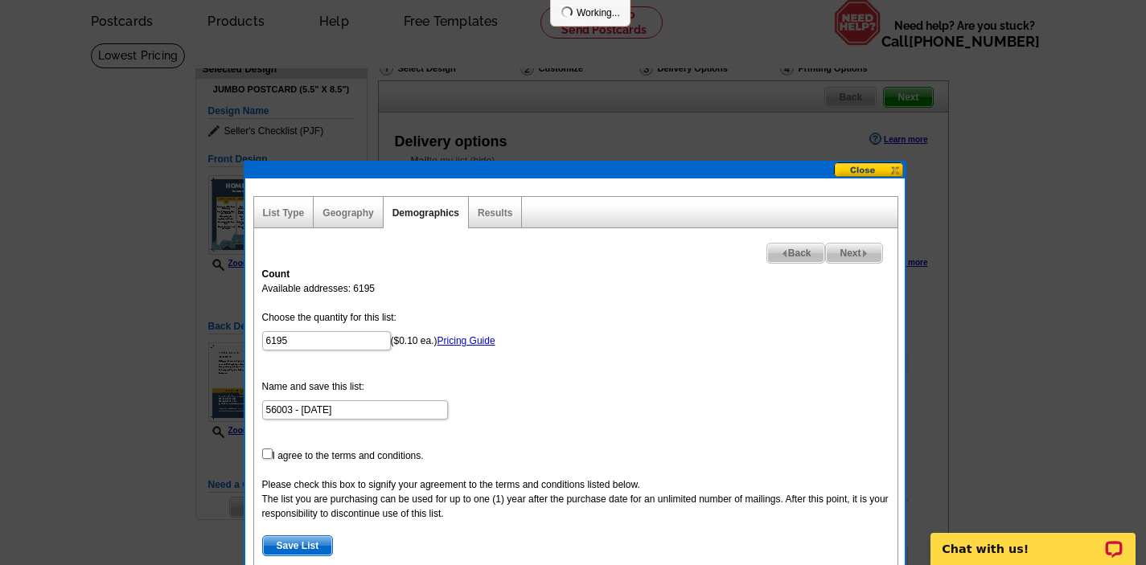
select select
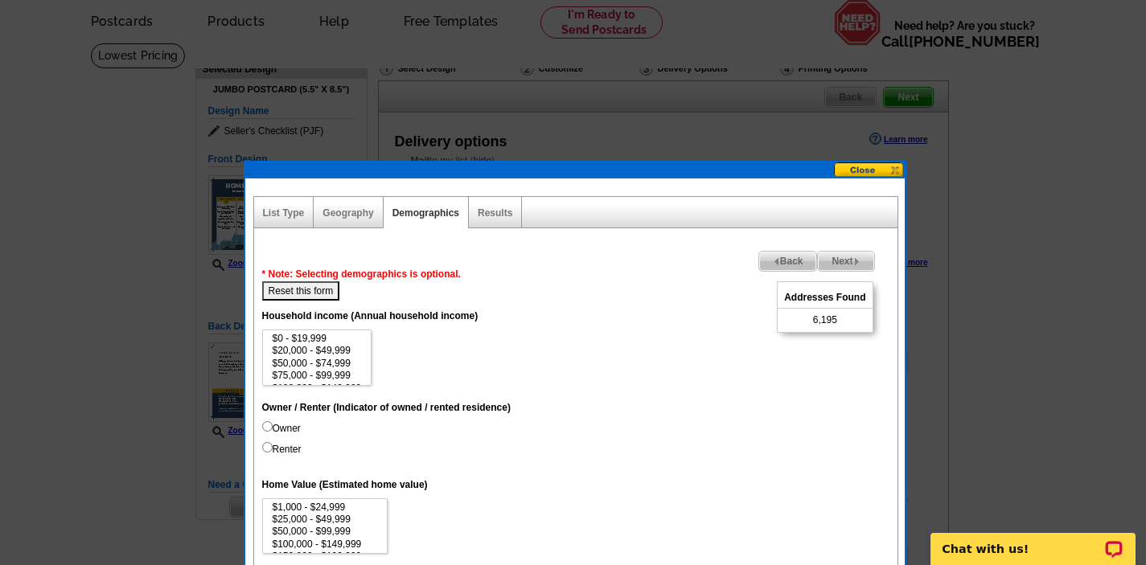
click at [267, 426] on input "Owner" at bounding box center [267, 426] width 10 height 10
radio input "true"
click at [262, 442] on input "Renter" at bounding box center [267, 447] width 10 height 10
radio input "true"
click at [262, 421] on input "Owner" at bounding box center [267, 426] width 10 height 10
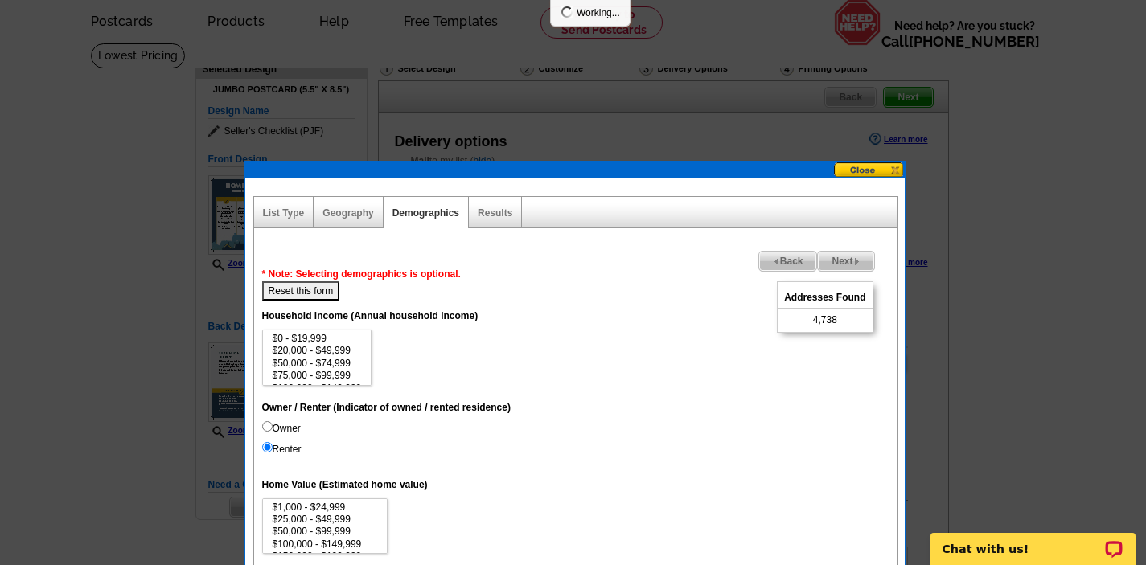
radio input "true"
click at [262, 442] on input "Renter" at bounding box center [267, 447] width 10 height 10
radio input "true"
click at [267, 429] on input "Owner" at bounding box center [267, 426] width 10 height 10
radio input "true"
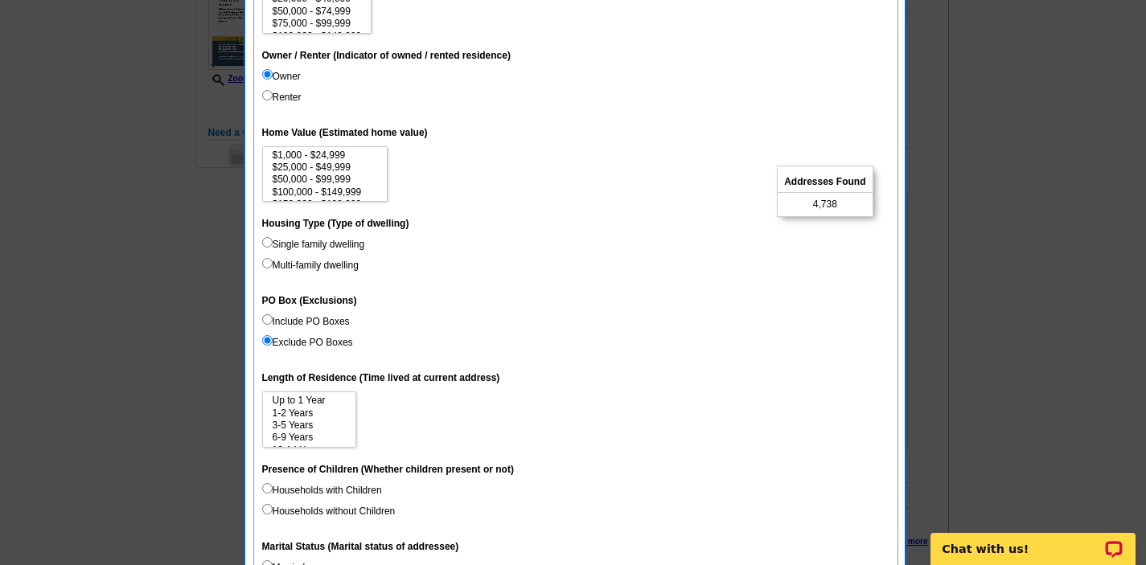
scroll to position [418, 0]
click at [290, 424] on option "3-5 Years" at bounding box center [309, 424] width 76 height 12
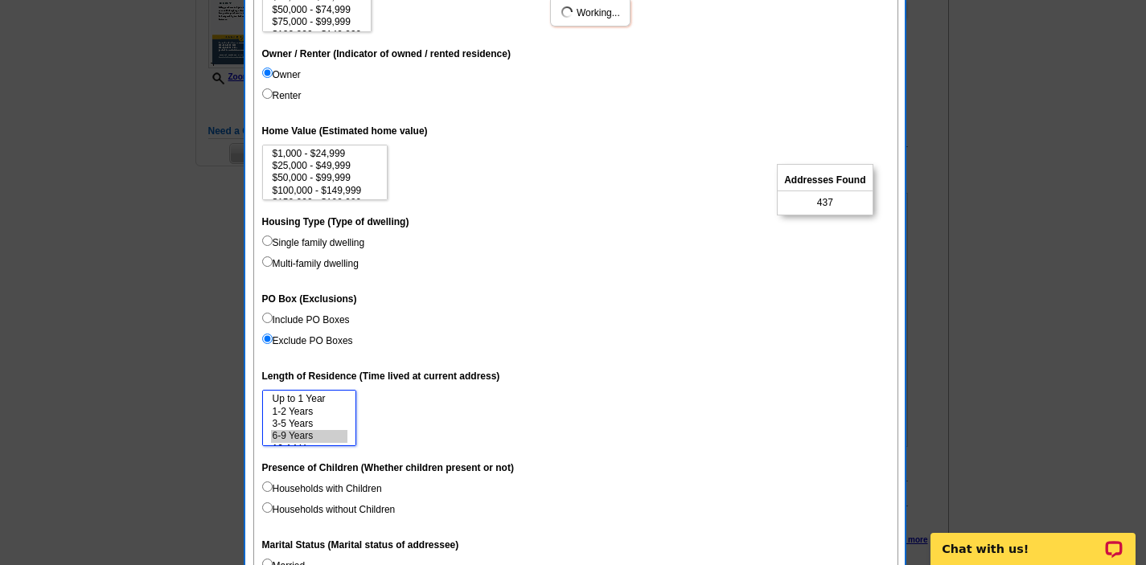
select select "3-5"
click at [664, 380] on dt "Length of Residence (Time lived at current address)" at bounding box center [575, 375] width 627 height 29
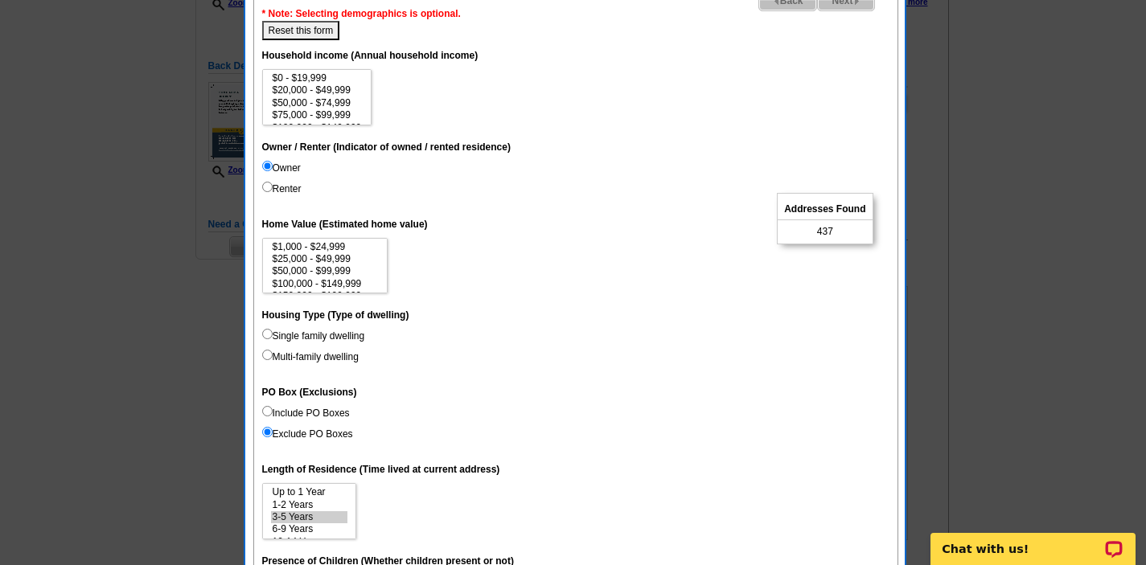
scroll to position [322, 0]
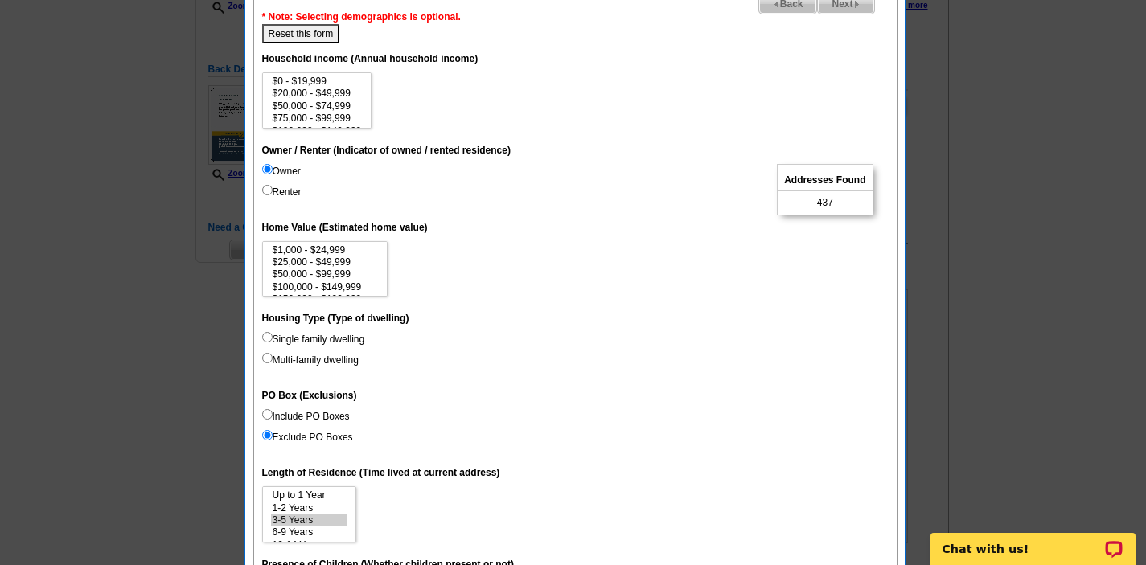
click at [269, 336] on input "Single family dwelling" at bounding box center [267, 337] width 10 height 10
radio input "true"
click at [589, 317] on dt "Housing Type (Type of dwelling)" at bounding box center [575, 317] width 627 height 29
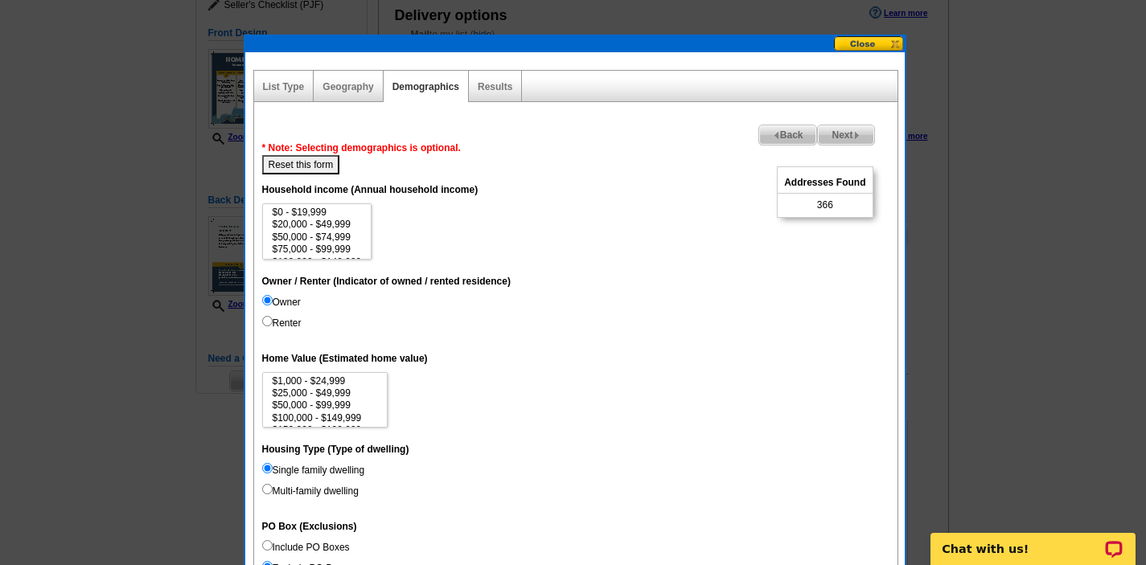
scroll to position [161, 0]
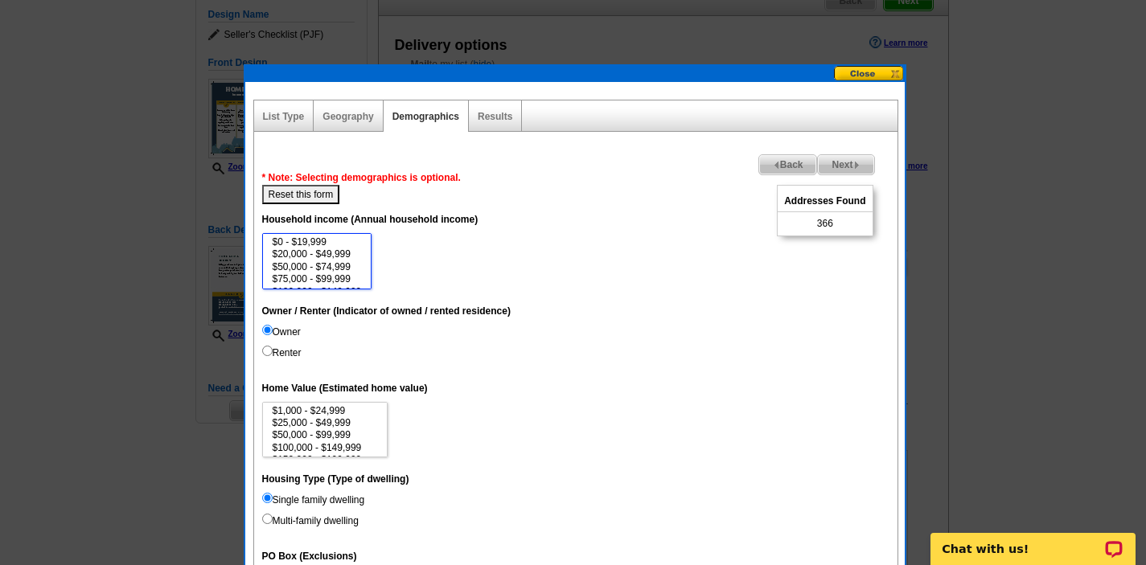
drag, startPoint x: 363, startPoint y: 243, endPoint x: 364, endPoint y: 253, distance: 10.5
click at [364, 253] on select "$0 - $19,999 $20,000 - $49,999 $50,000 - $74,999 $75,000 - $99,999 $100,000 - $…" at bounding box center [317, 261] width 110 height 56
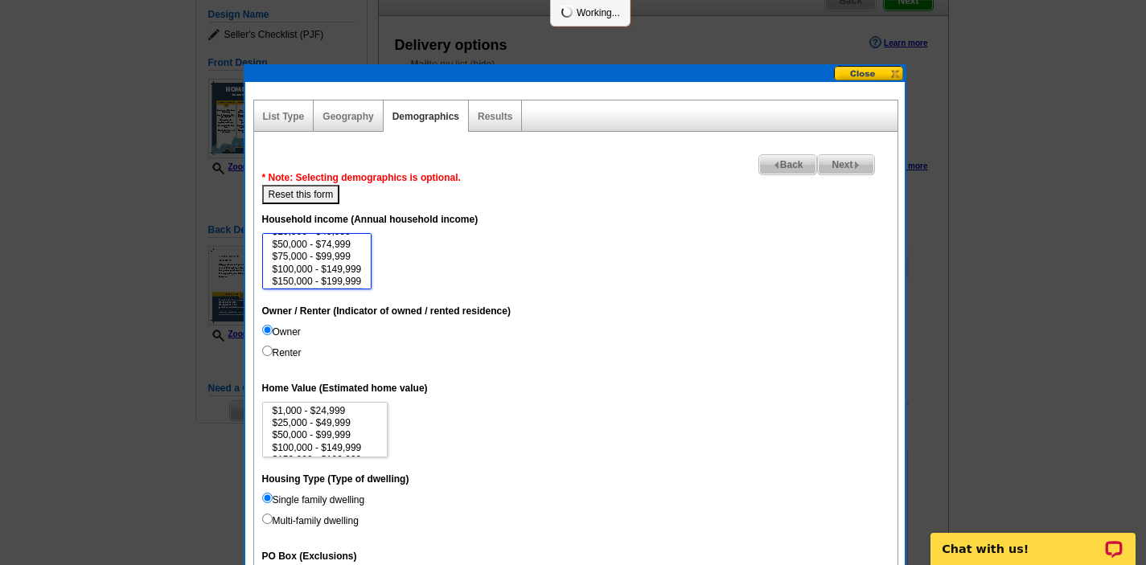
scroll to position [35, 0]
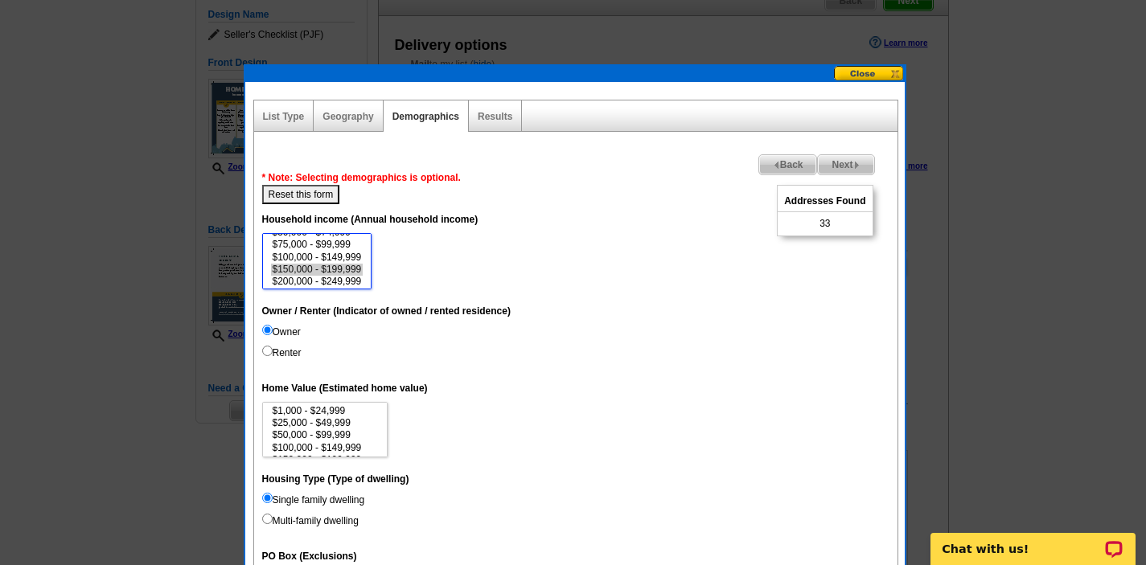
select select "100000-149999"
click at [346, 252] on option "$100,000 - $149,999" at bounding box center [317, 258] width 92 height 12
click at [490, 113] on link "Results" at bounding box center [495, 116] width 35 height 11
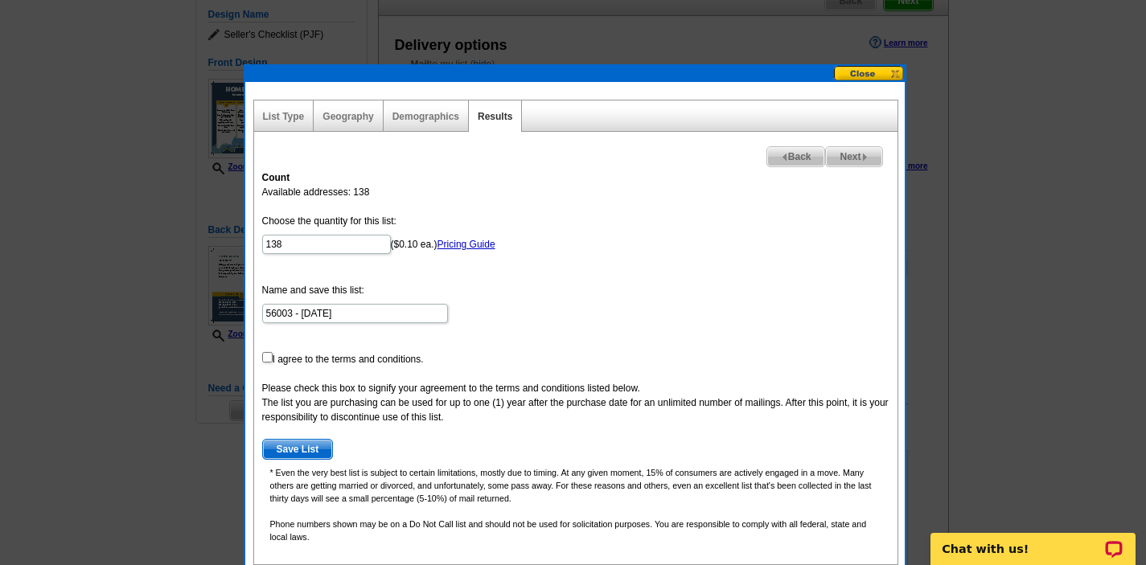
click at [549, 281] on form "Choose the quantity for this list: 138 ($0.10 ea.) Pricing Guide Name and save …" at bounding box center [575, 337] width 627 height 246
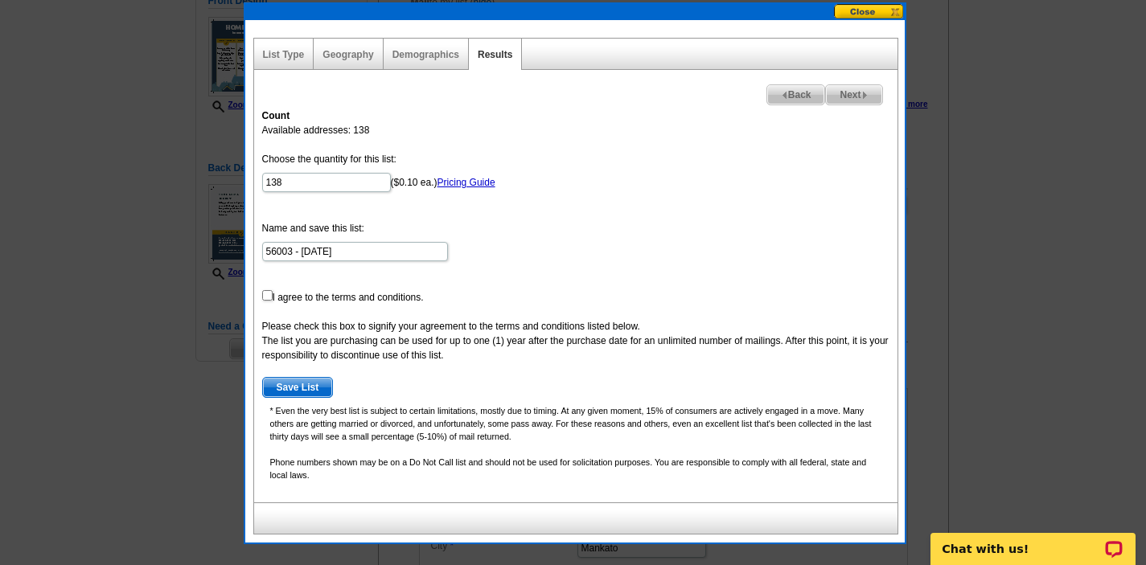
scroll to position [225, 0]
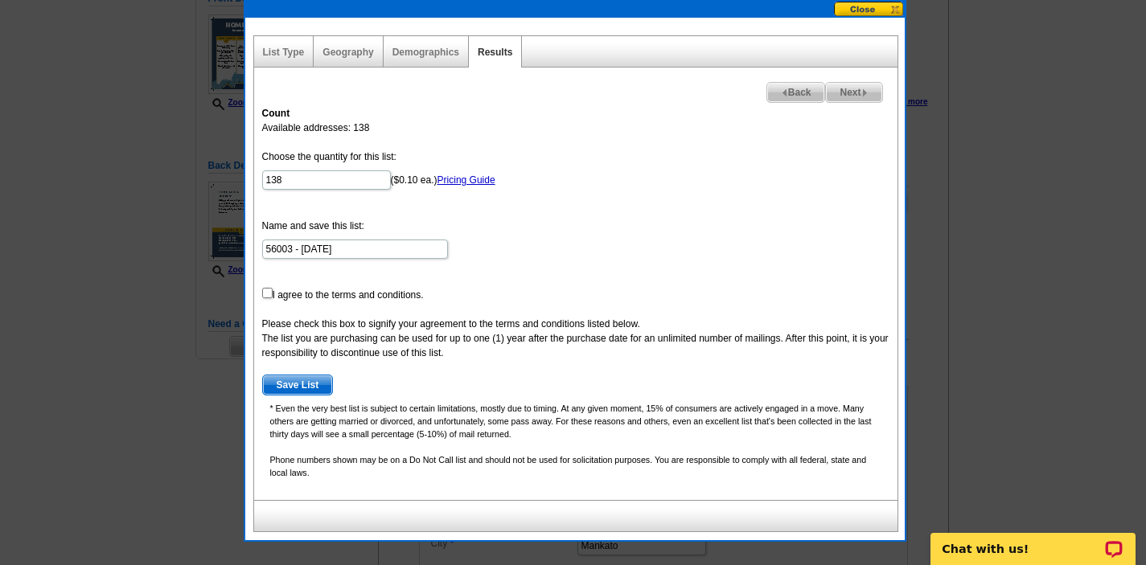
click at [868, 6] on button at bounding box center [869, 9] width 71 height 15
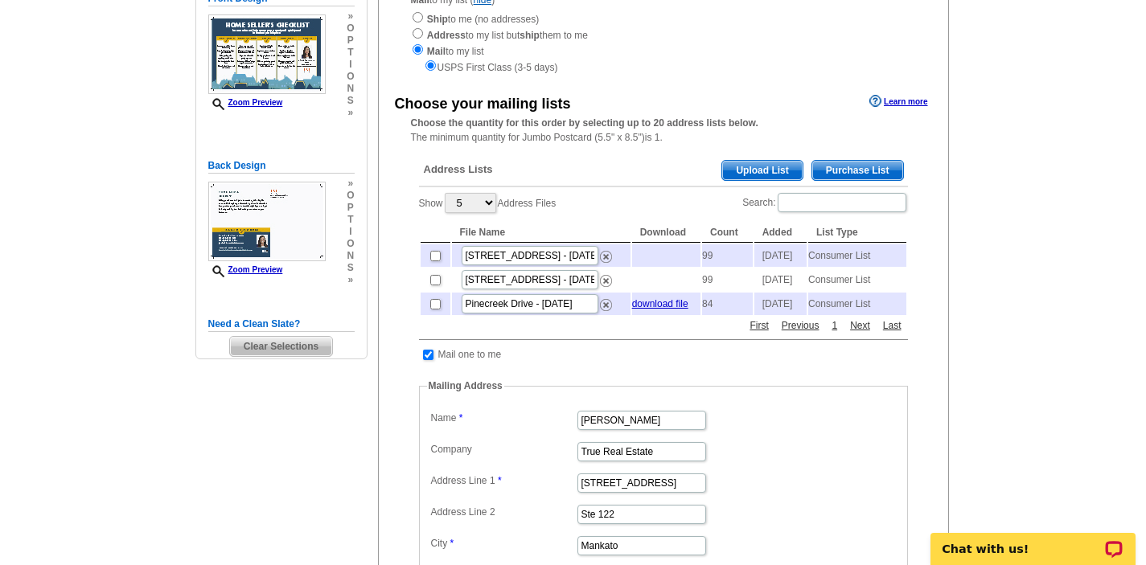
click at [733, 21] on div "Ship to me (no addresses) Address to my list but ship them to me Mail to my lis…" at bounding box center [663, 42] width 505 height 64
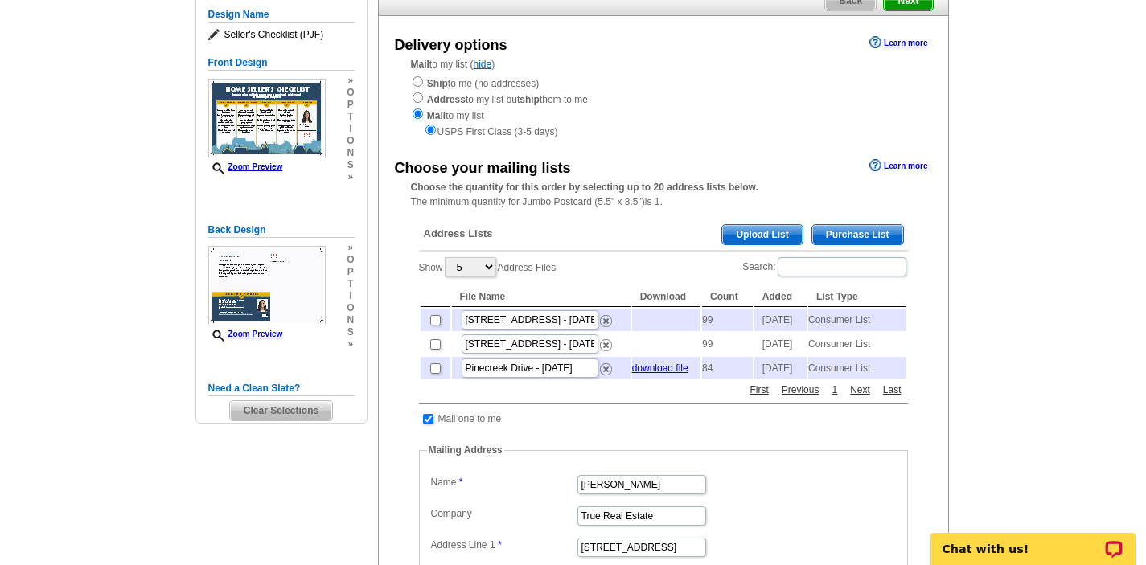
scroll to position [129, 0]
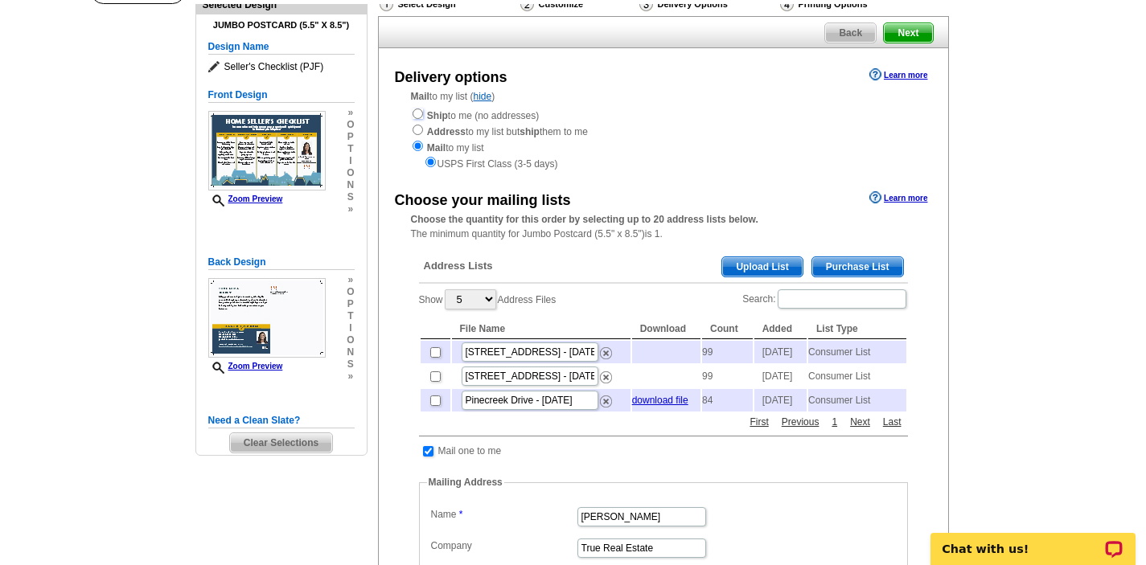
click at [418, 113] on input "radio" at bounding box center [417, 114] width 10 height 10
radio input "true"
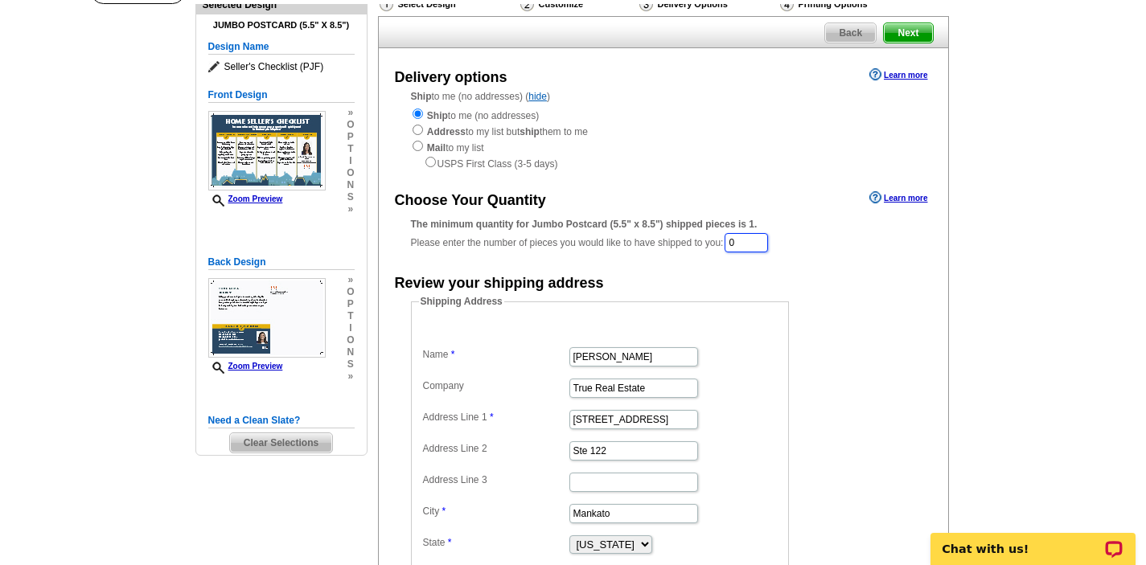
click at [758, 247] on input "0" at bounding box center [745, 242] width 43 height 19
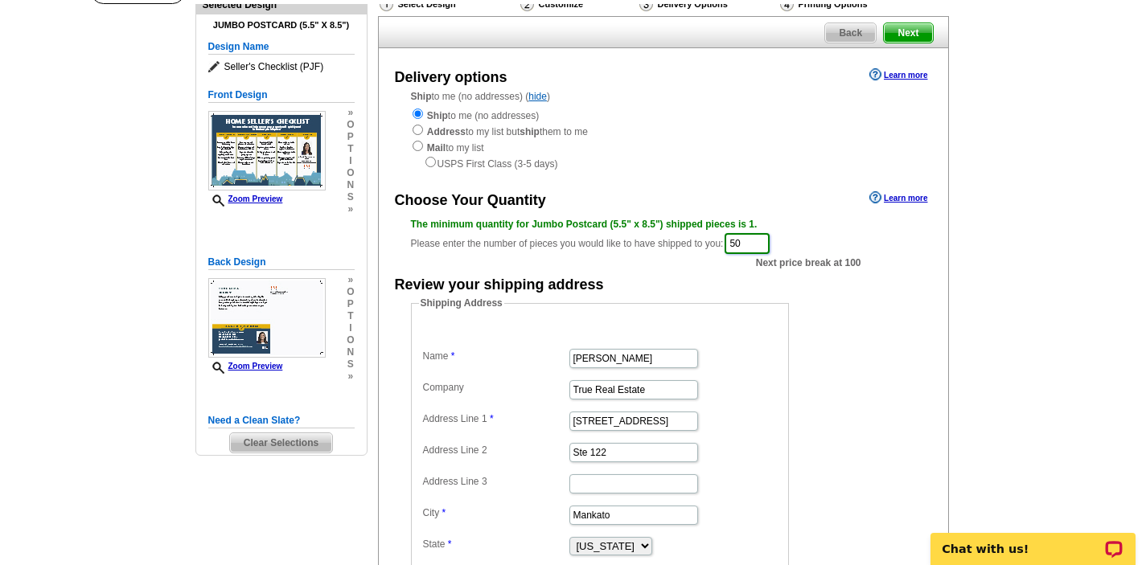
type input "50"
click at [859, 377] on form "Shipping Address Name Jennifer Johnson Company True Real Estate Address Line 1 …" at bounding box center [663, 453] width 505 height 314
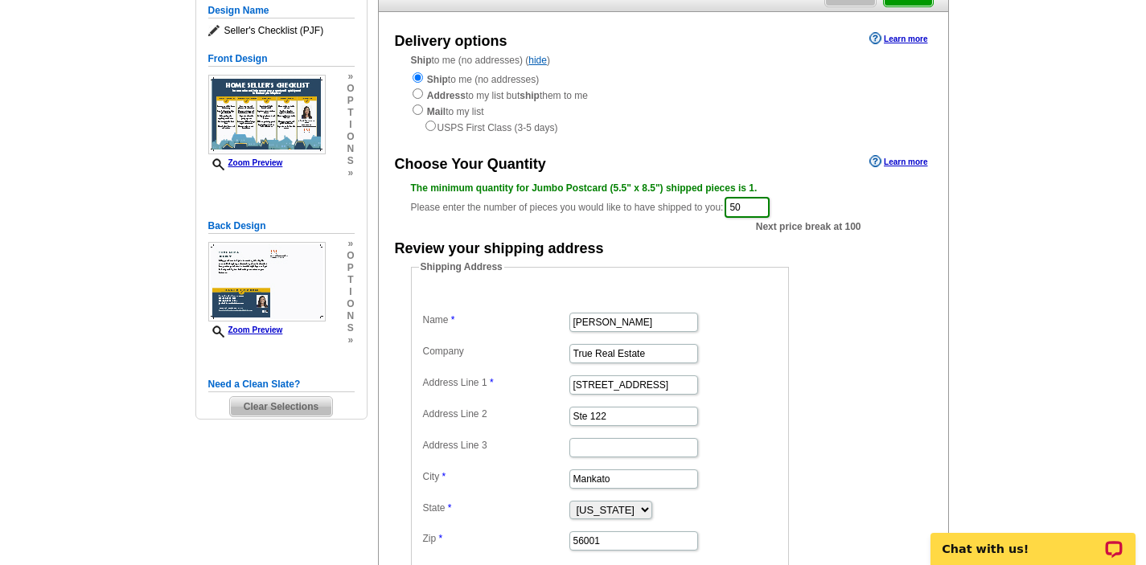
scroll to position [161, 0]
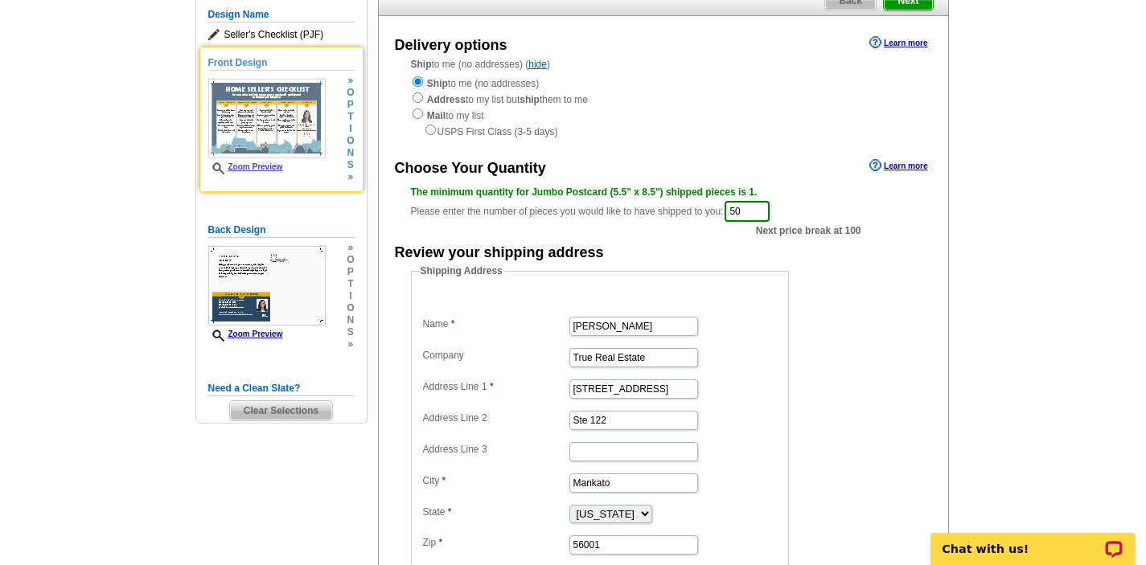
click at [256, 166] on link "Zoom Preview" at bounding box center [245, 166] width 75 height 9
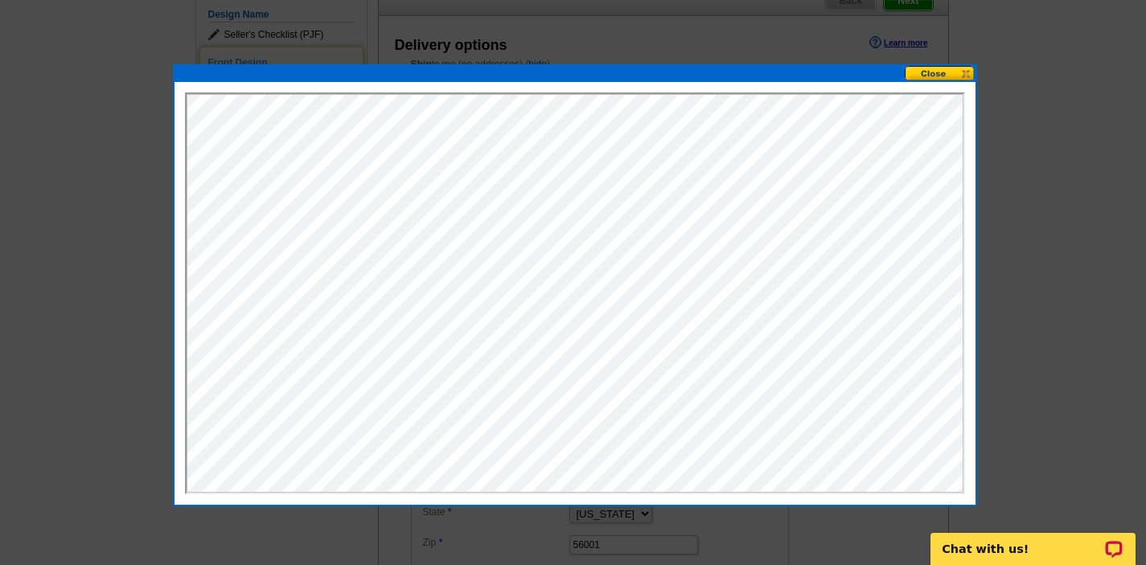
scroll to position [0, 0]
click at [938, 74] on button at bounding box center [940, 73] width 71 height 15
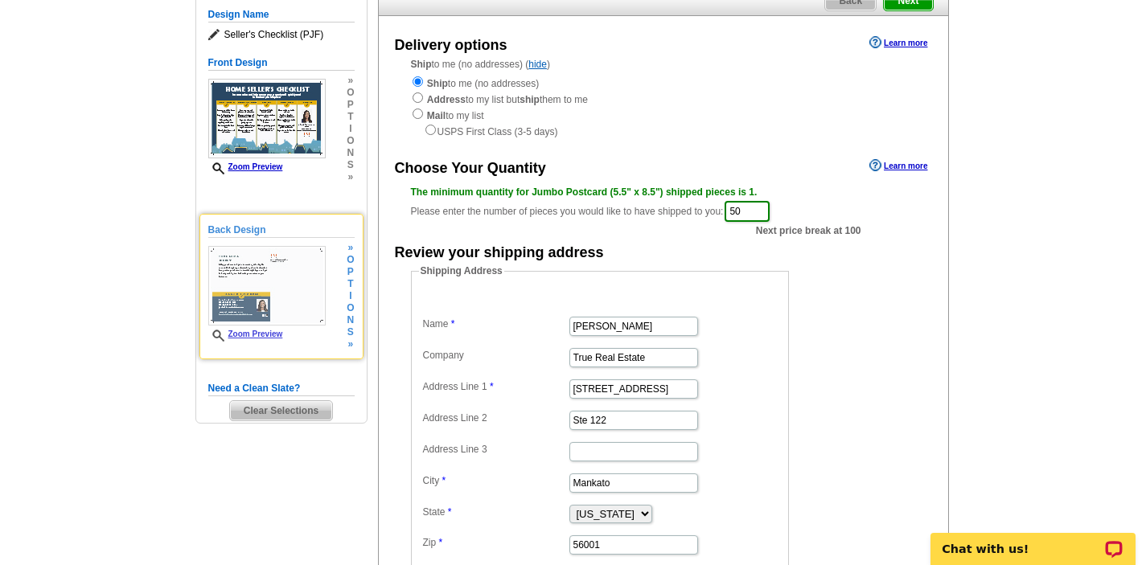
click at [349, 280] on span "t" at bounding box center [350, 284] width 7 height 12
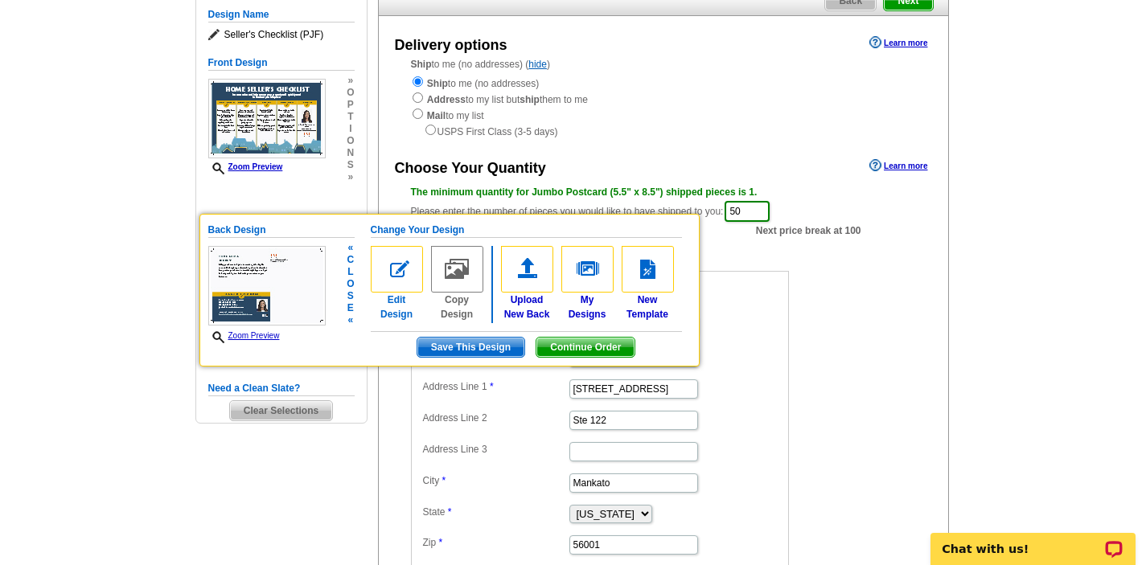
click at [396, 265] on img at bounding box center [397, 269] width 52 height 47
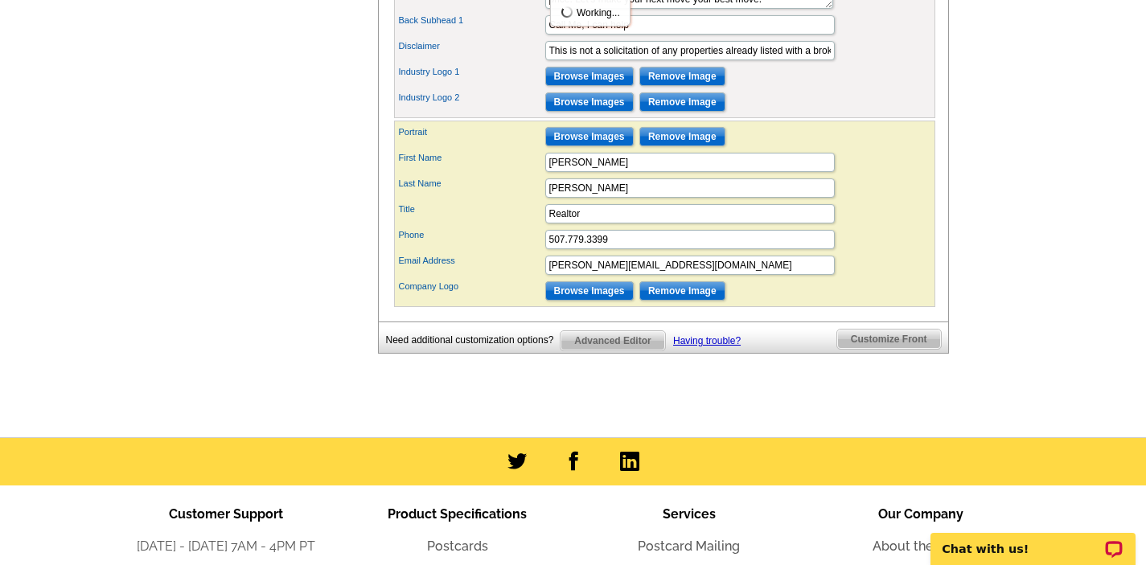
scroll to position [933, 0]
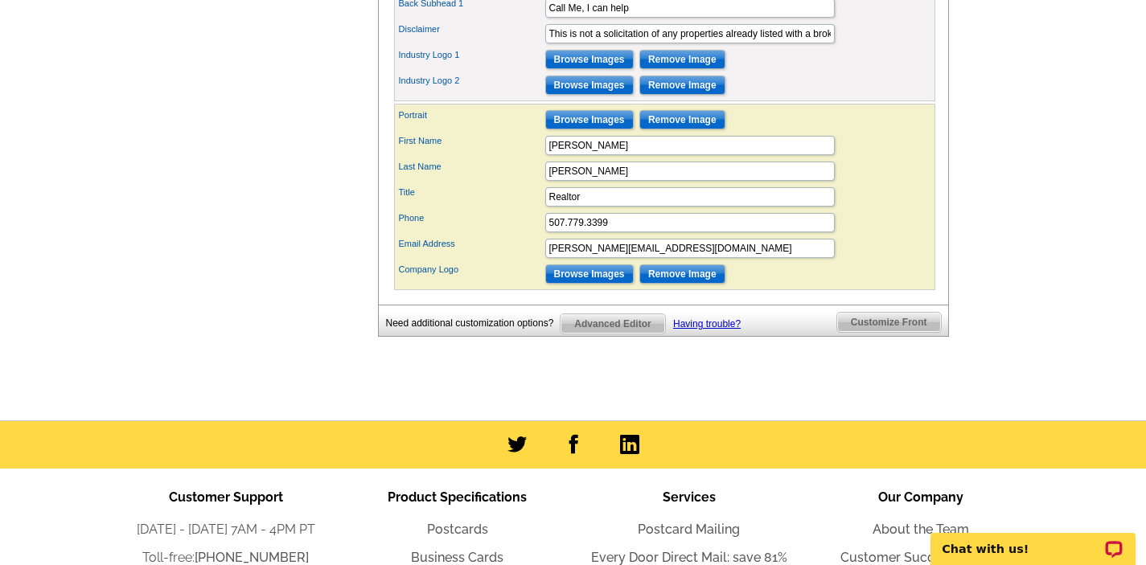
click at [634, 334] on span "Advanced Editor" at bounding box center [612, 323] width 104 height 19
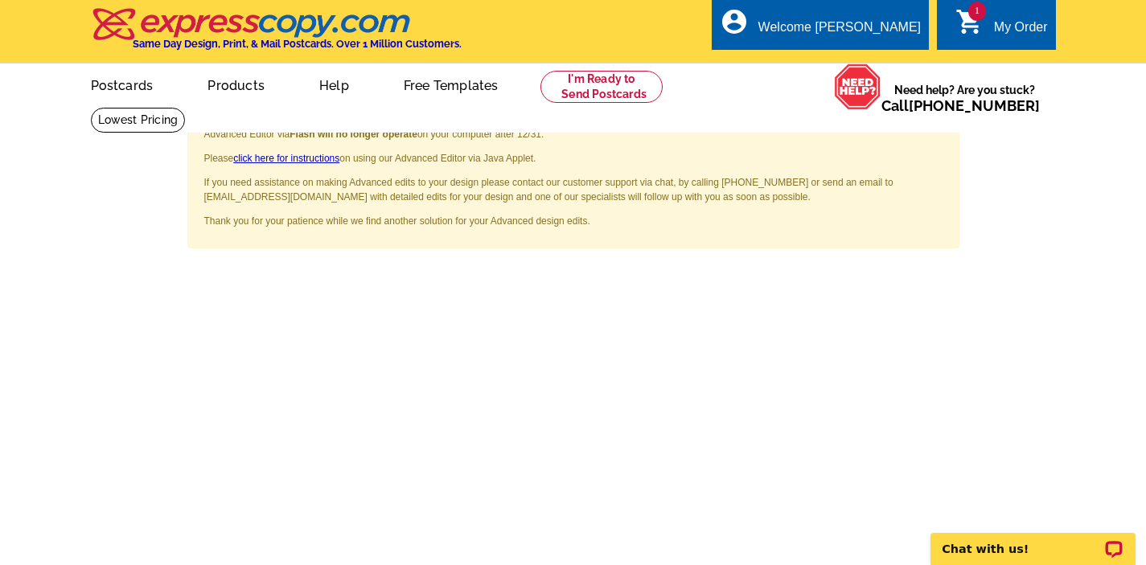
click at [966, 349] on main "Advanced Editor via Flash will no longer operate on your computer after 12/31. …" at bounding box center [573, 543] width 1146 height 872
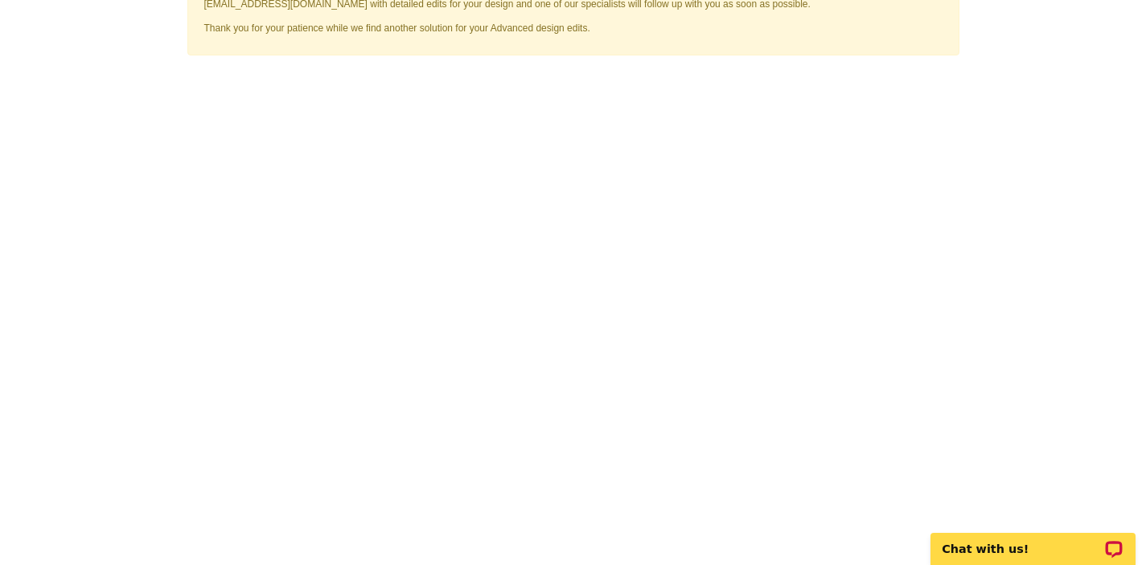
scroll to position [225, 0]
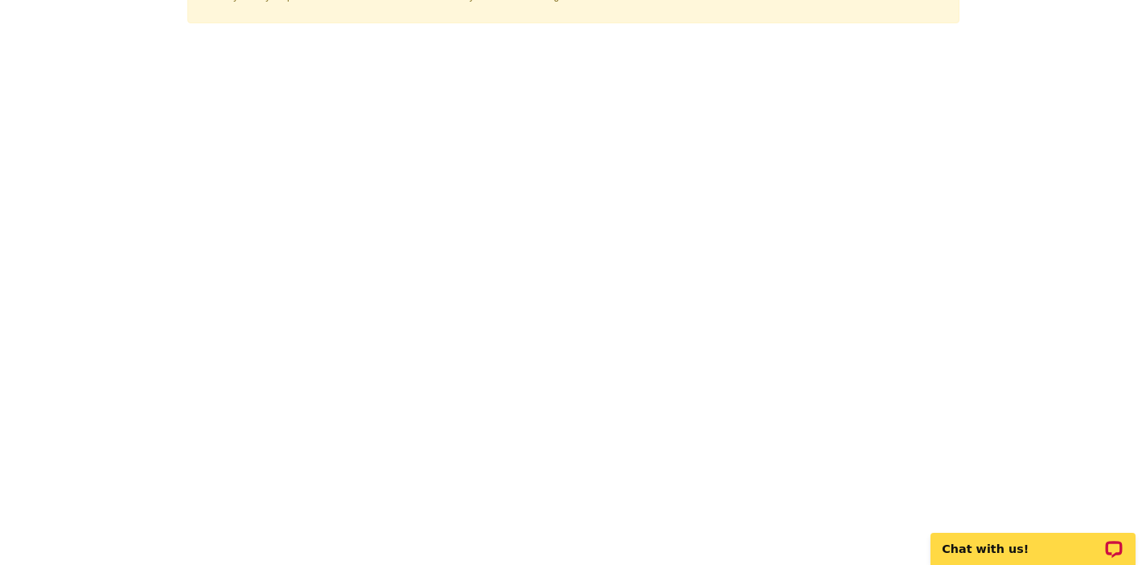
click at [1024, 307] on main "Advanced Editor via Flash will no longer operate on your computer after 12/31. …" at bounding box center [573, 318] width 1146 height 872
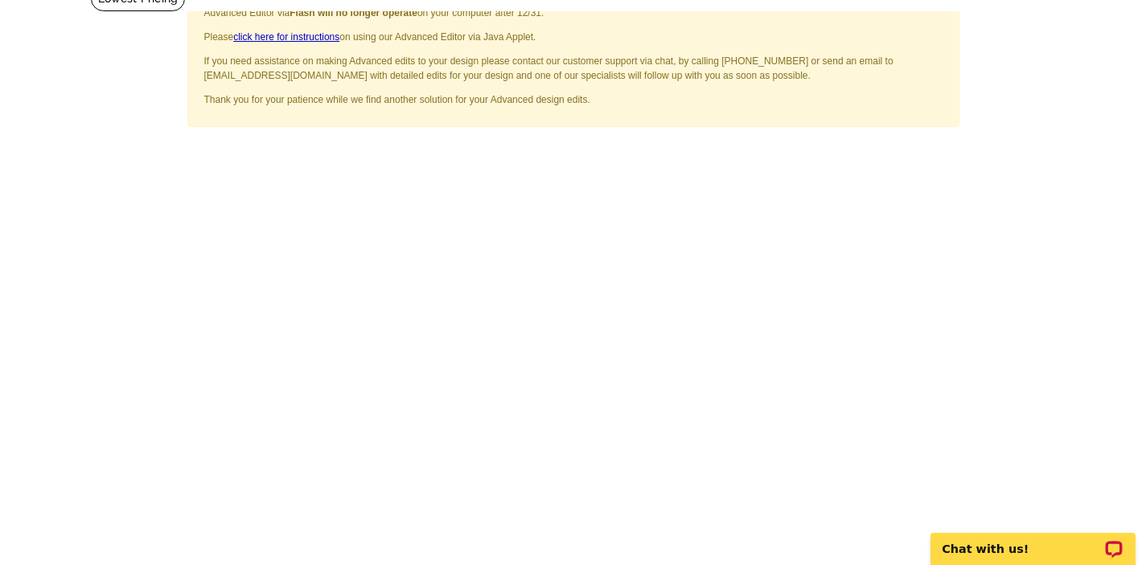
scroll to position [96, 0]
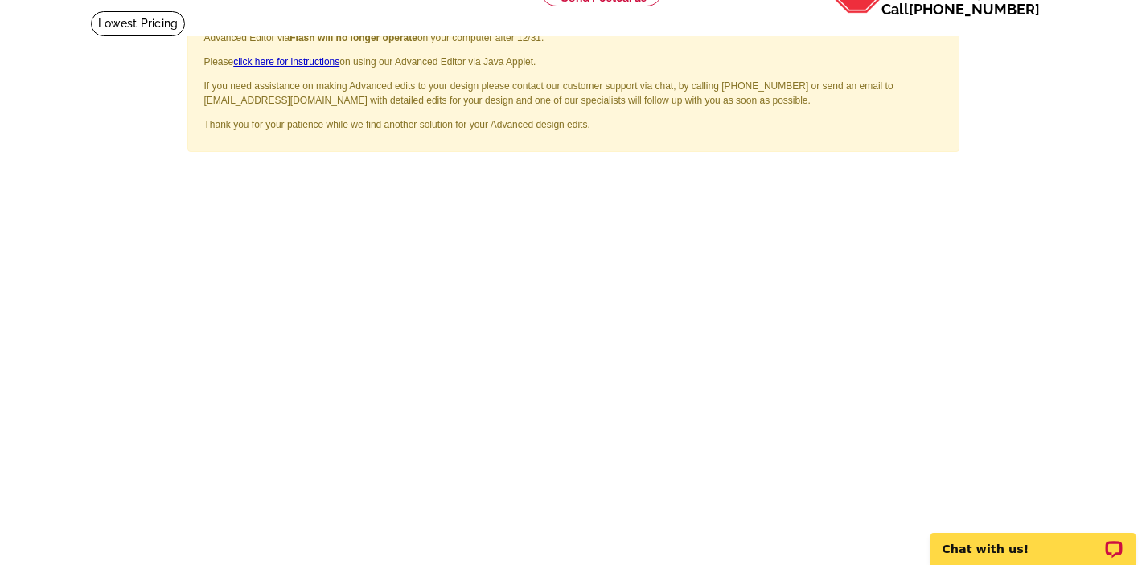
click at [1003, 162] on main "Advanced Editor via Flash will no longer operate on your computer after 12/31. …" at bounding box center [573, 446] width 1146 height 872
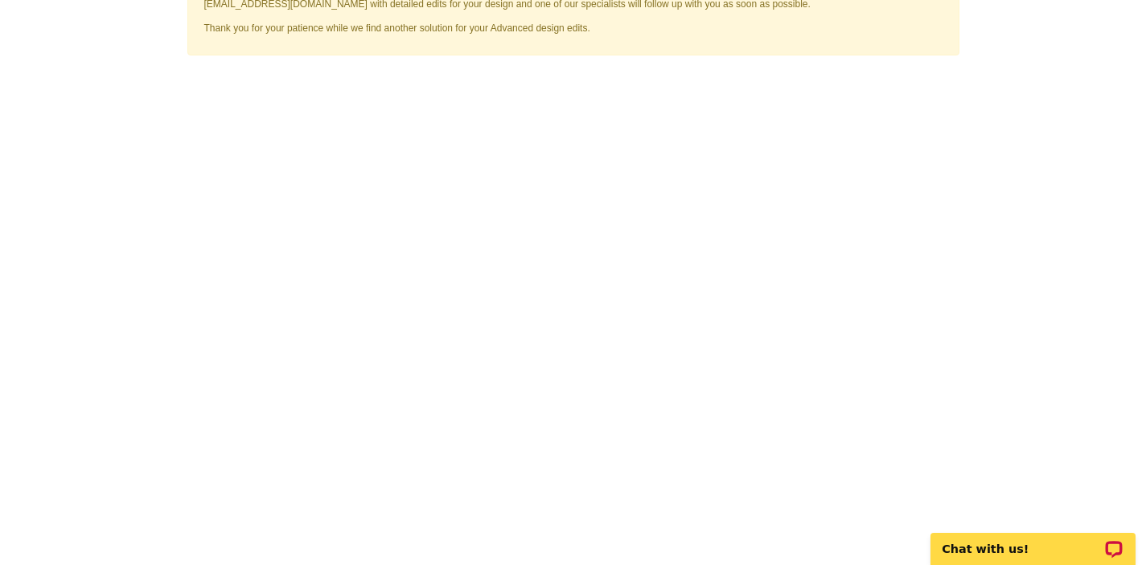
scroll to position [225, 0]
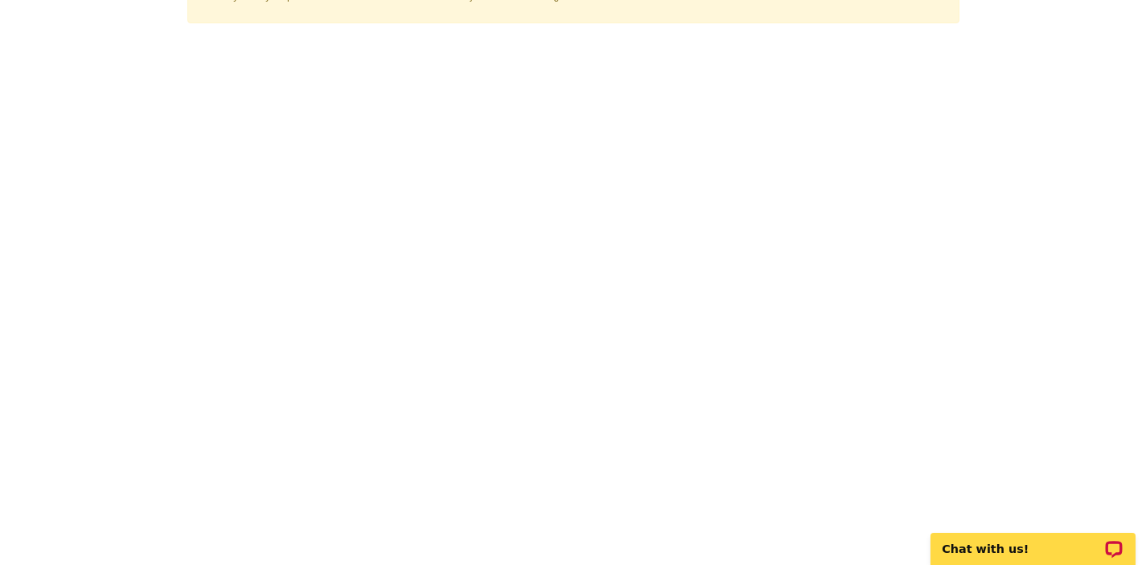
click at [1039, 175] on main "Advanced Editor via Flash will no longer operate on your computer after 12/31. …" at bounding box center [573, 318] width 1146 height 872
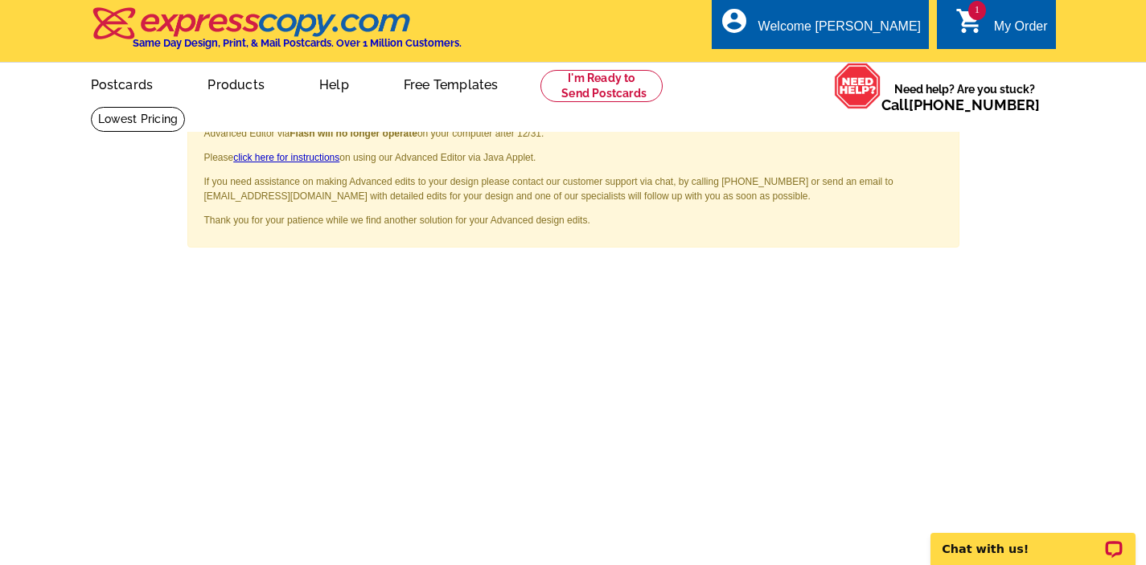
scroll to position [0, 0]
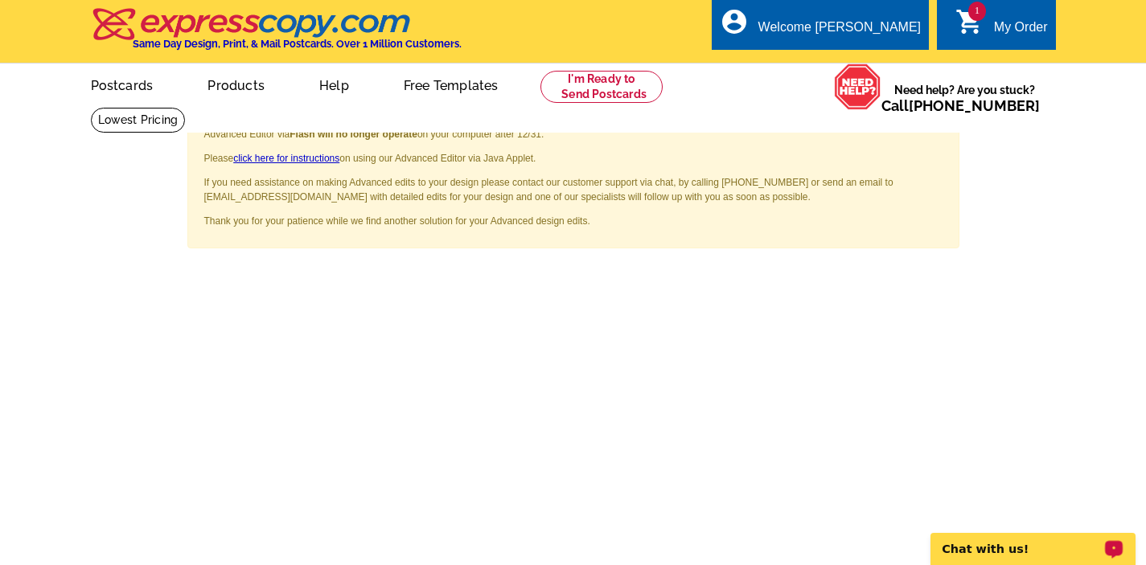
click at [1027, 188] on main "Advanced Editor via Flash will no longer operate on your computer after 12/31. …" at bounding box center [573, 543] width 1146 height 872
click at [991, 344] on main "Advanced Editor via Flash will no longer operate on your computer after 12/31. …" at bounding box center [573, 543] width 1146 height 872
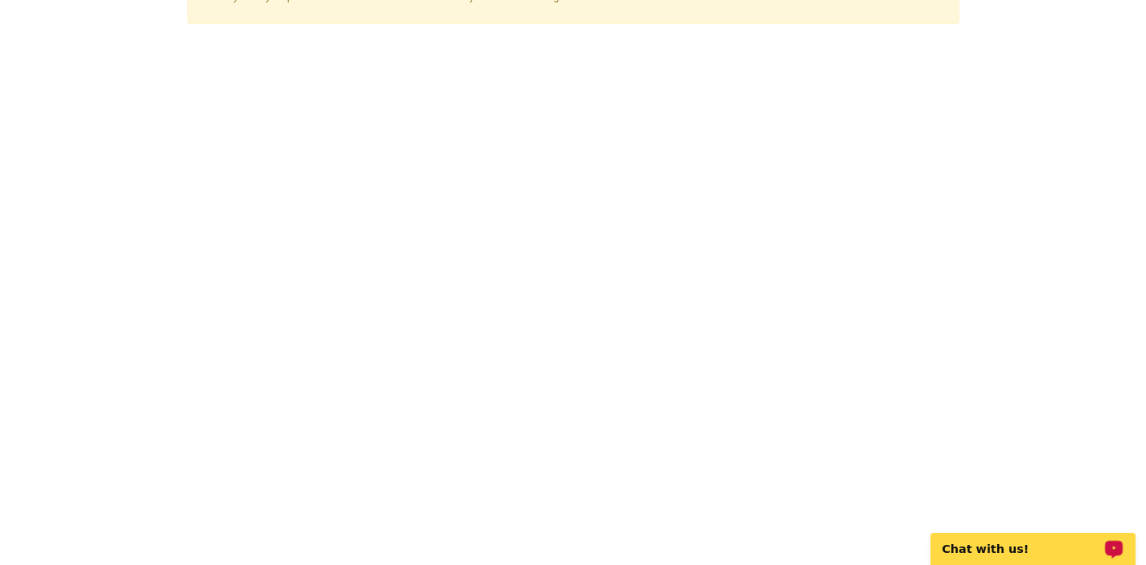
scroll to position [225, 0]
click at [1077, 429] on main "Advanced Editor via Flash will no longer operate on your computer after 12/31. …" at bounding box center [573, 318] width 1146 height 872
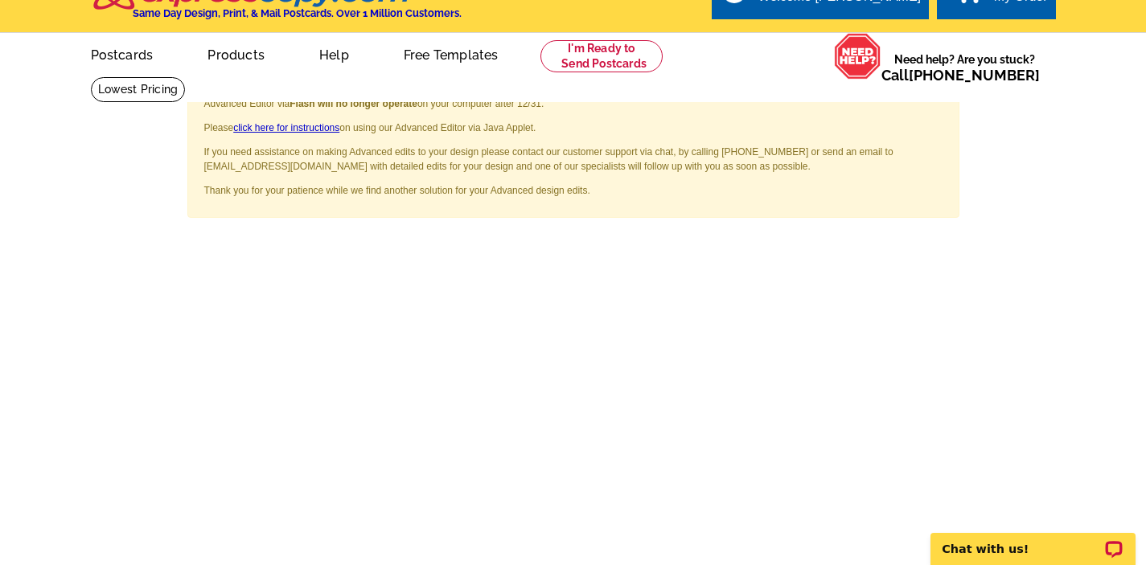
scroll to position [0, 0]
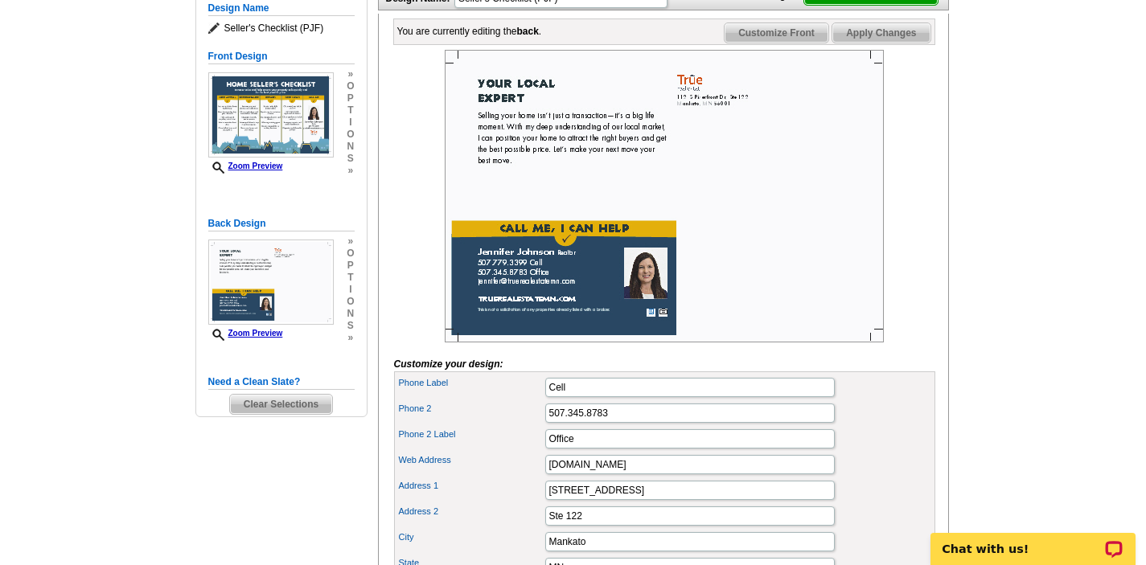
scroll to position [225, 0]
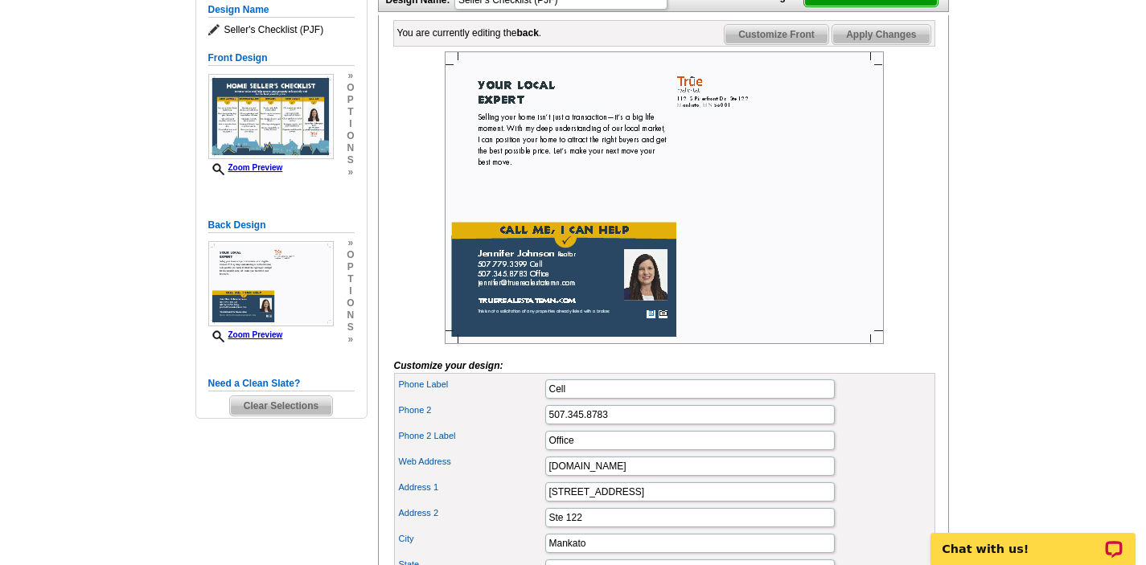
click at [785, 44] on span "Customize Front" at bounding box center [776, 34] width 104 height 19
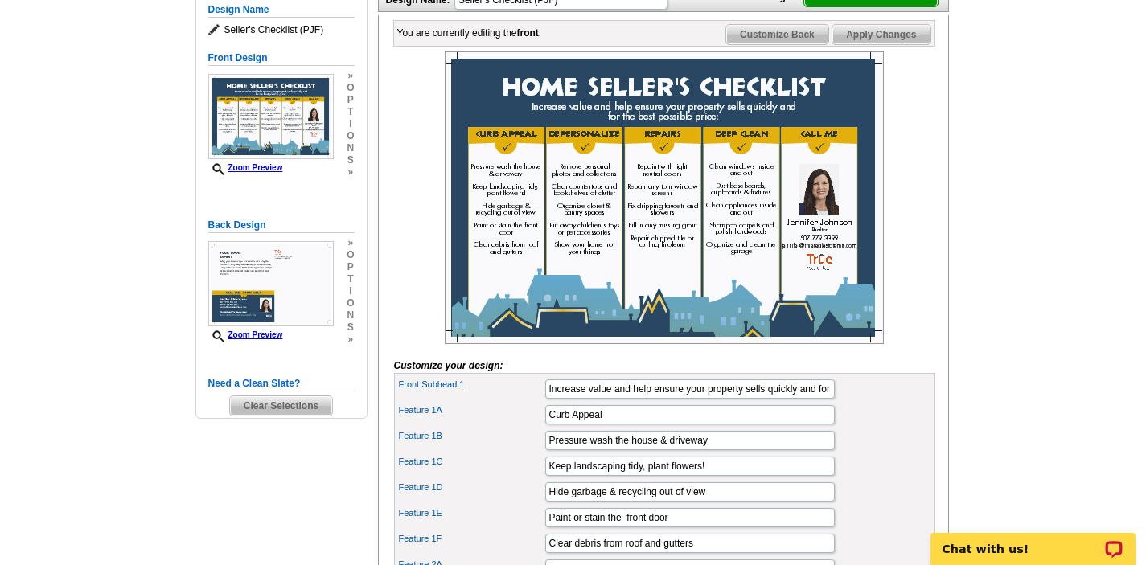
click at [791, 44] on span "Customize Back" at bounding box center [777, 34] width 102 height 19
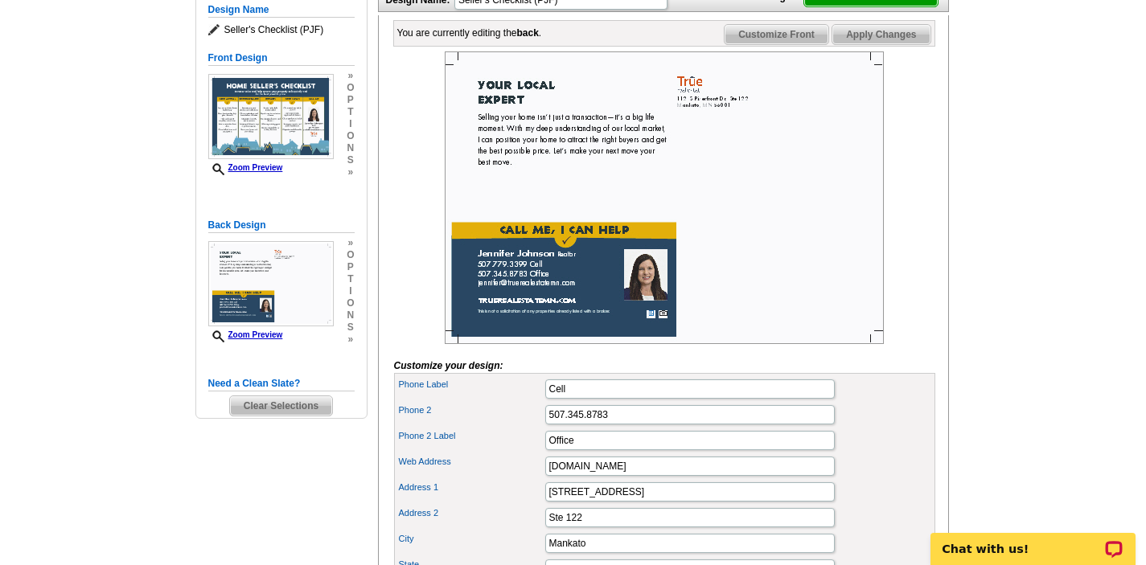
click at [791, 44] on span "Customize Front" at bounding box center [776, 34] width 104 height 19
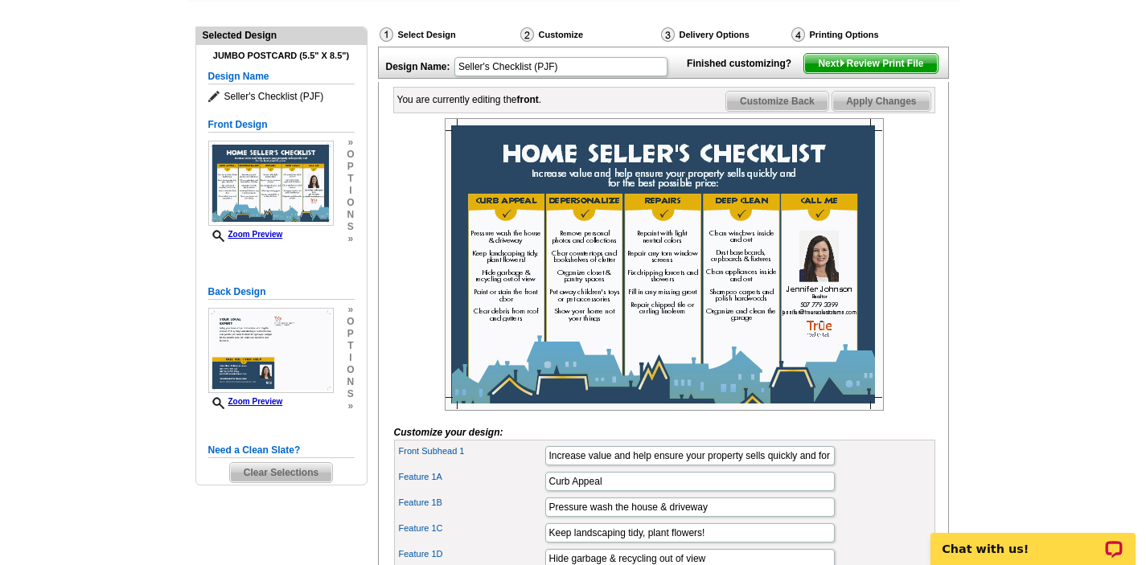
scroll to position [161, 0]
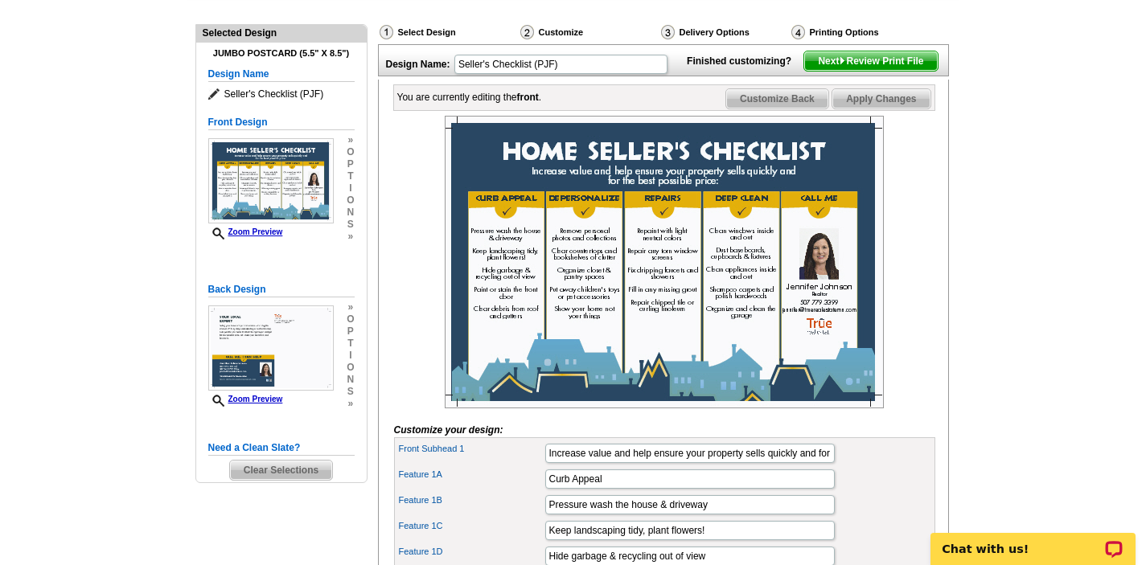
click at [919, 253] on div at bounding box center [664, 262] width 541 height 293
click at [872, 71] on span "Next Review Print File" at bounding box center [870, 60] width 133 height 19
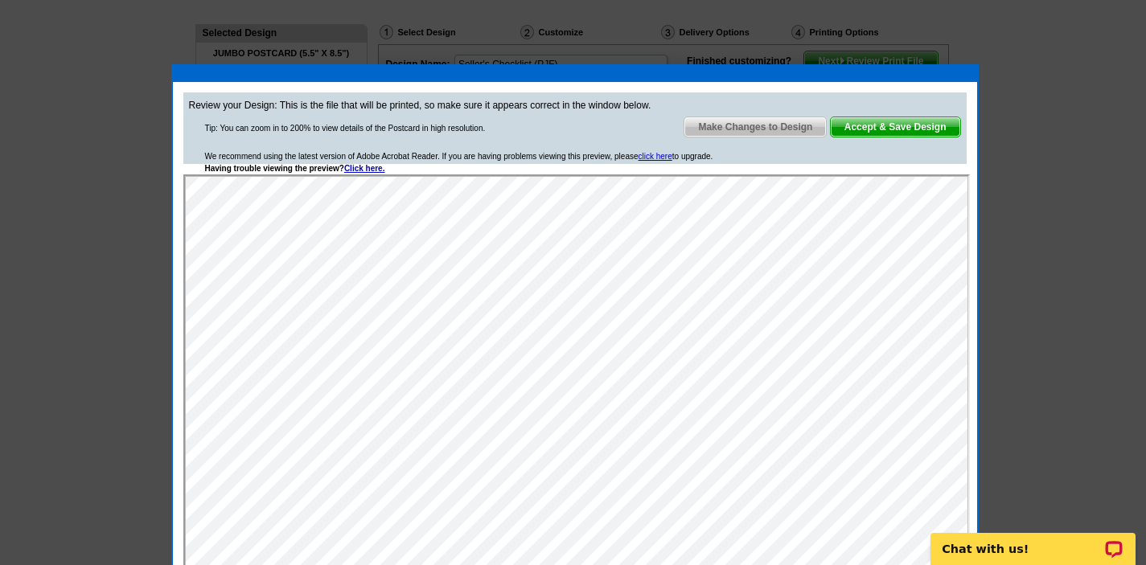
scroll to position [0, 0]
click at [933, 156] on div "Review your Design: This is the file that will be printed, so make sure it appe…" at bounding box center [574, 128] width 783 height 72
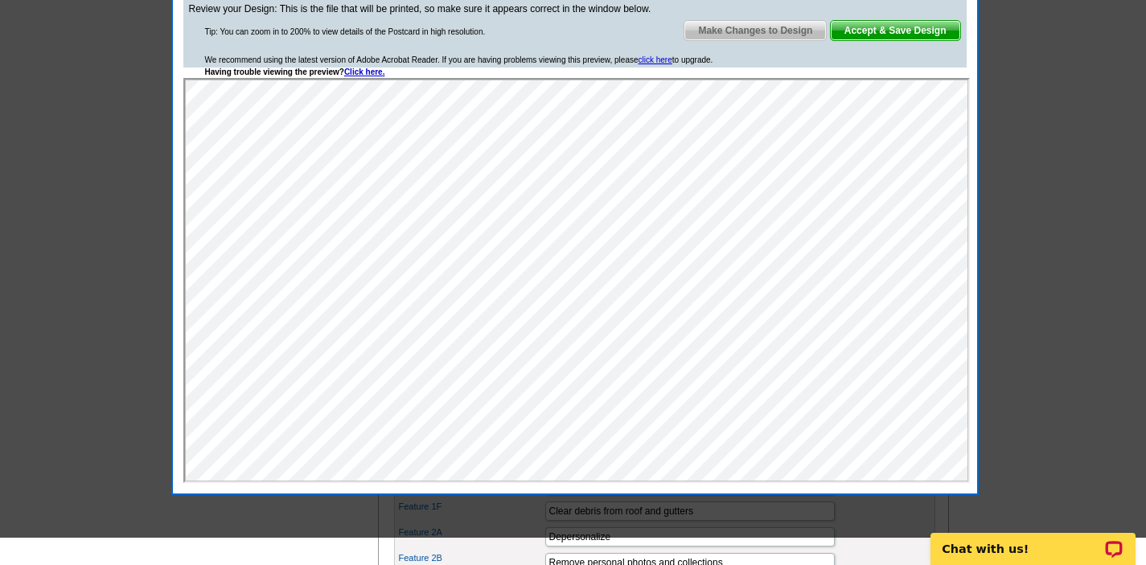
scroll to position [225, 0]
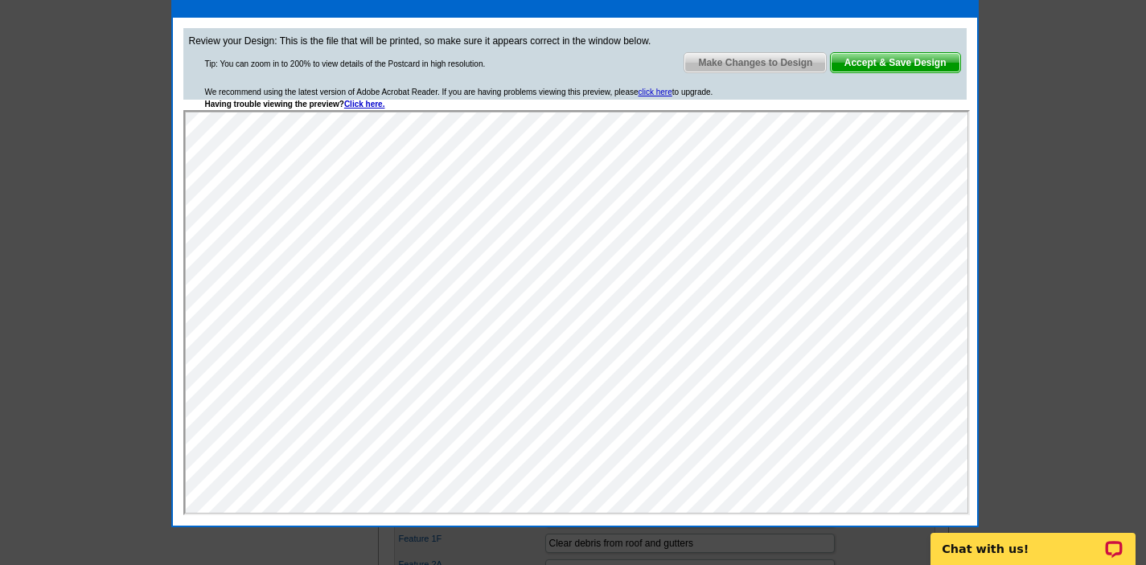
click at [911, 68] on span "Accept & Save Design" at bounding box center [895, 62] width 129 height 19
